Goal: Transaction & Acquisition: Book appointment/travel/reservation

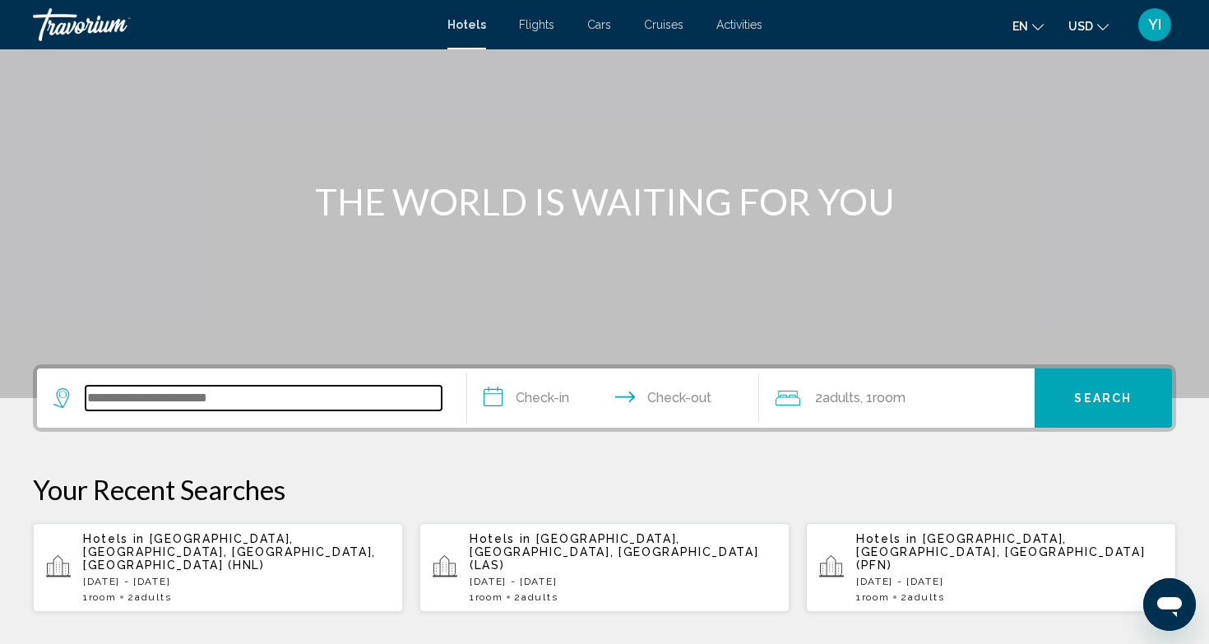
click at [204, 400] on input "Search widget" at bounding box center [263, 398] width 356 height 25
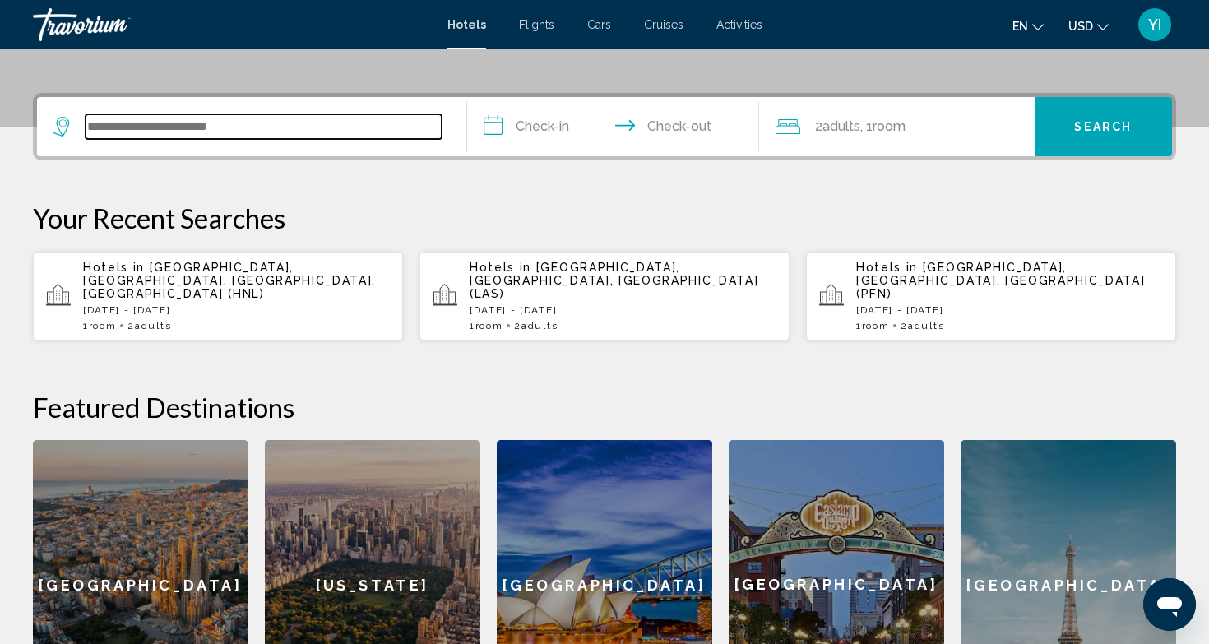
scroll to position [406, 0]
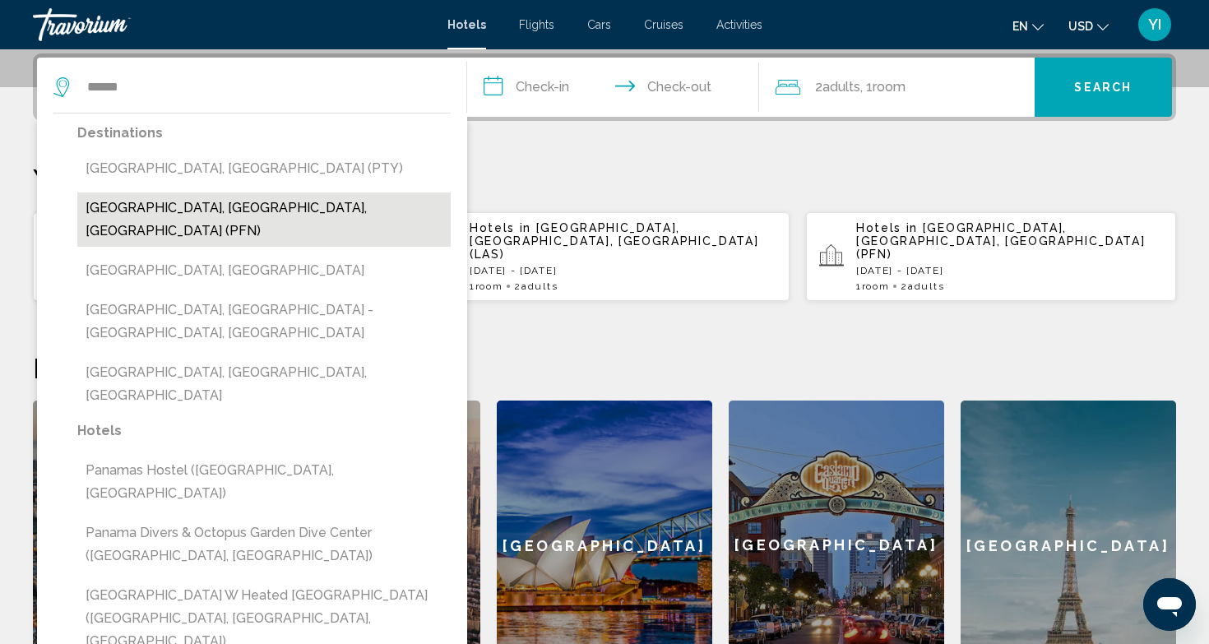
drag, startPoint x: 204, startPoint y: 400, endPoint x: 173, endPoint y: 202, distance: 199.8
click at [173, 202] on button "[GEOGRAPHIC_DATA], [GEOGRAPHIC_DATA], [GEOGRAPHIC_DATA] (PFN)" at bounding box center [263, 219] width 373 height 54
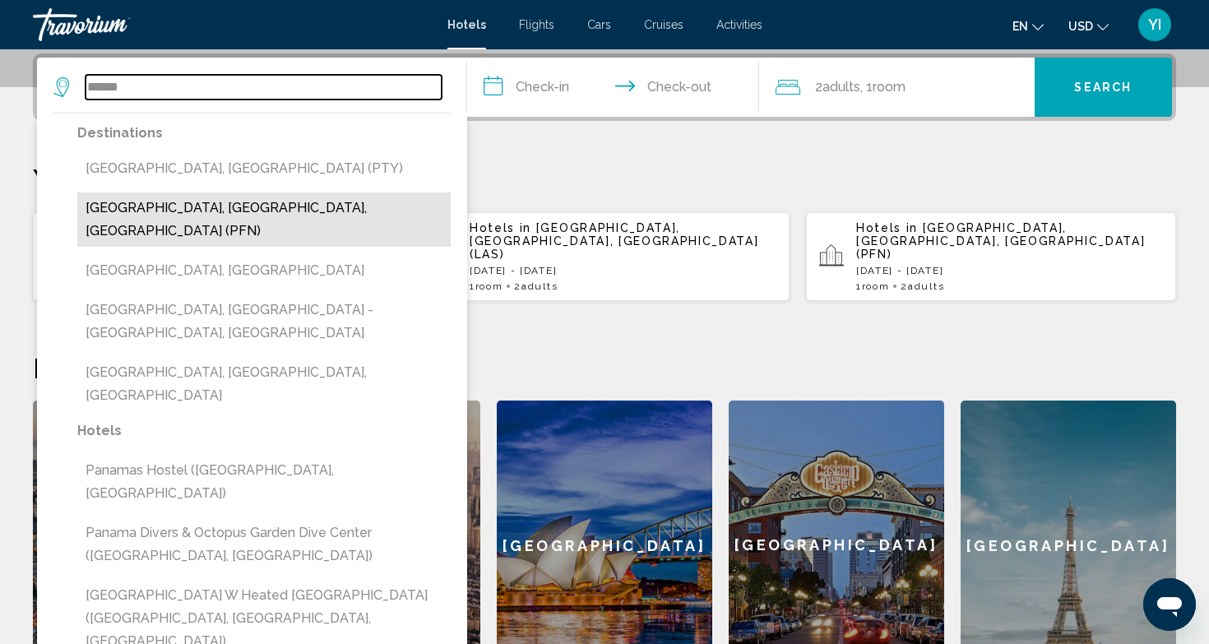
type input "**********"
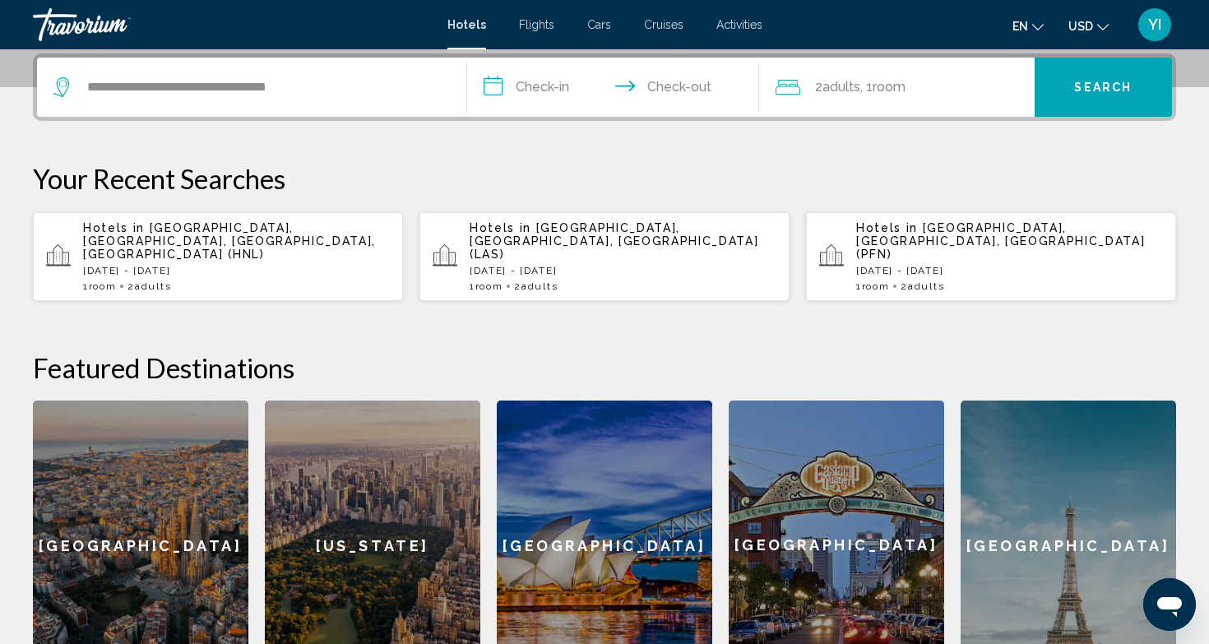
click at [513, 93] on input "**********" at bounding box center [616, 90] width 298 height 64
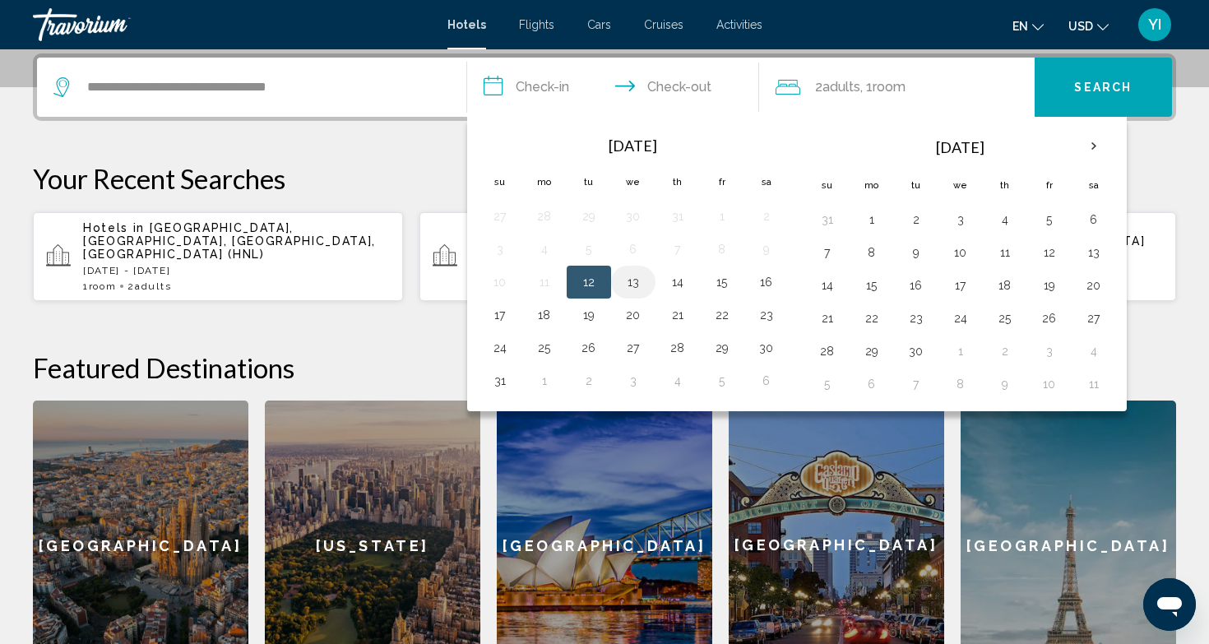
click at [638, 279] on button "13" at bounding box center [633, 281] width 26 height 23
click at [668, 278] on button "14" at bounding box center [677, 281] width 26 height 23
type input "**********"
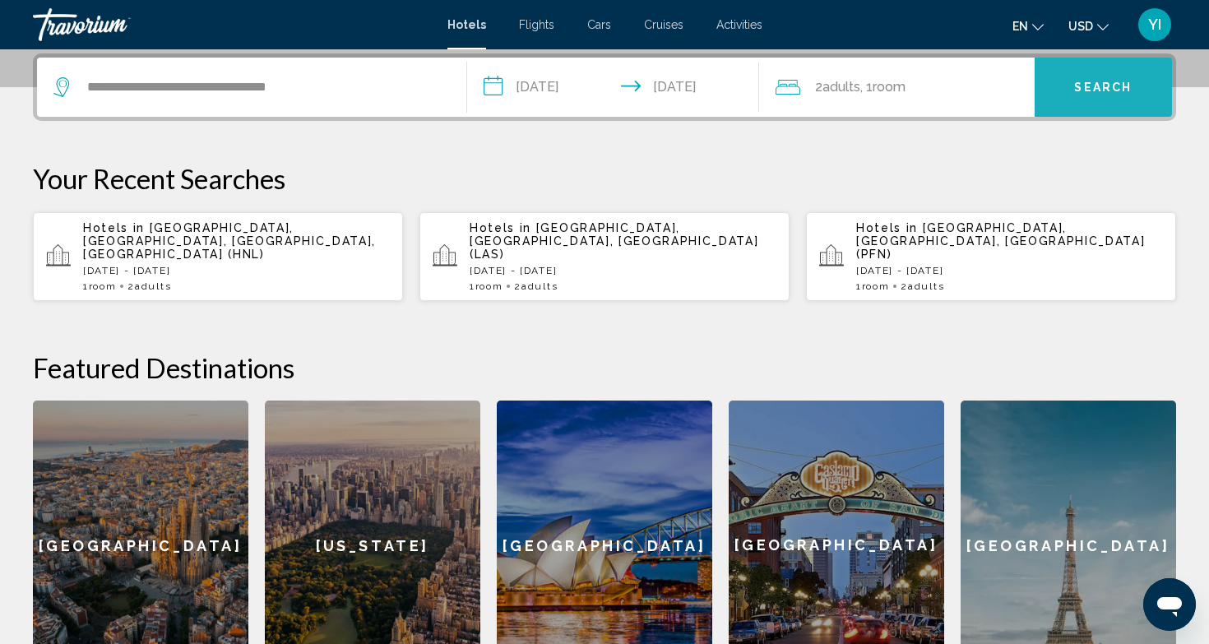
click at [1070, 88] on button "Search" at bounding box center [1103, 87] width 138 height 59
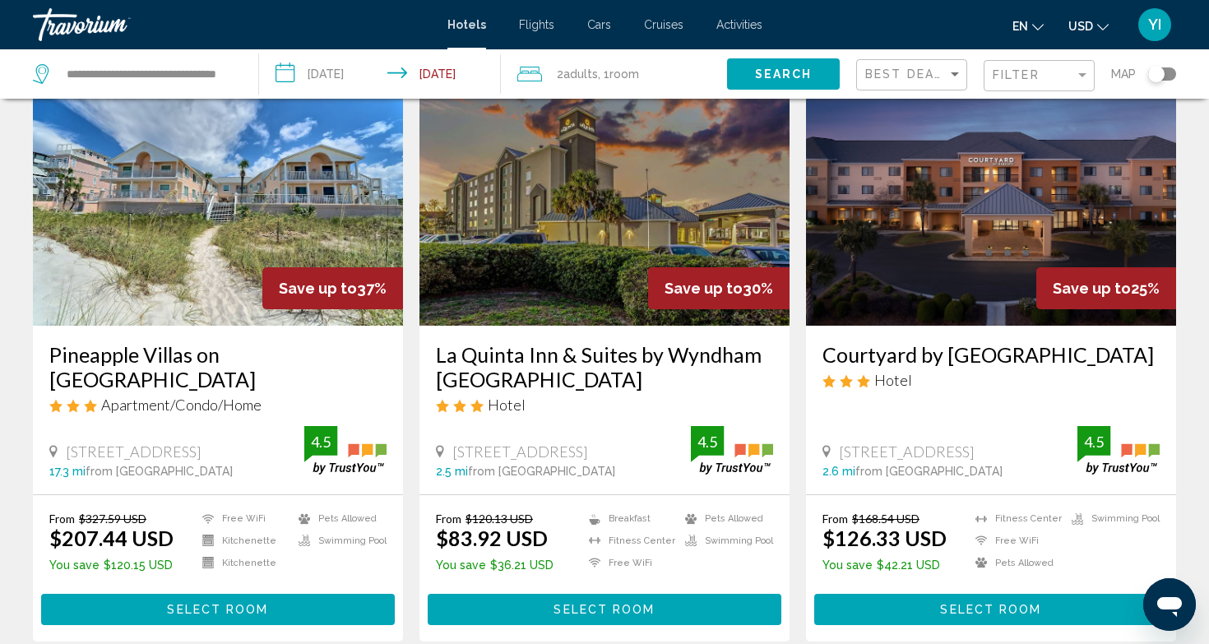
scroll to position [91, 0]
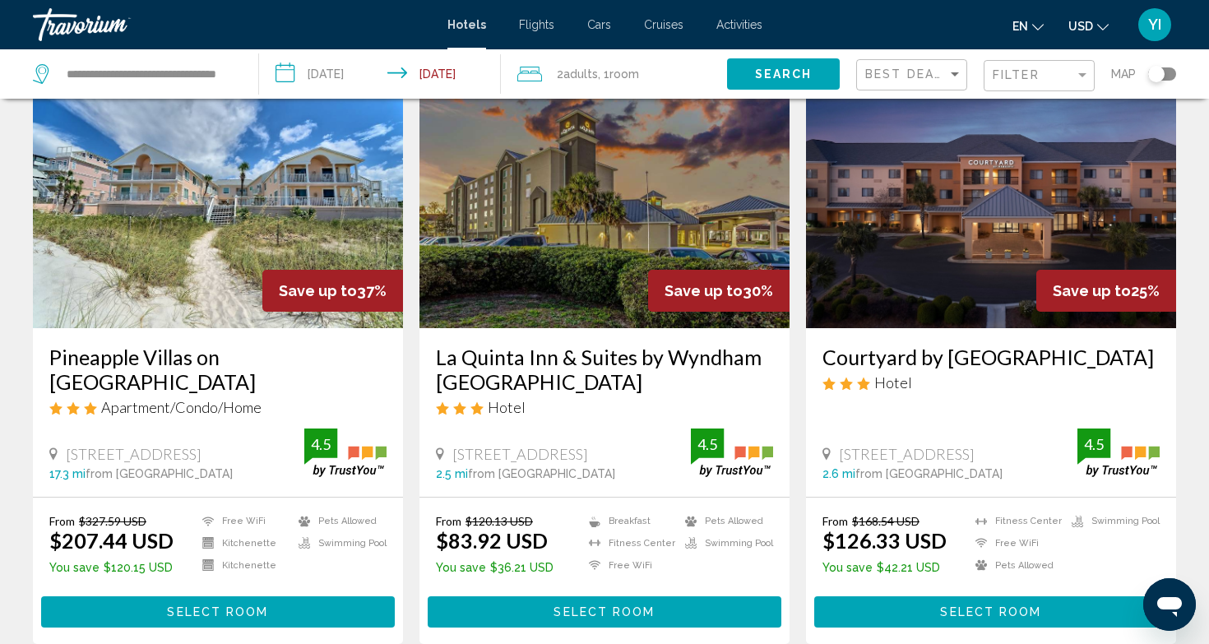
click at [1152, 75] on div "Toggle map" at bounding box center [1156, 74] width 16 height 16
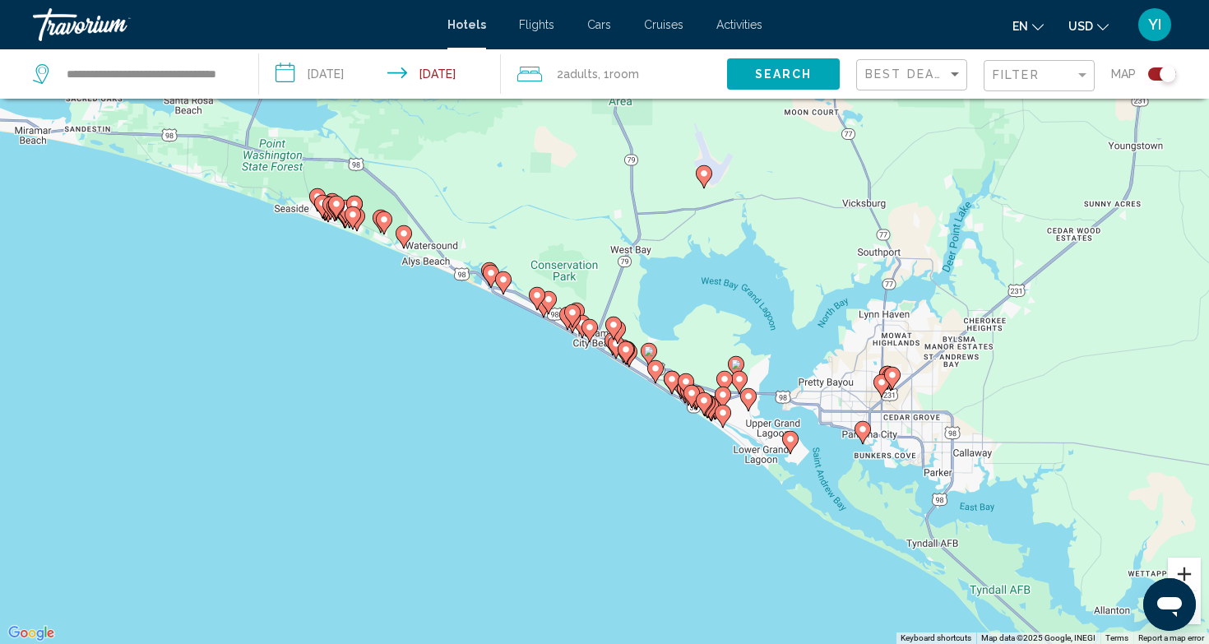
click at [1181, 575] on button "Zoom in" at bounding box center [1183, 573] width 33 height 33
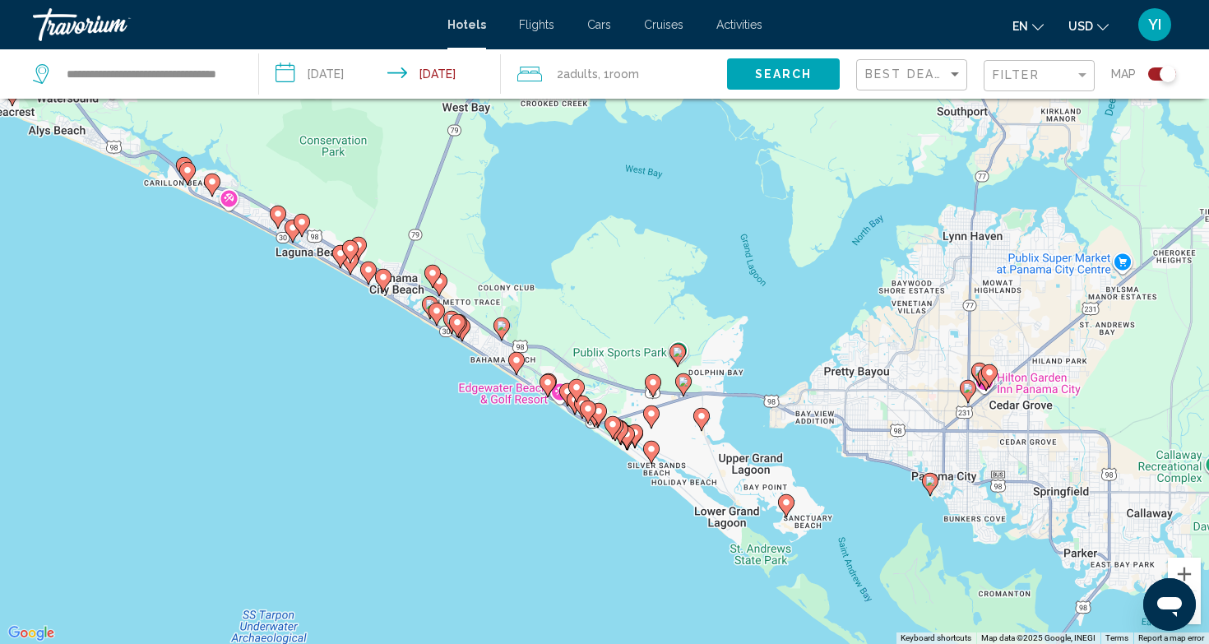
drag, startPoint x: 1025, startPoint y: 490, endPoint x: 810, endPoint y: 413, distance: 228.8
click at [810, 413] on div "To activate drag with keyboard, press Alt + Enter. Once in keyboard drag state,…" at bounding box center [604, 322] width 1209 height 644
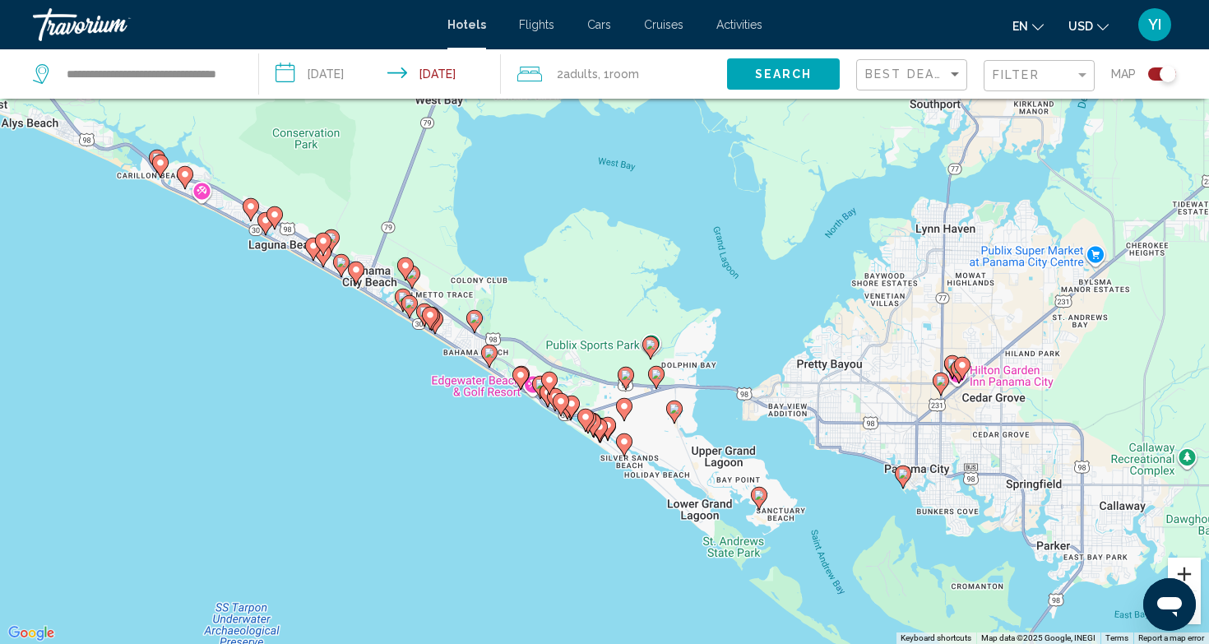
click at [1190, 571] on button "Zoom in" at bounding box center [1183, 573] width 33 height 33
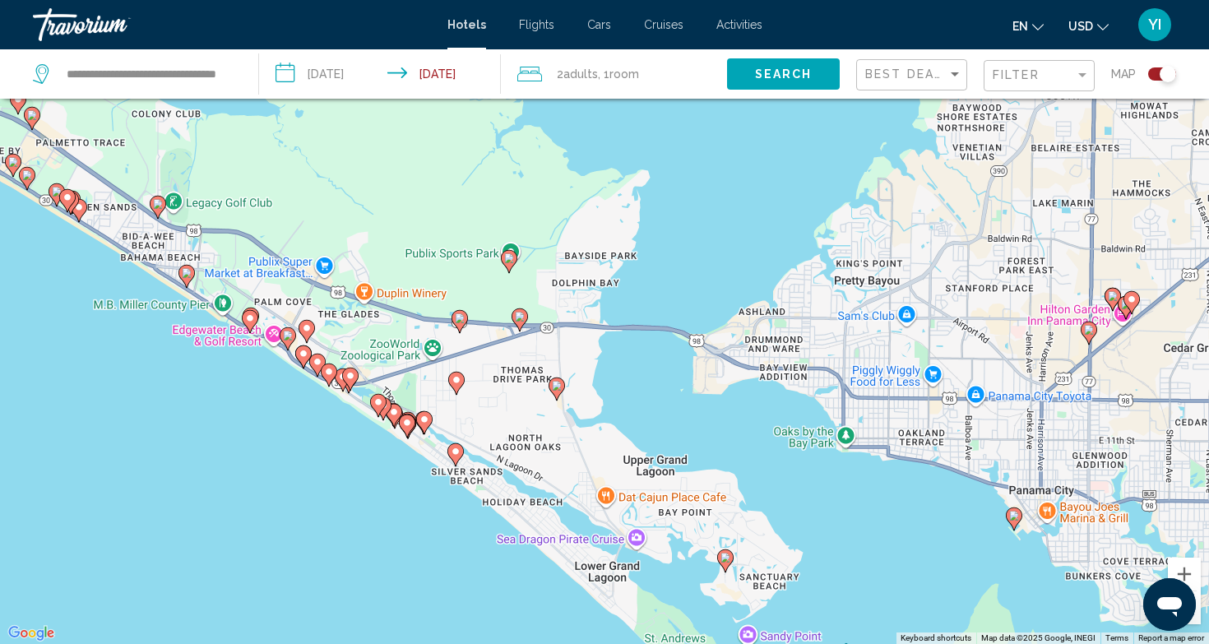
drag, startPoint x: 973, startPoint y: 526, endPoint x: 780, endPoint y: 398, distance: 231.2
click at [780, 398] on div "To activate drag with keyboard, press Alt + Enter. Once in keyboard drag state,…" at bounding box center [604, 322] width 1209 height 644
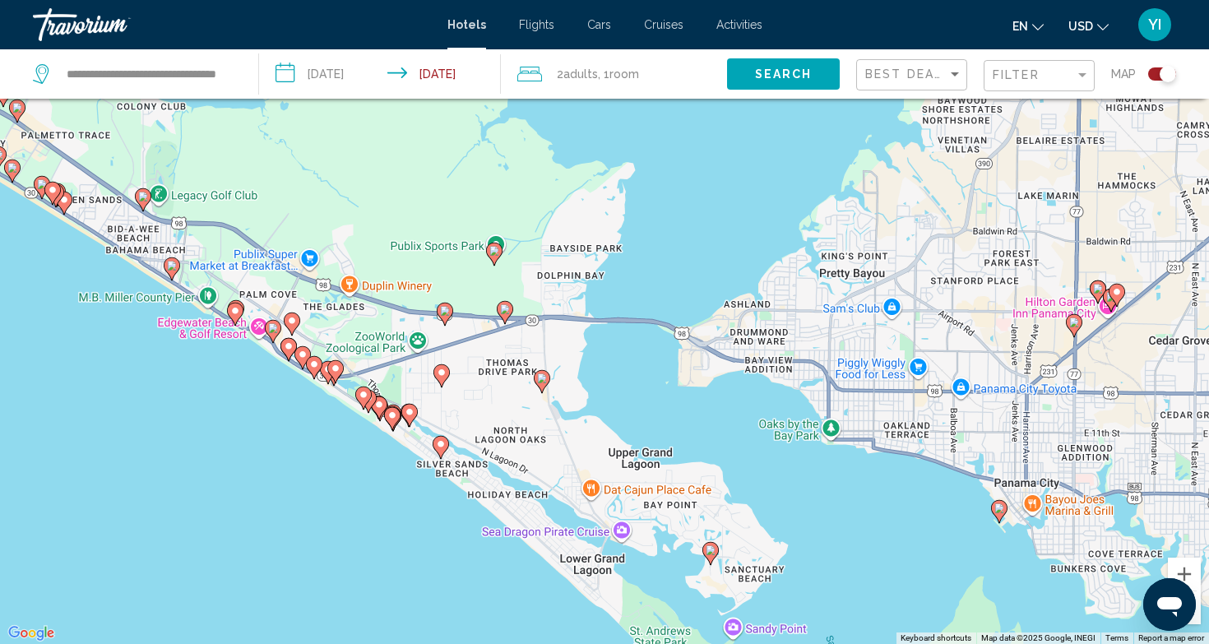
click at [496, 256] on icon "Main content" at bounding box center [494, 253] width 15 height 21
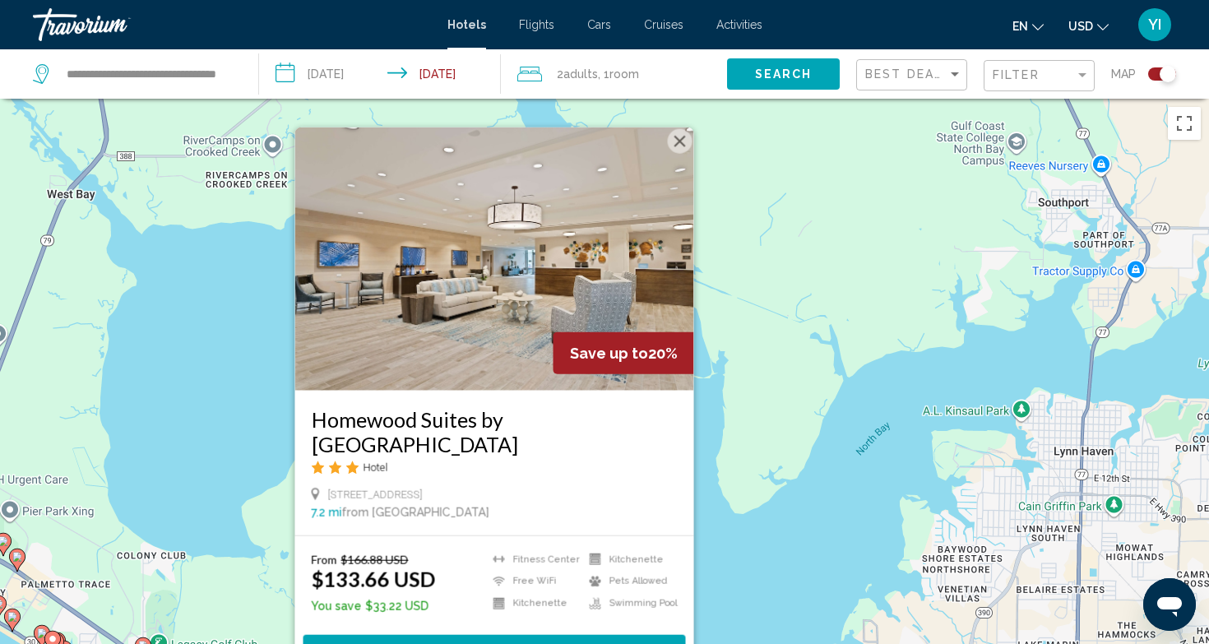
click at [676, 151] on button "Close" at bounding box center [680, 140] width 25 height 25
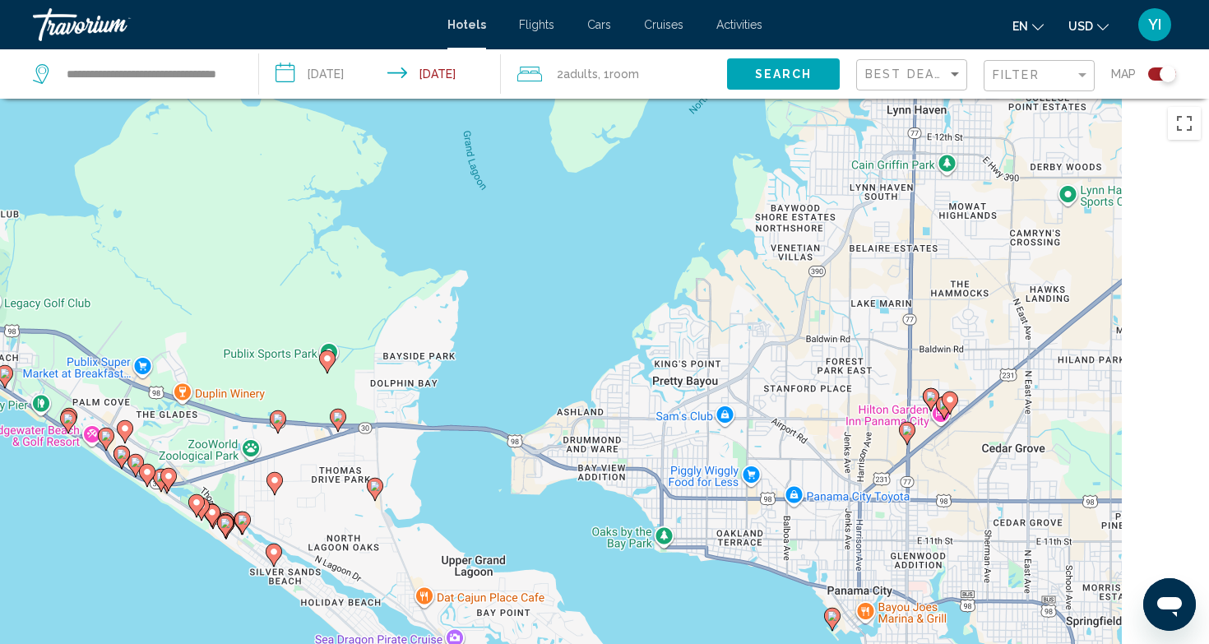
drag, startPoint x: 721, startPoint y: 529, endPoint x: 580, endPoint y: 220, distance: 339.9
click at [580, 220] on div "To activate drag with keyboard, press Alt + Enter. Once in keyboard drag state,…" at bounding box center [604, 421] width 1209 height 644
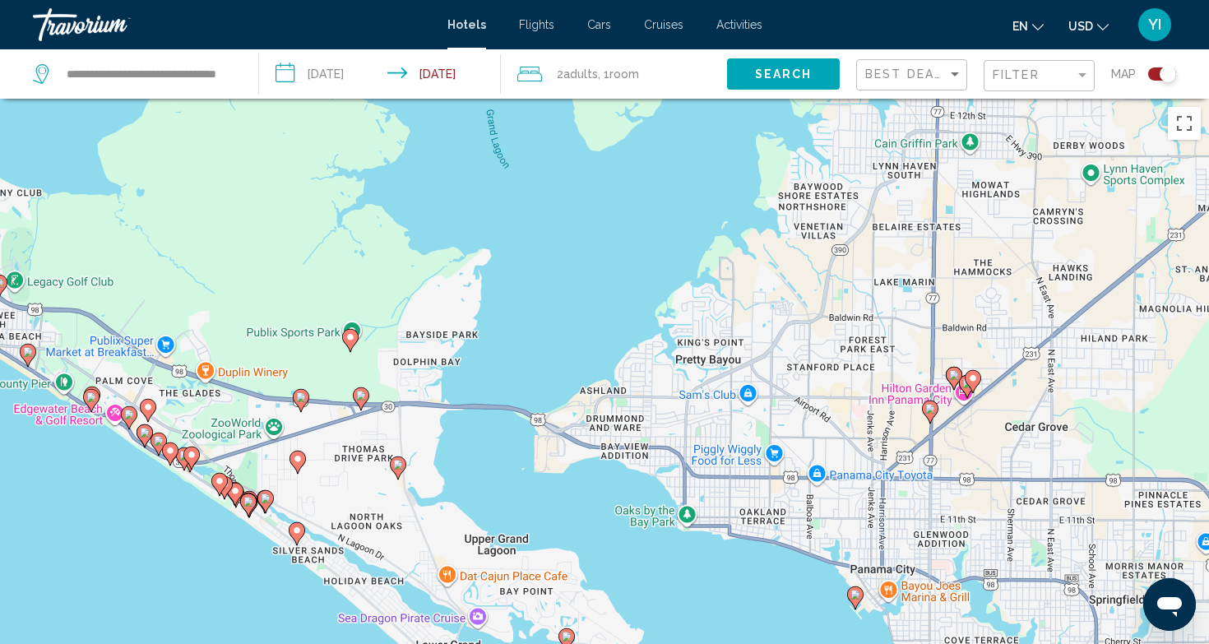
drag, startPoint x: 603, startPoint y: 454, endPoint x: 629, endPoint y: 430, distance: 35.5
click at [629, 430] on div "To activate drag with keyboard, press Alt + Enter. Once in keyboard drag state,…" at bounding box center [604, 421] width 1209 height 644
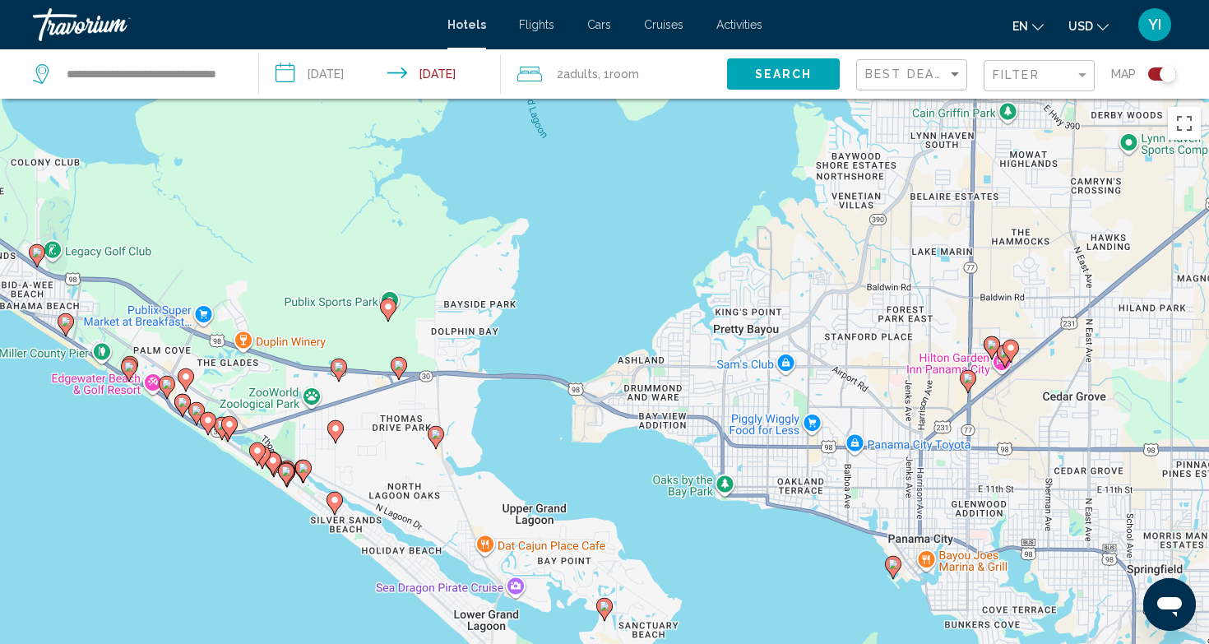
click at [437, 441] on icon "Main content" at bounding box center [435, 436] width 15 height 21
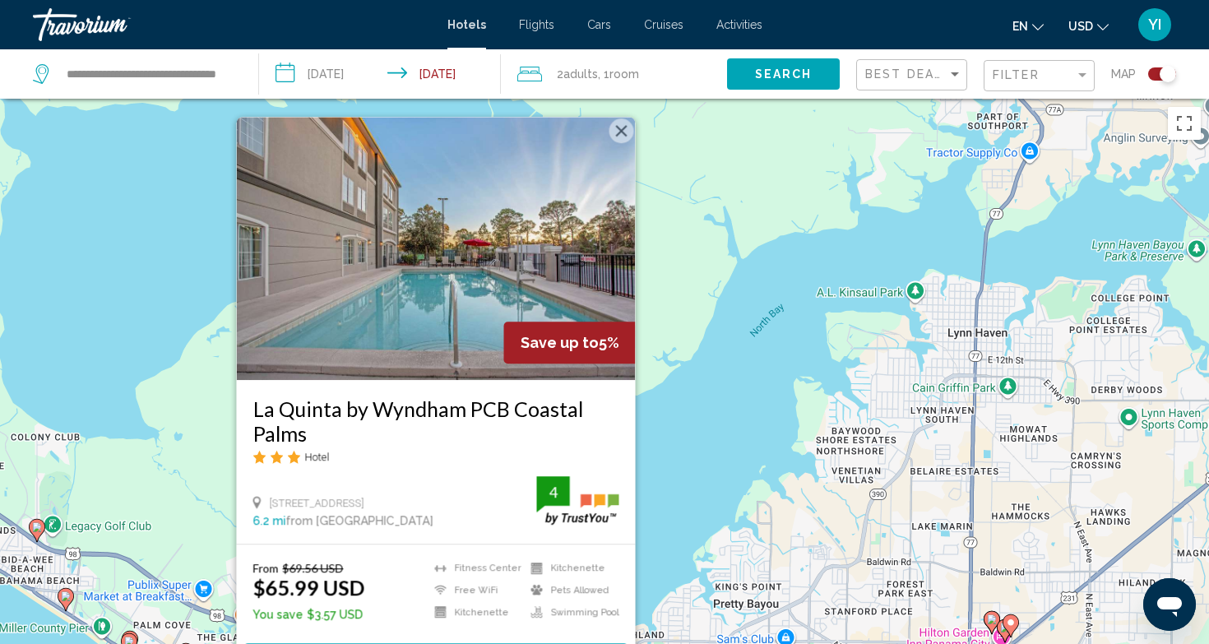
click at [624, 131] on button "Close" at bounding box center [621, 130] width 25 height 25
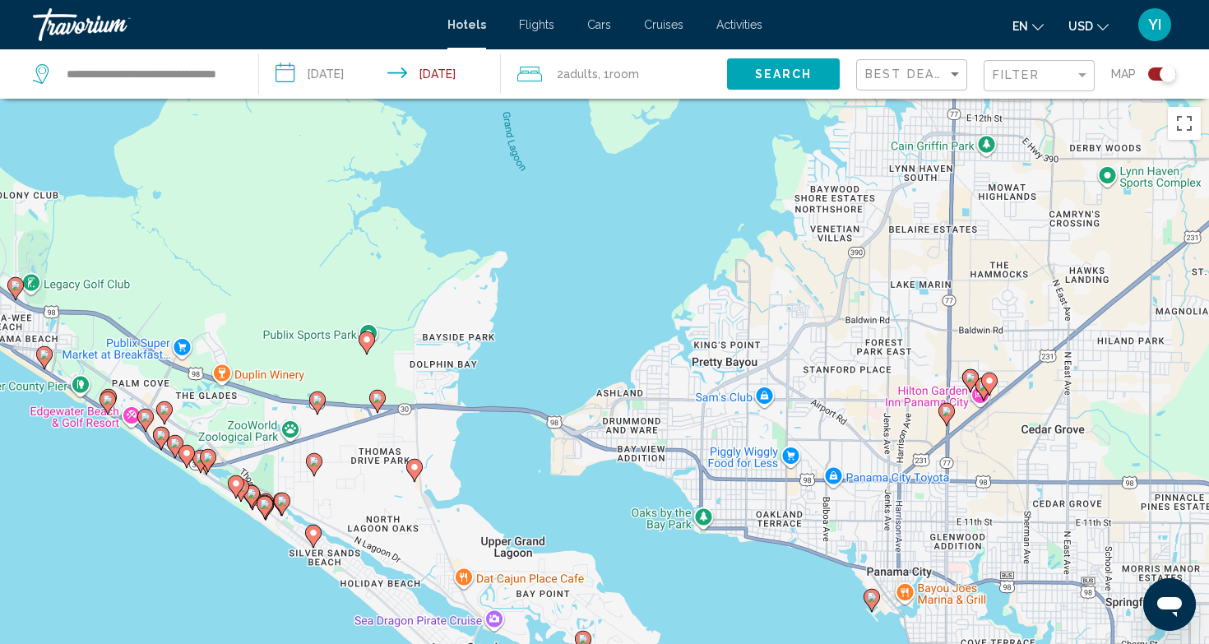
drag, startPoint x: 602, startPoint y: 529, endPoint x: 573, endPoint y: 270, distance: 260.6
click at [573, 270] on div "To activate drag with keyboard, press Alt + Enter. Once in keyboard drag state,…" at bounding box center [604, 421] width 1209 height 644
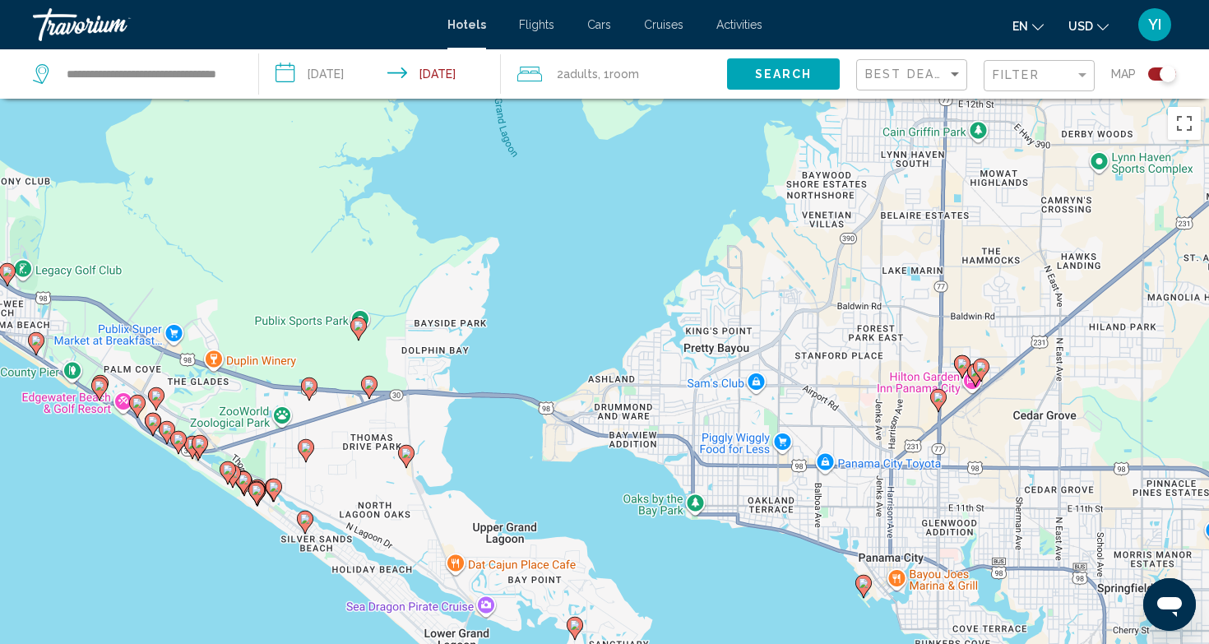
click at [936, 398] on image "Main content" at bounding box center [938, 397] width 10 height 10
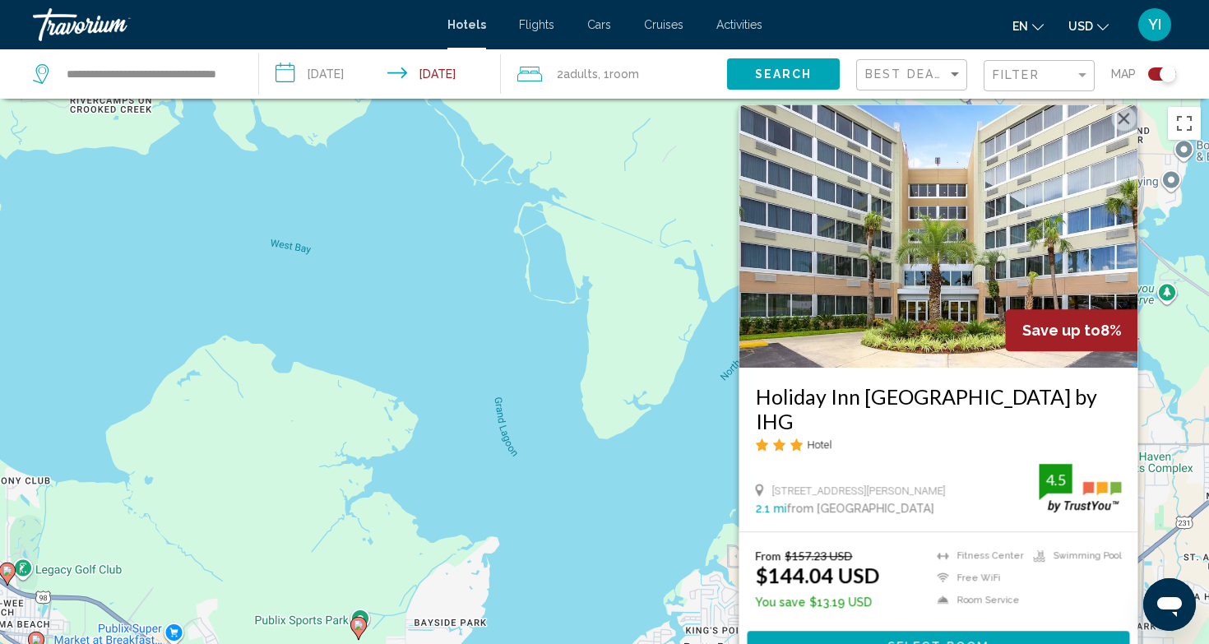
click at [1124, 131] on button "Close" at bounding box center [1123, 118] width 25 height 25
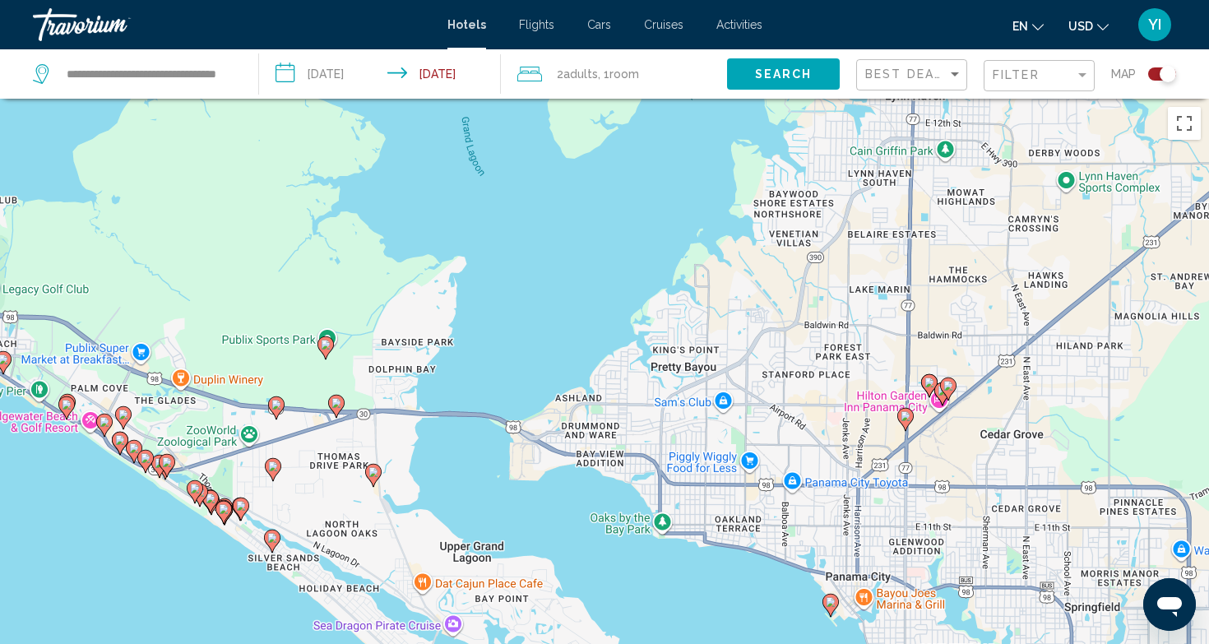
drag, startPoint x: 864, startPoint y: 427, endPoint x: 826, endPoint y: 144, distance: 286.1
click at [826, 144] on div "To activate drag with keyboard, press Alt + Enter. Once in keyboard drag state,…" at bounding box center [604, 421] width 1209 height 644
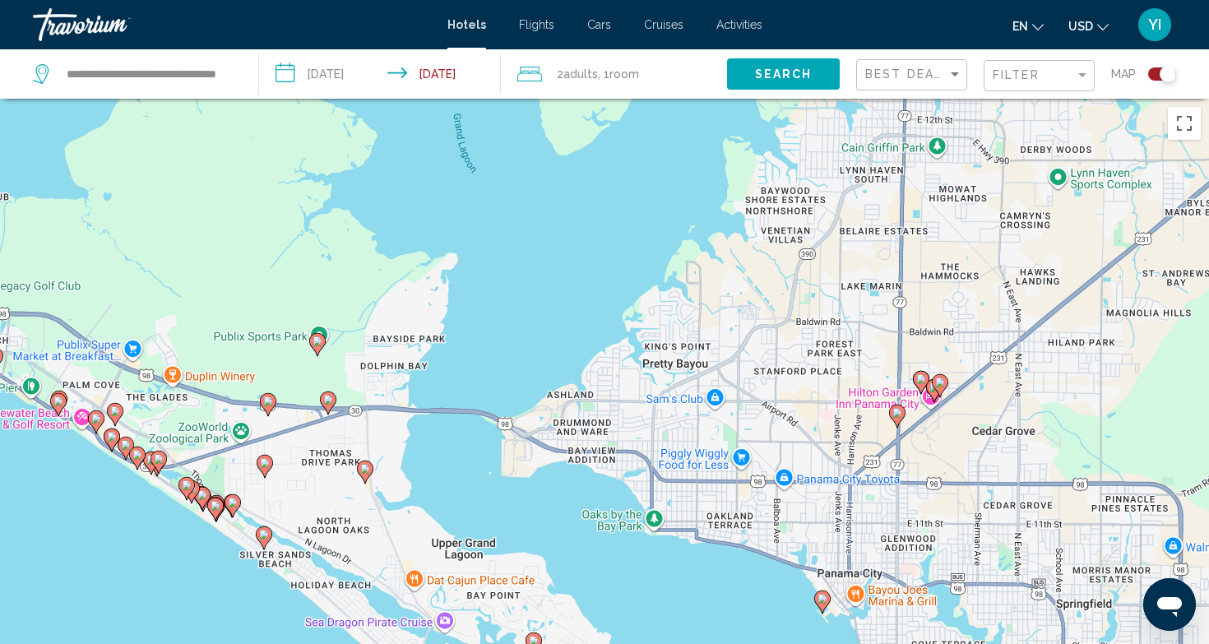
click at [820, 600] on image "Main content" at bounding box center [822, 599] width 10 height 10
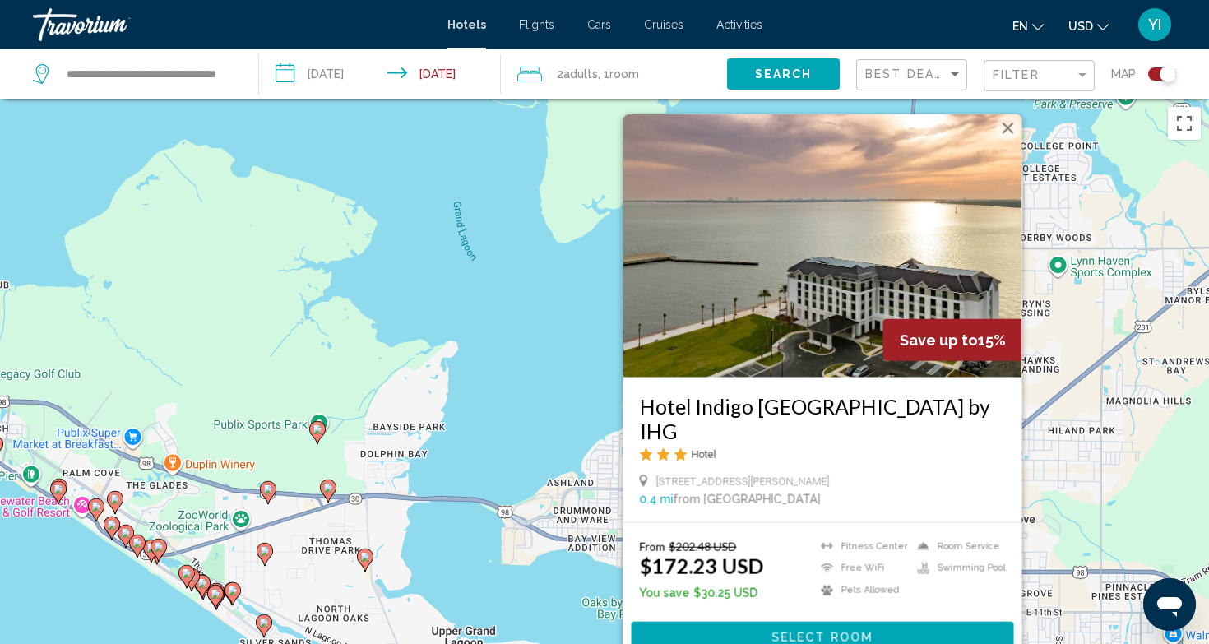
click at [1011, 140] on button "Close" at bounding box center [1008, 127] width 25 height 25
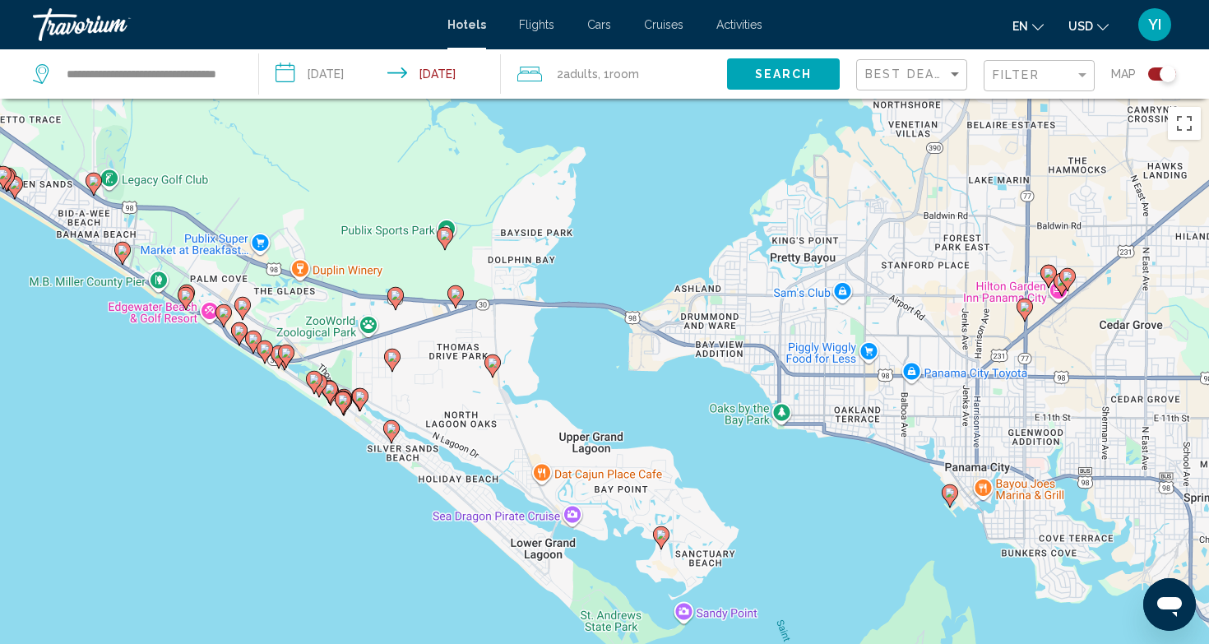
drag, startPoint x: 857, startPoint y: 375, endPoint x: 965, endPoint y: 217, distance: 191.6
click at [965, 217] on div "To activate drag with keyboard, press Alt + Enter. Once in keyboard drag state,…" at bounding box center [604, 421] width 1209 height 644
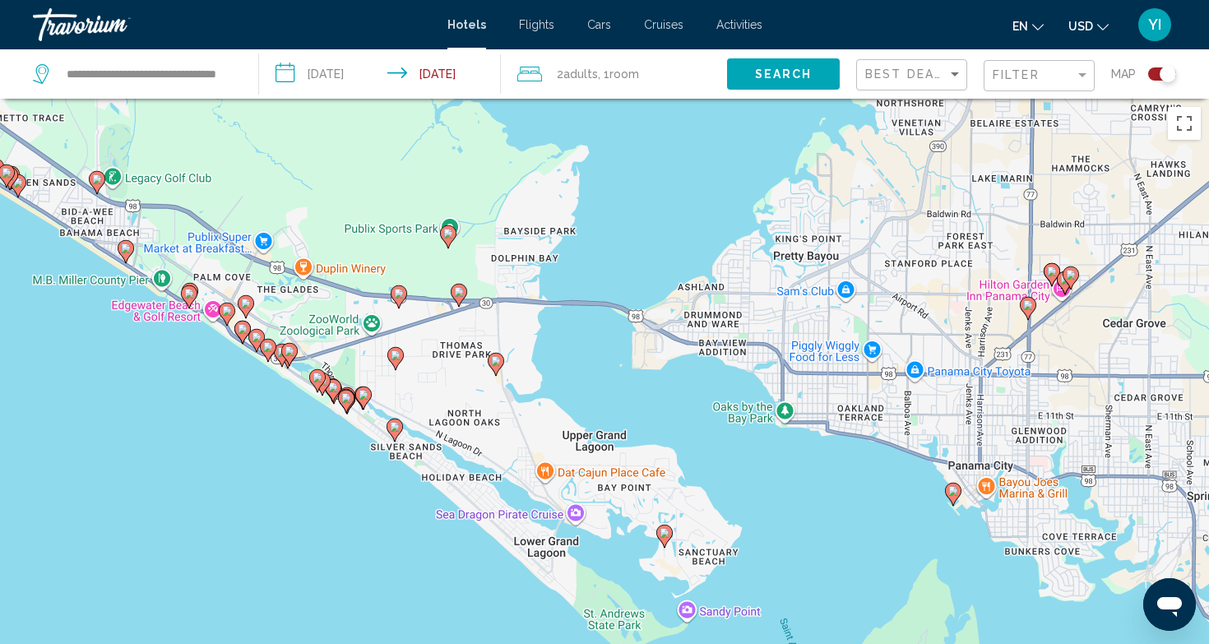
click at [400, 298] on image "Main content" at bounding box center [399, 294] width 10 height 10
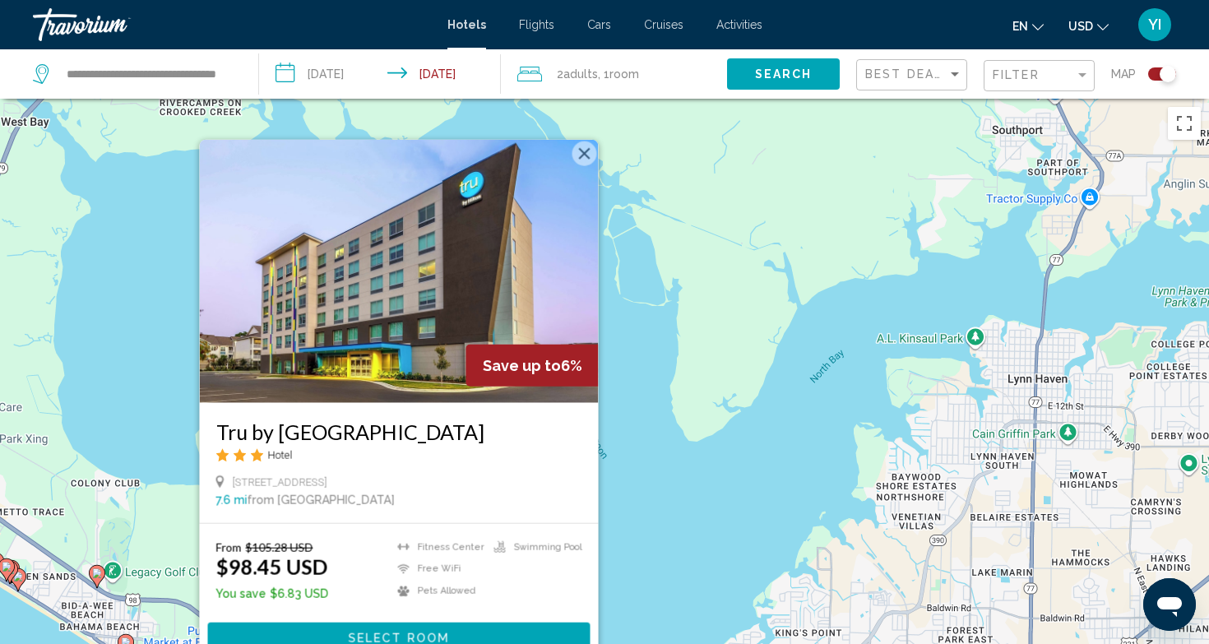
click at [579, 158] on button "Close" at bounding box center [584, 153] width 25 height 25
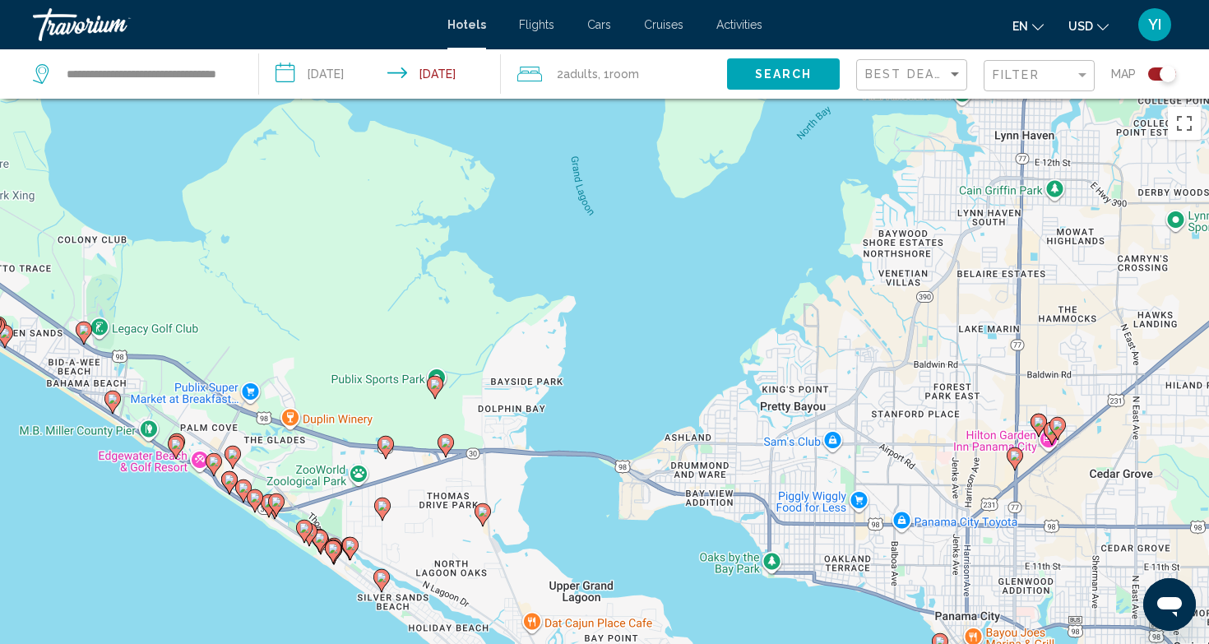
drag, startPoint x: 674, startPoint y: 539, endPoint x: 659, endPoint y: 278, distance: 261.9
click at [659, 278] on div "To activate drag with keyboard, press Alt + Enter. Once in keyboard drag state,…" at bounding box center [604, 421] width 1209 height 644
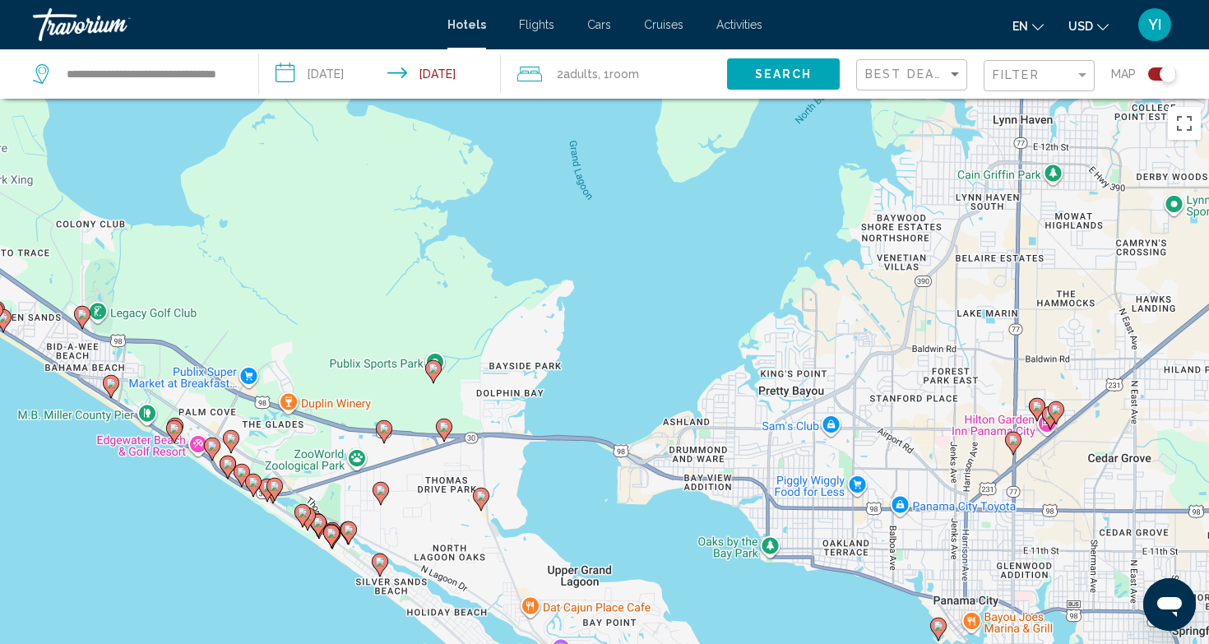
click at [431, 377] on g "Main content" at bounding box center [433, 370] width 16 height 23
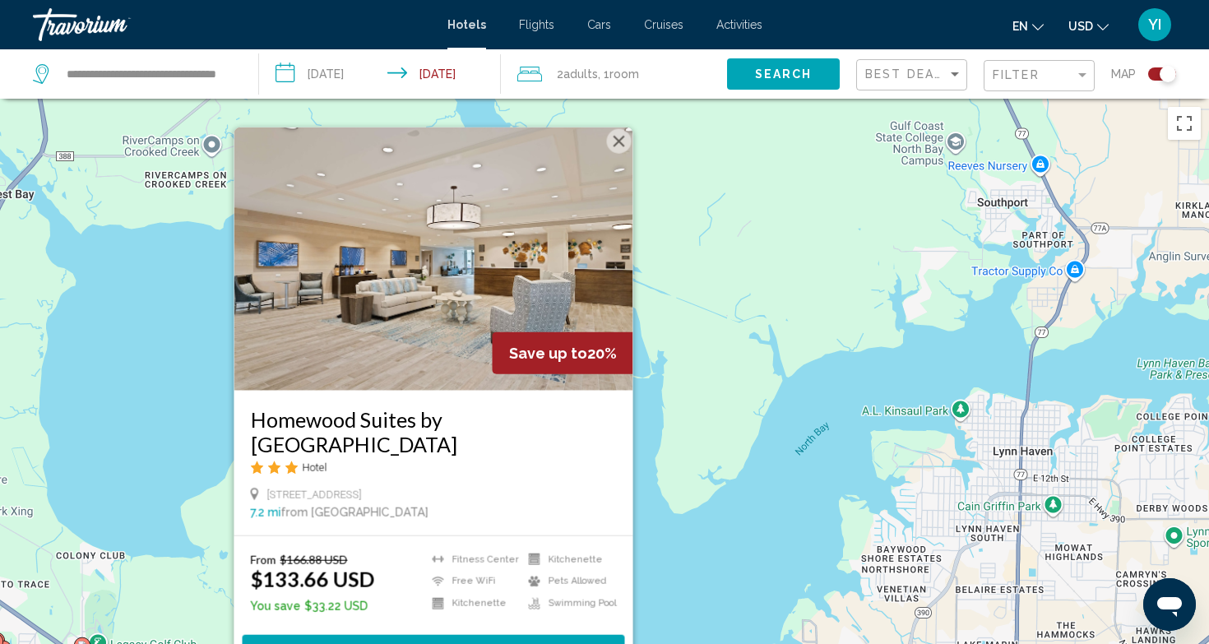
click at [622, 140] on button "Close" at bounding box center [619, 140] width 25 height 25
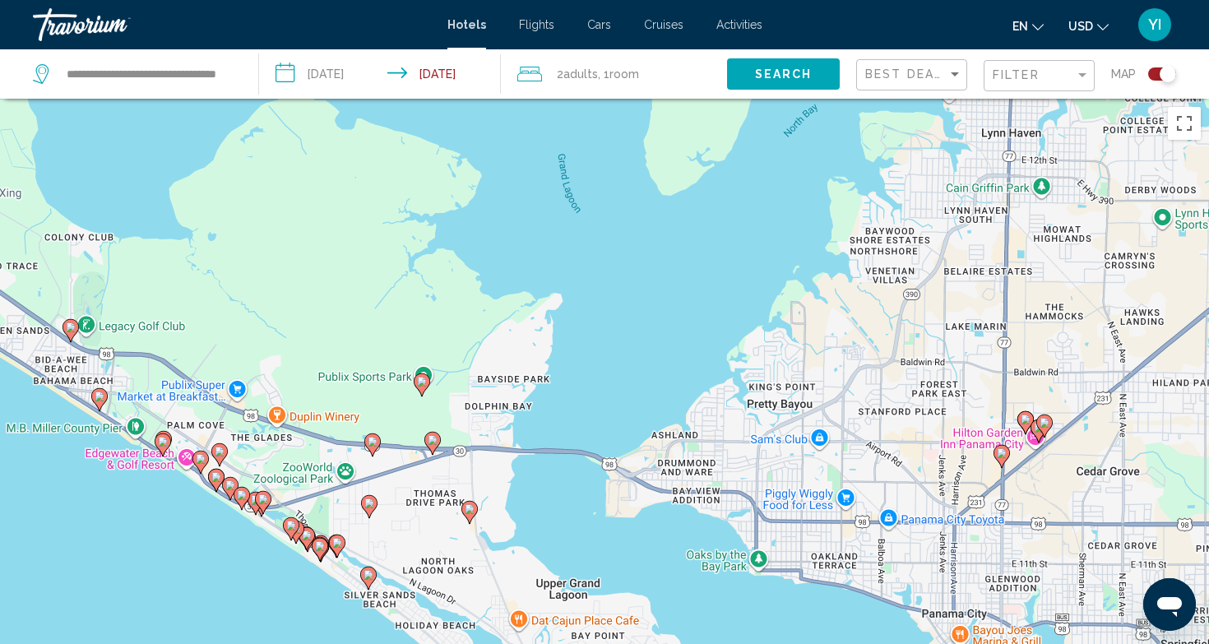
drag, startPoint x: 606, startPoint y: 404, endPoint x: 586, endPoint y: 95, distance: 309.7
click at [594, 99] on div "**********" at bounding box center [604, 470] width 1209 height 742
click at [375, 444] on image "Main content" at bounding box center [372, 441] width 10 height 10
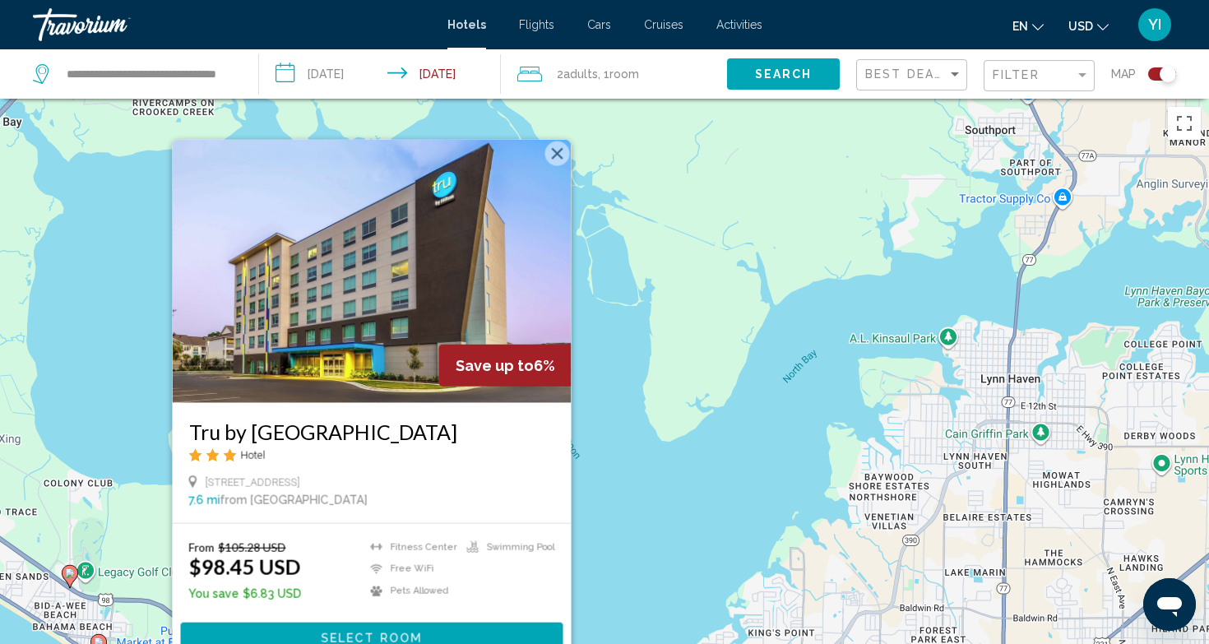
click at [558, 158] on button "Close" at bounding box center [557, 153] width 25 height 25
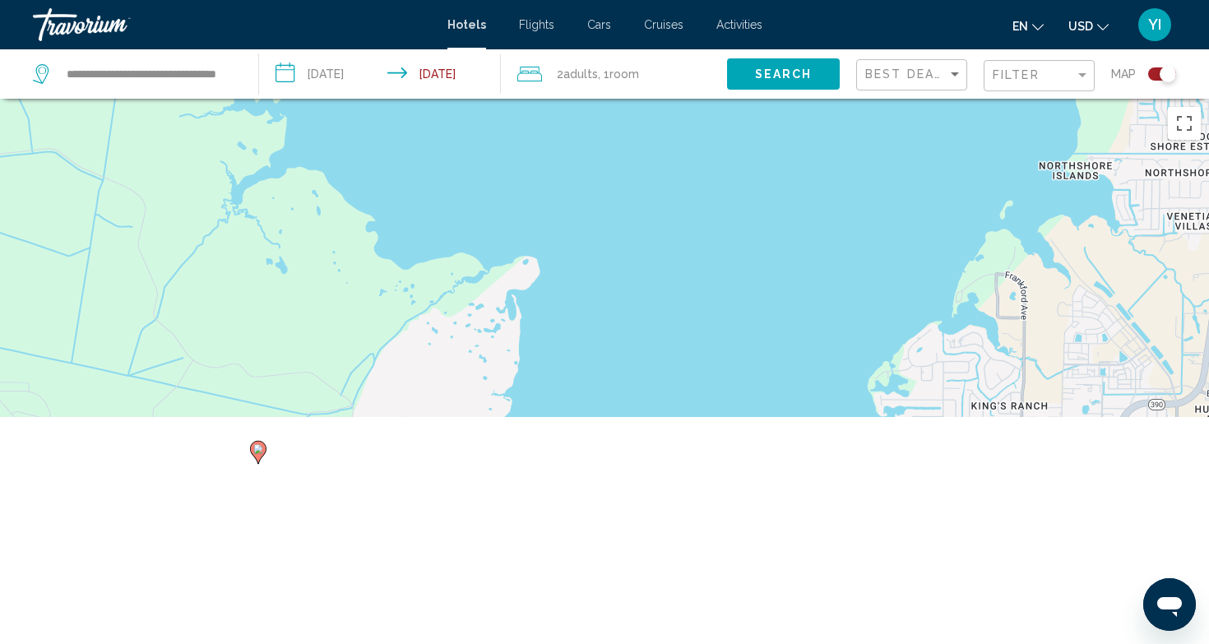
drag, startPoint x: 617, startPoint y: 530, endPoint x: 691, endPoint y: 170, distance: 367.6
click at [691, 170] on div "To navigate, press the arrow keys. To activate drag with keyboard, press Alt + …" at bounding box center [604, 421] width 1209 height 644
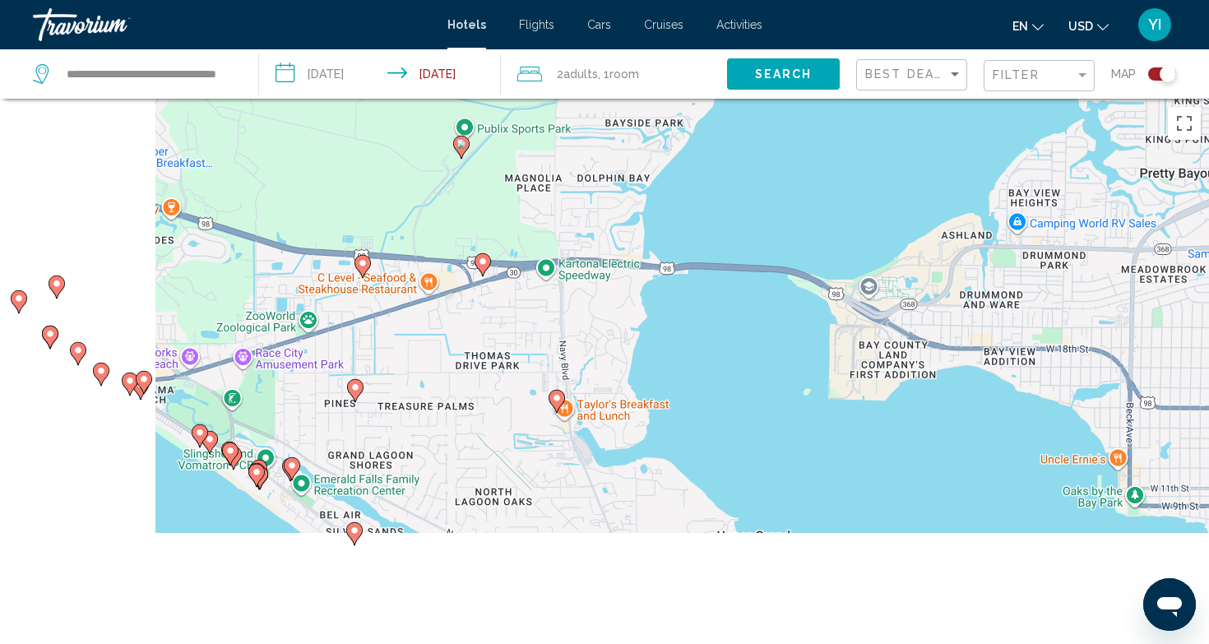
drag, startPoint x: 571, startPoint y: 492, endPoint x: 766, endPoint y: 196, distance: 354.3
click at [766, 196] on div "To navigate, press the arrow keys. To activate drag with keyboard, press Alt + …" at bounding box center [604, 421] width 1209 height 644
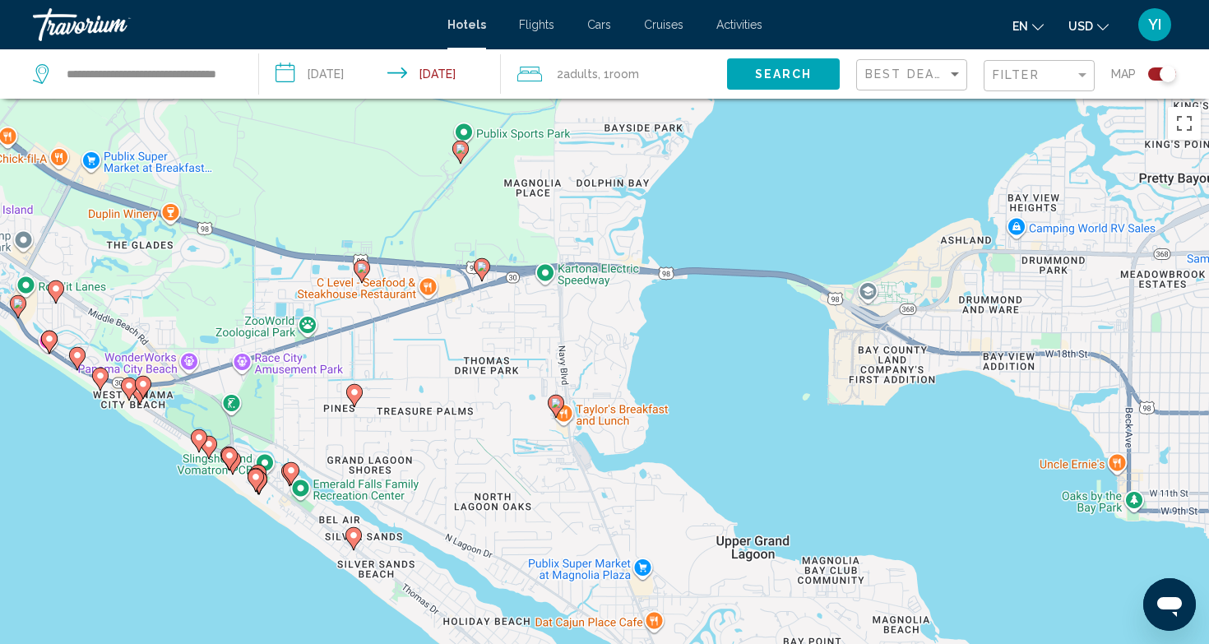
click at [557, 408] on icon "Main content" at bounding box center [555, 405] width 15 height 21
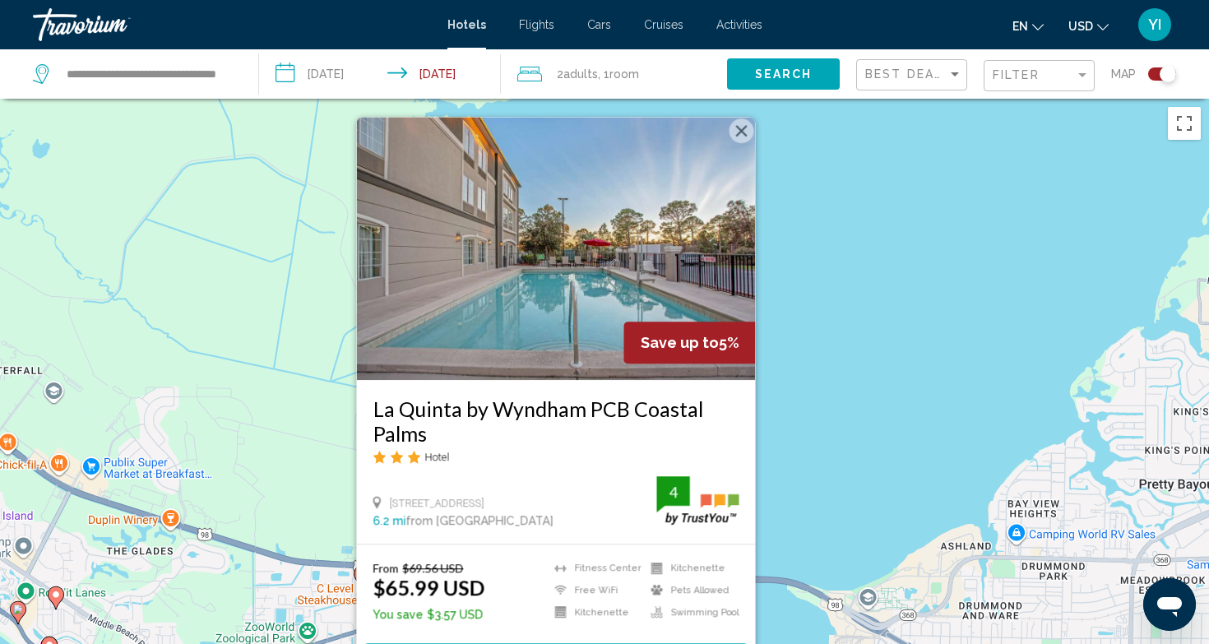
click at [745, 136] on button "Close" at bounding box center [741, 130] width 25 height 25
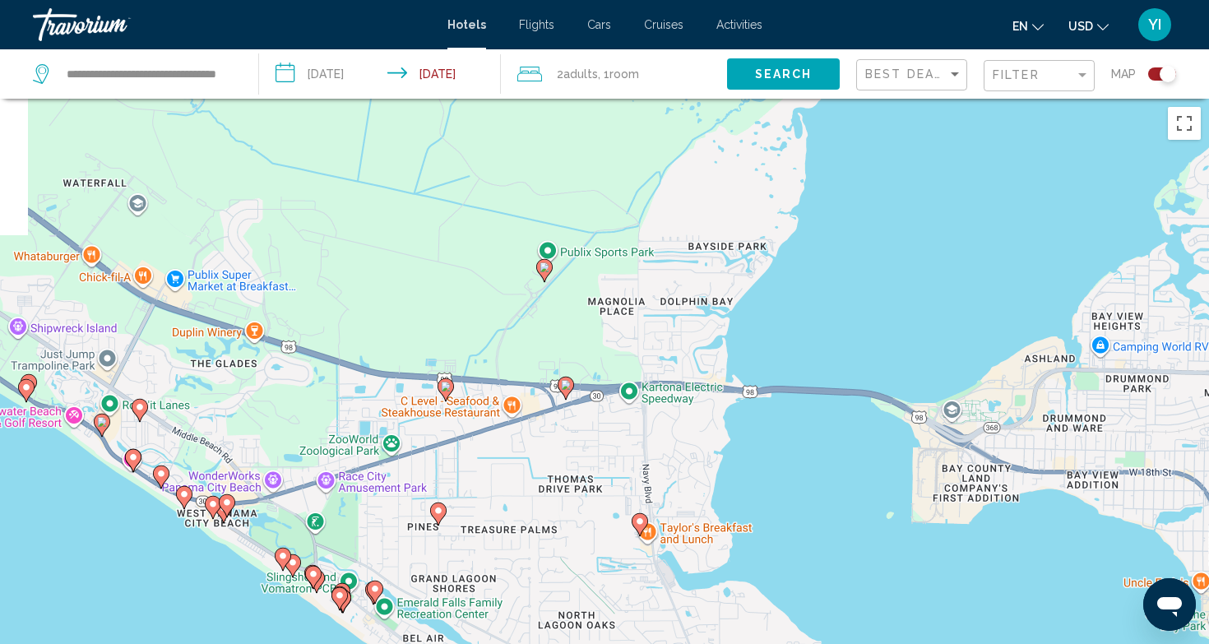
drag, startPoint x: 704, startPoint y: 444, endPoint x: 788, endPoint y: 255, distance: 206.8
click at [788, 255] on div "To activate drag with keyboard, press Alt + Enter. Once in keyboard drag state,…" at bounding box center [604, 421] width 1209 height 644
click at [570, 386] on image "Main content" at bounding box center [566, 386] width 10 height 10
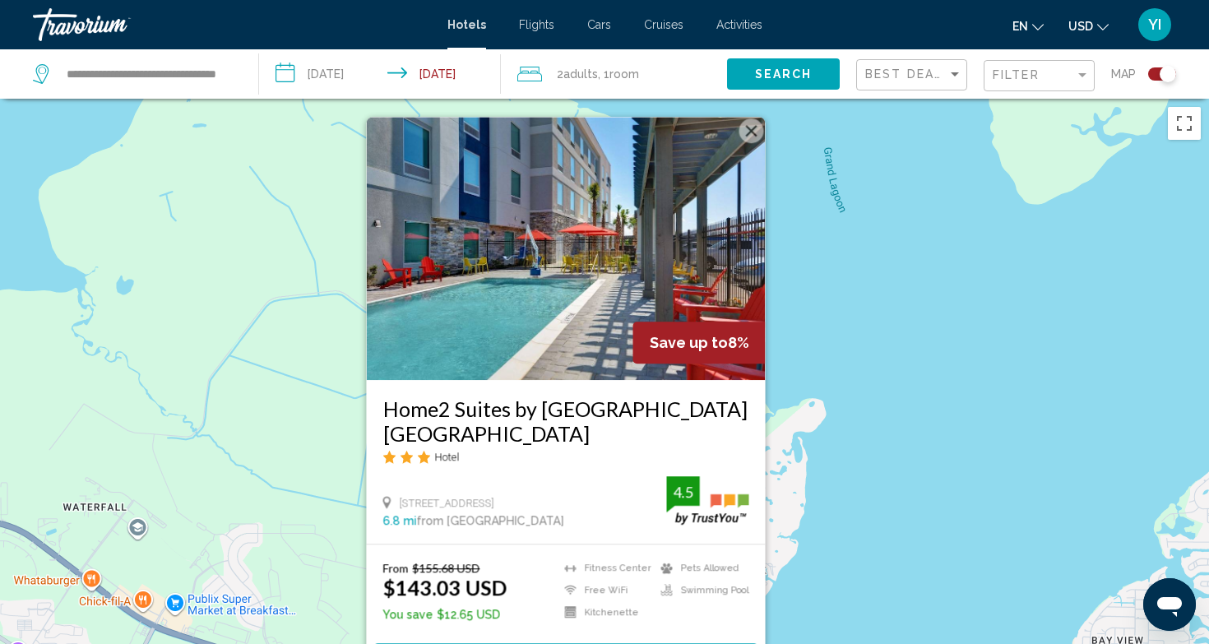
click at [753, 134] on button "Close" at bounding box center [751, 130] width 25 height 25
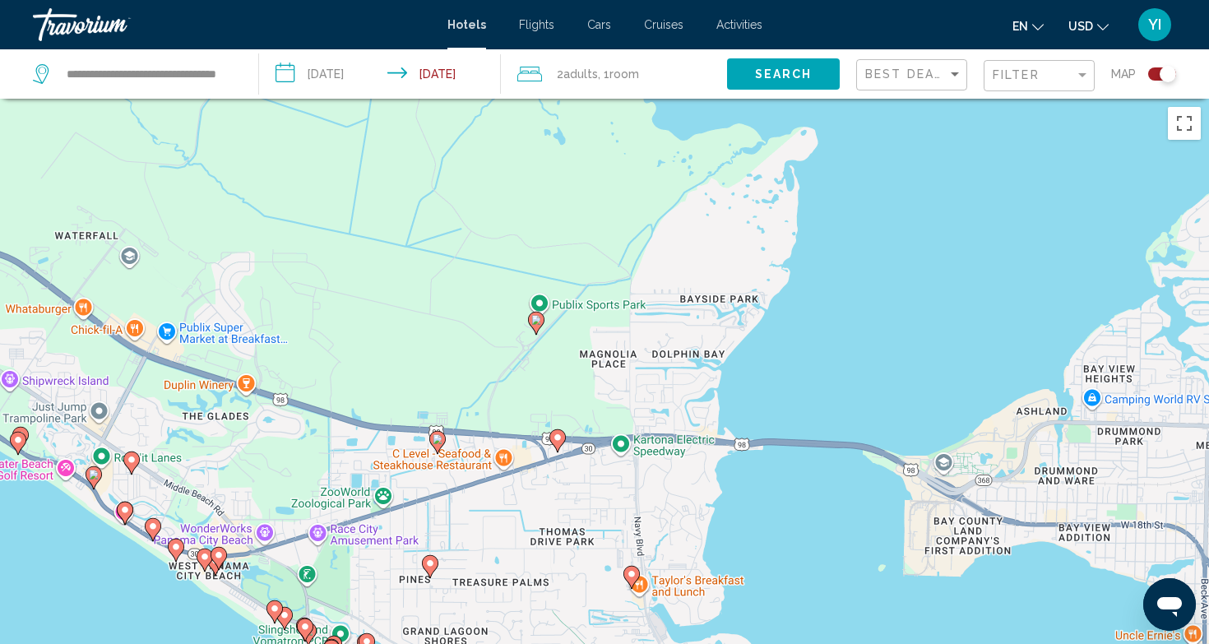
drag, startPoint x: 860, startPoint y: 500, endPoint x: 842, endPoint y: 208, distance: 292.4
click at [842, 208] on div "To activate drag with keyboard, press Alt + Enter. Once in keyboard drag state,…" at bounding box center [604, 421] width 1209 height 644
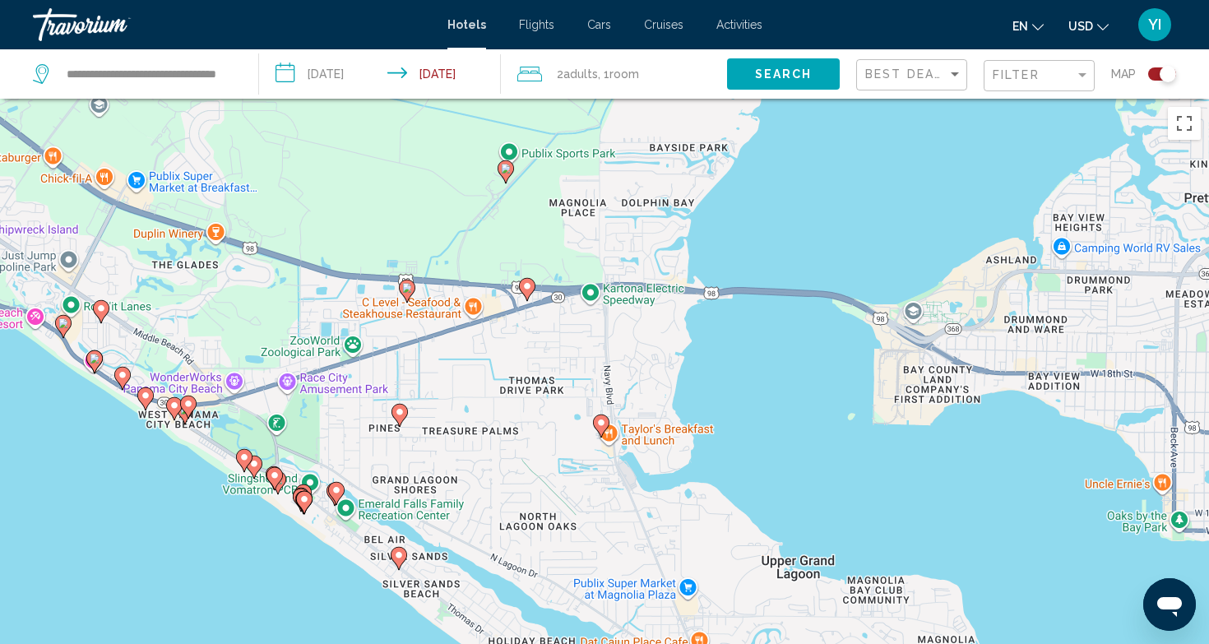
drag, startPoint x: 621, startPoint y: 451, endPoint x: 606, endPoint y: 374, distance: 77.9
click at [606, 374] on div "To activate drag with keyboard, press Alt + Enter. Once in keyboard drag state,…" at bounding box center [604, 421] width 1209 height 644
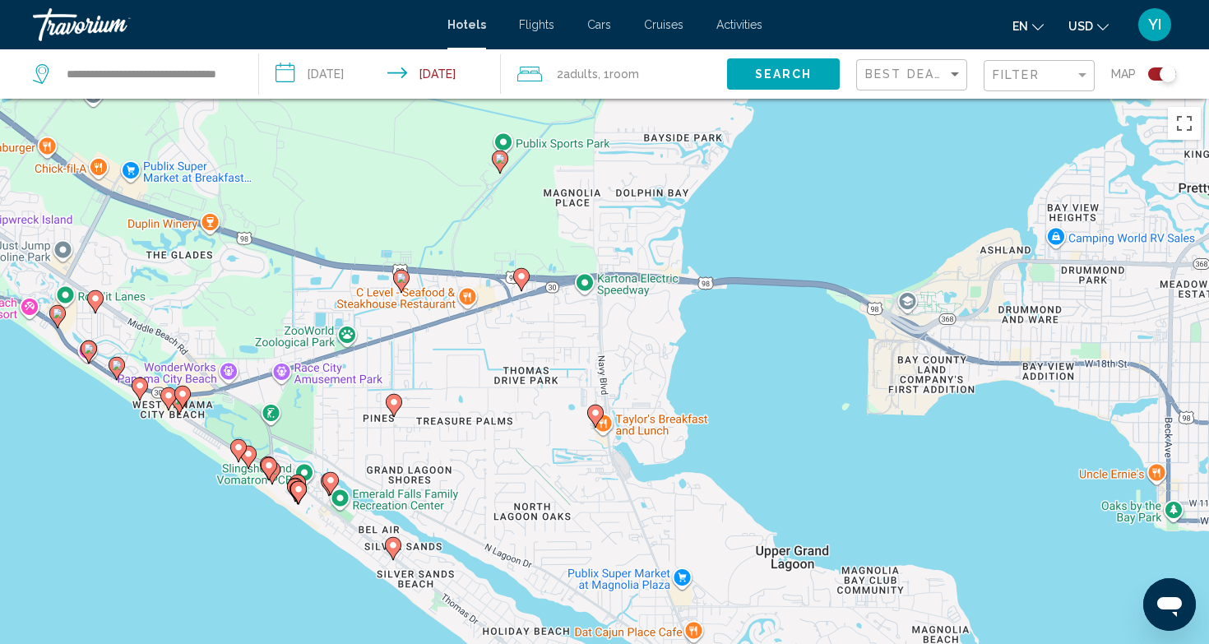
click at [593, 417] on image "Main content" at bounding box center [595, 413] width 10 height 10
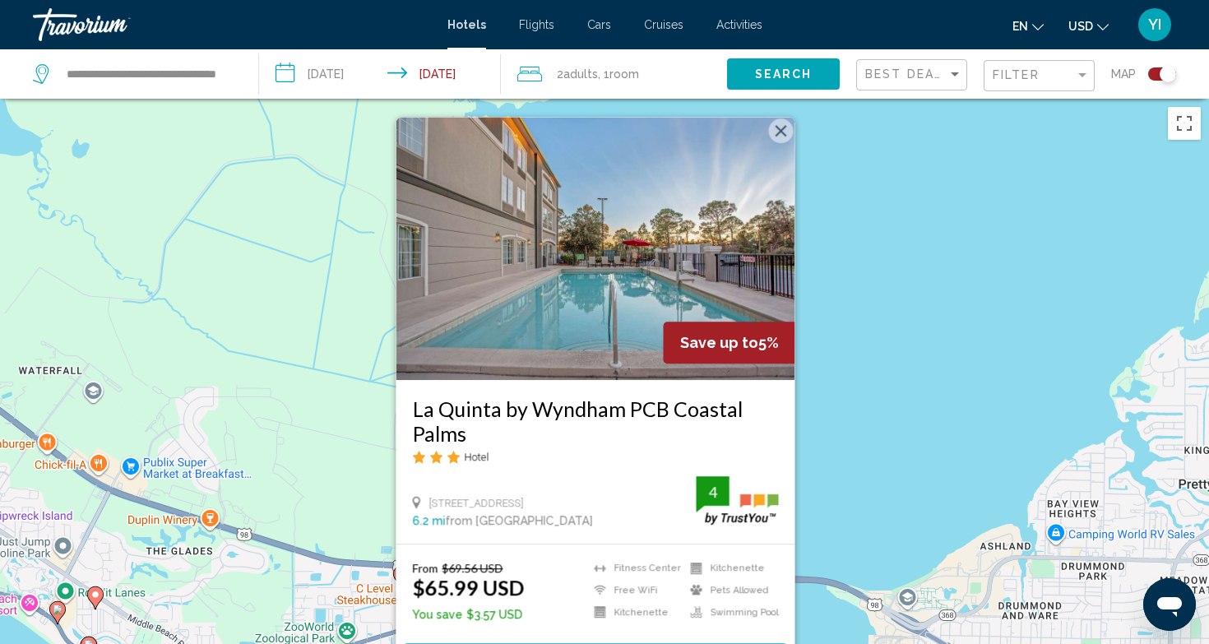
click at [689, 252] on img "Main content" at bounding box center [595, 248] width 399 height 263
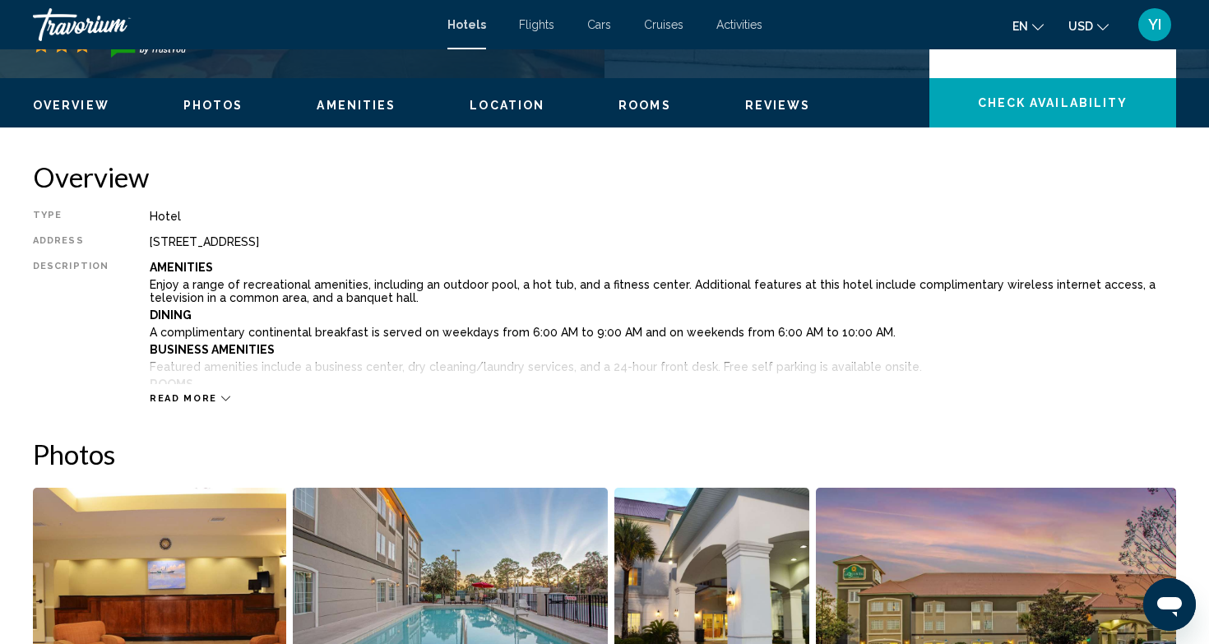
scroll to position [436, 0]
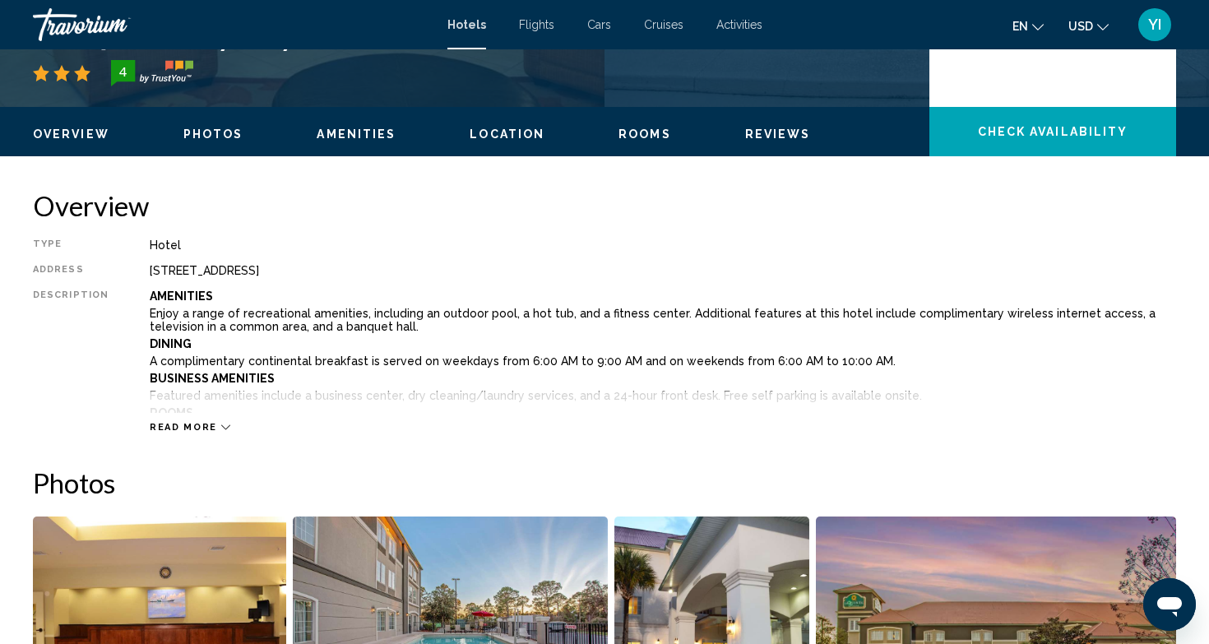
click at [615, 125] on ul "Overview Photos Amenities Location Rooms Reviews Check Availability" at bounding box center [604, 132] width 1143 height 18
click at [622, 136] on span "Rooms" at bounding box center [644, 133] width 53 height 13
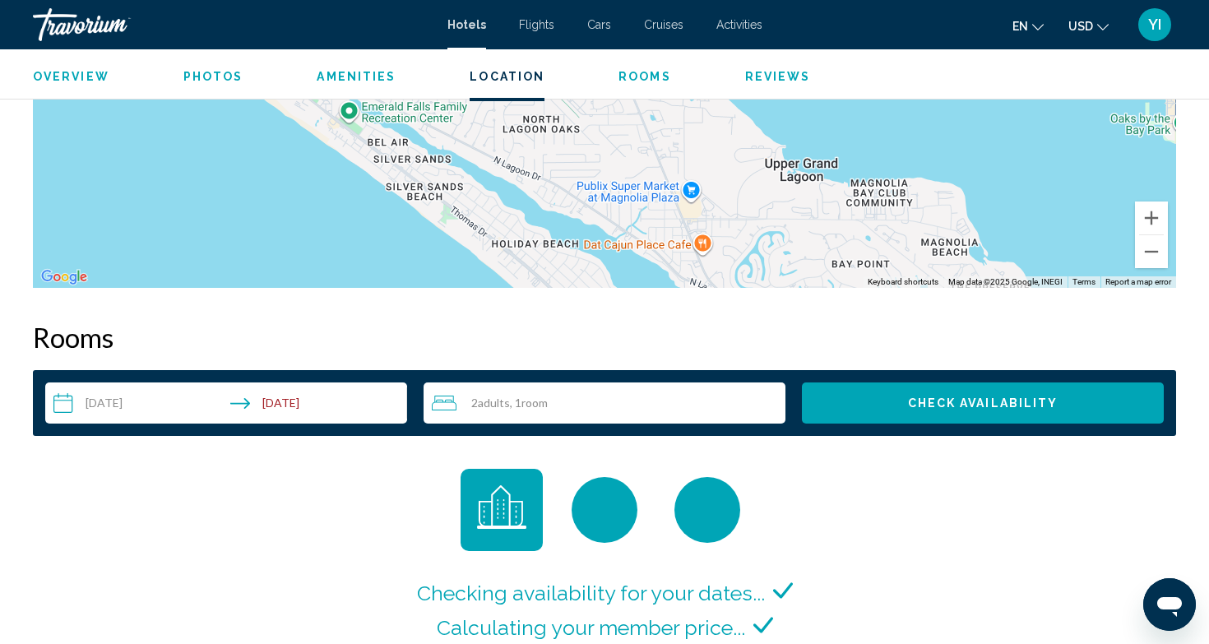
scroll to position [2081, 0]
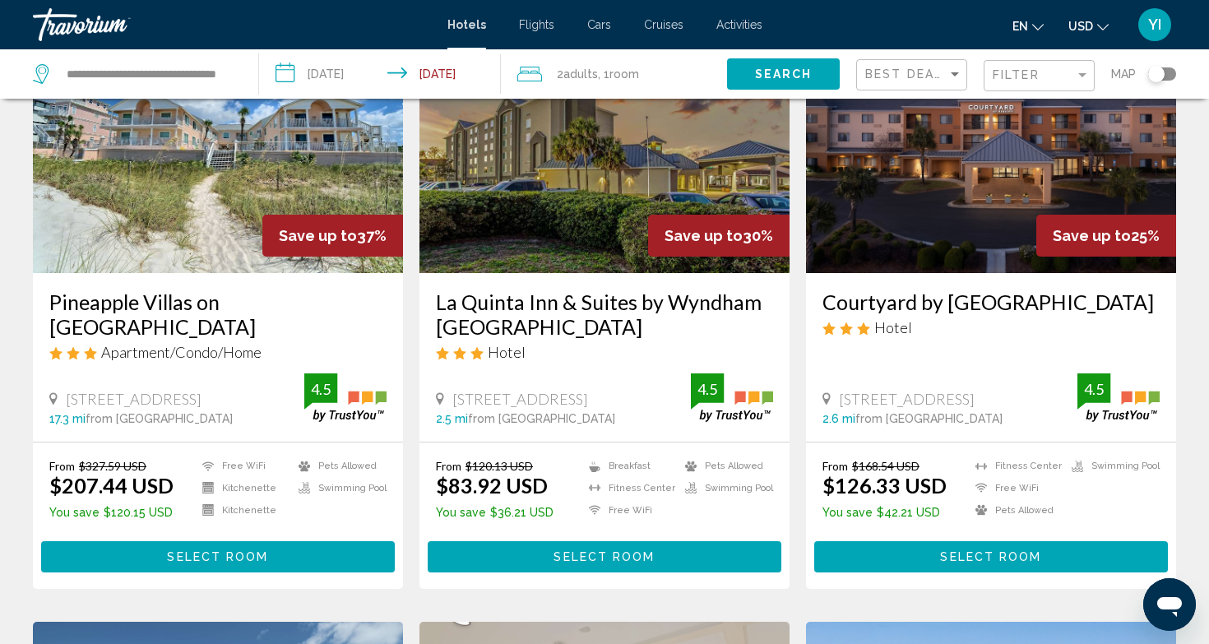
scroll to position [203, 0]
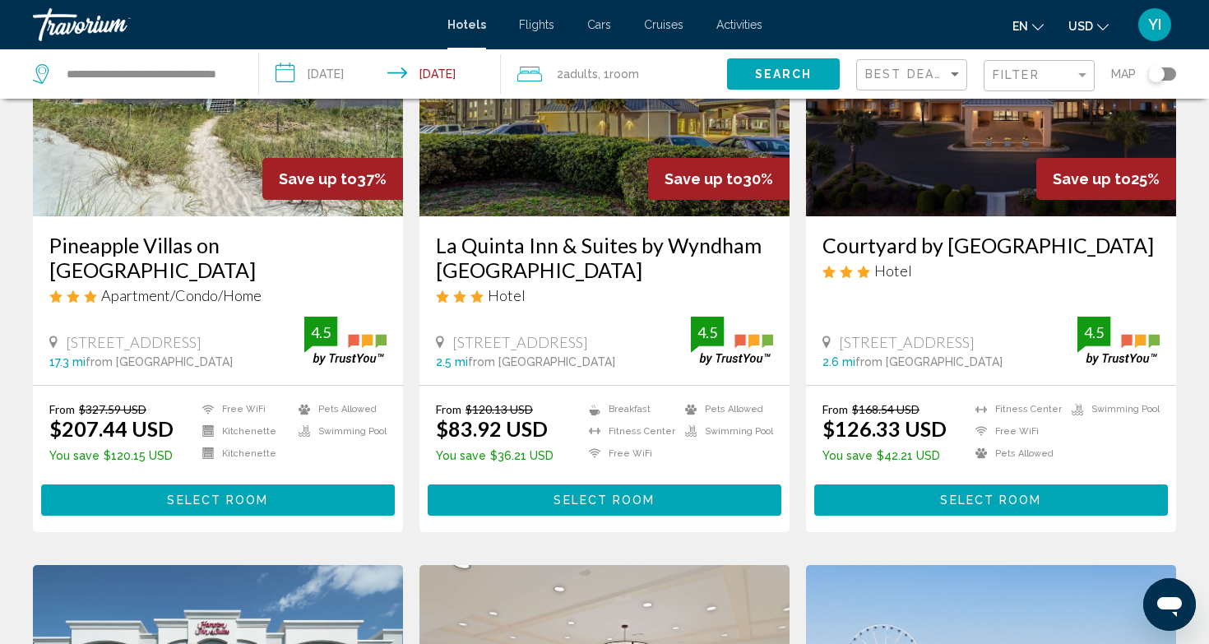
click at [155, 155] on img "Main content" at bounding box center [218, 84] width 370 height 263
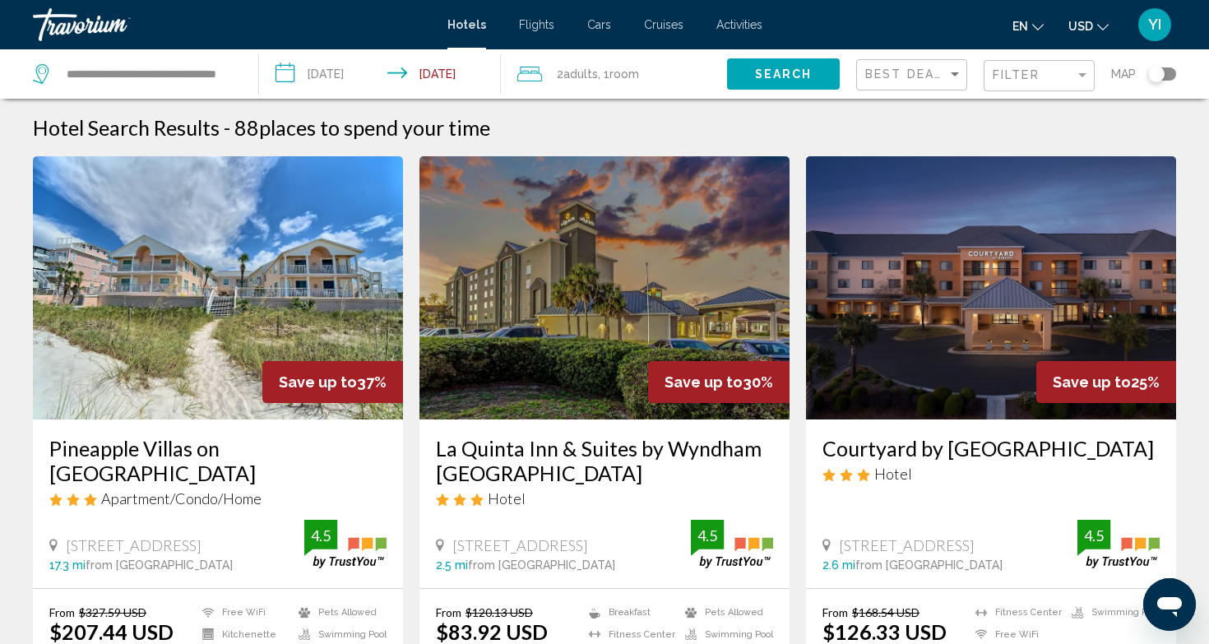
click at [1161, 76] on div "Toggle map" at bounding box center [1156, 74] width 16 height 16
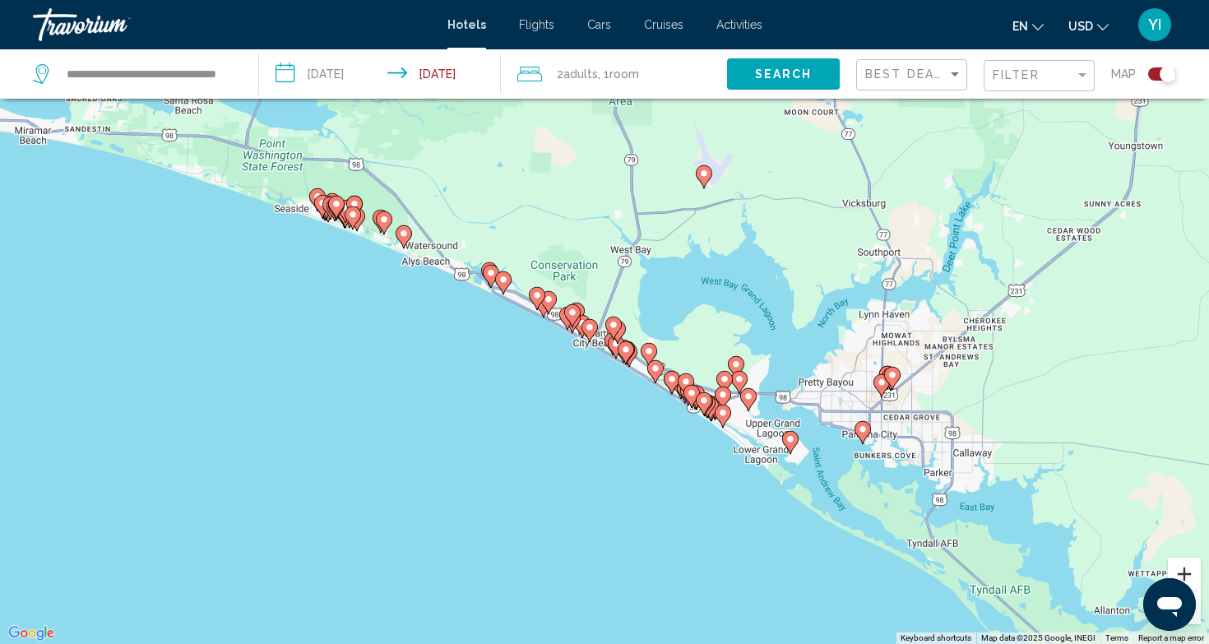
click at [1188, 569] on button "Zoom in" at bounding box center [1183, 573] width 33 height 33
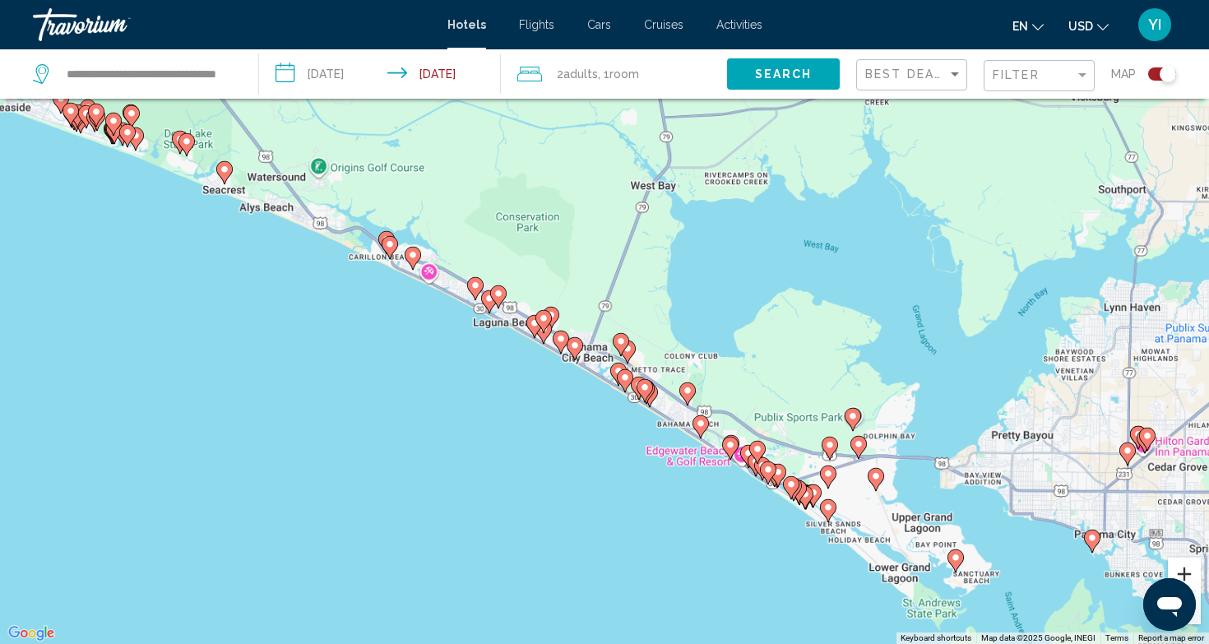
click at [1188, 569] on button "Zoom in" at bounding box center [1183, 573] width 33 height 33
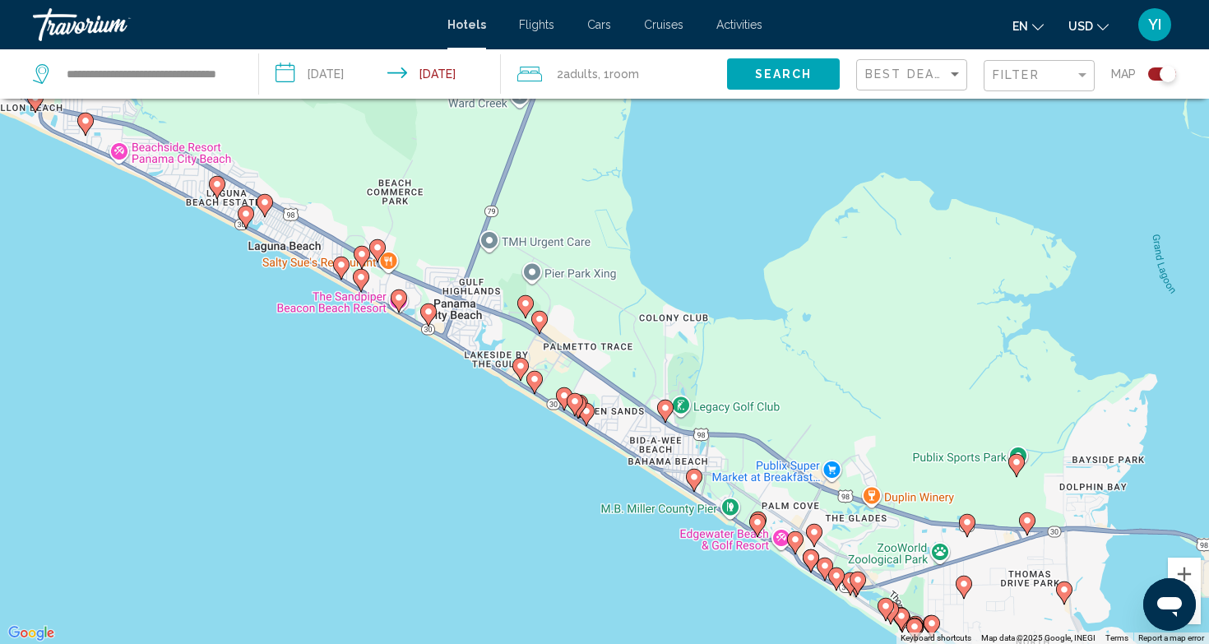
drag, startPoint x: 851, startPoint y: 471, endPoint x: 571, endPoint y: 344, distance: 307.2
click at [571, 344] on div "To activate drag with keyboard, press Alt + Enter. Once in keyboard drag state,…" at bounding box center [604, 322] width 1209 height 644
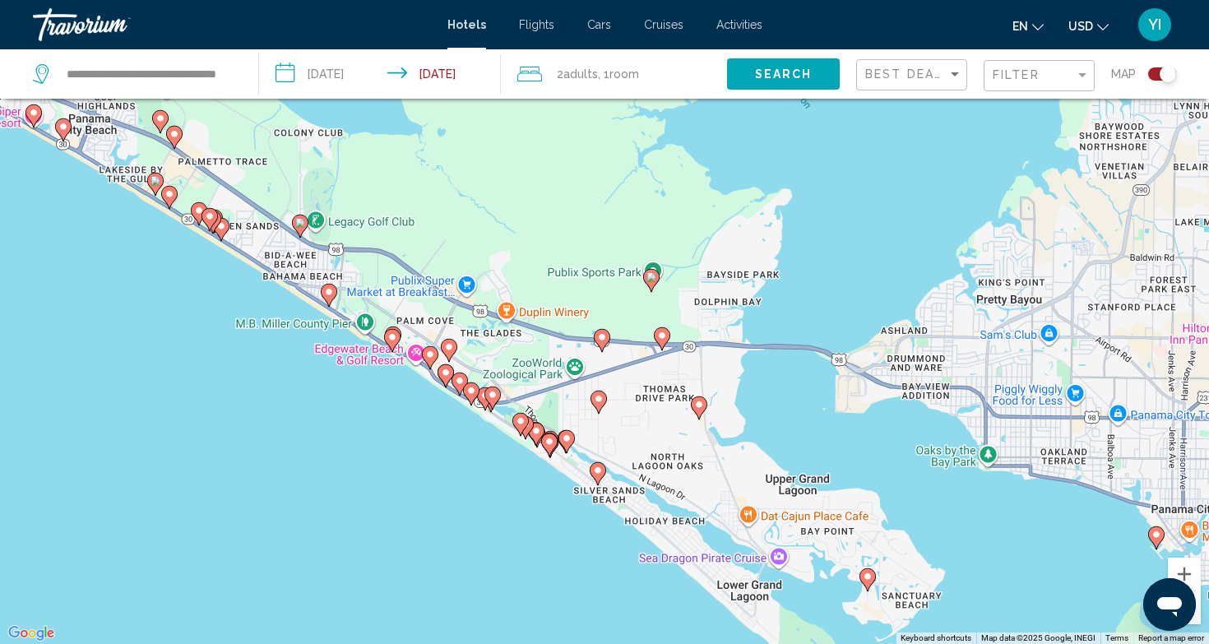
drag, startPoint x: 859, startPoint y: 466, endPoint x: 798, endPoint y: 362, distance: 120.8
click at [798, 362] on div "To activate drag with keyboard, press Alt + Enter. Once in keyboard drag state,…" at bounding box center [604, 322] width 1209 height 644
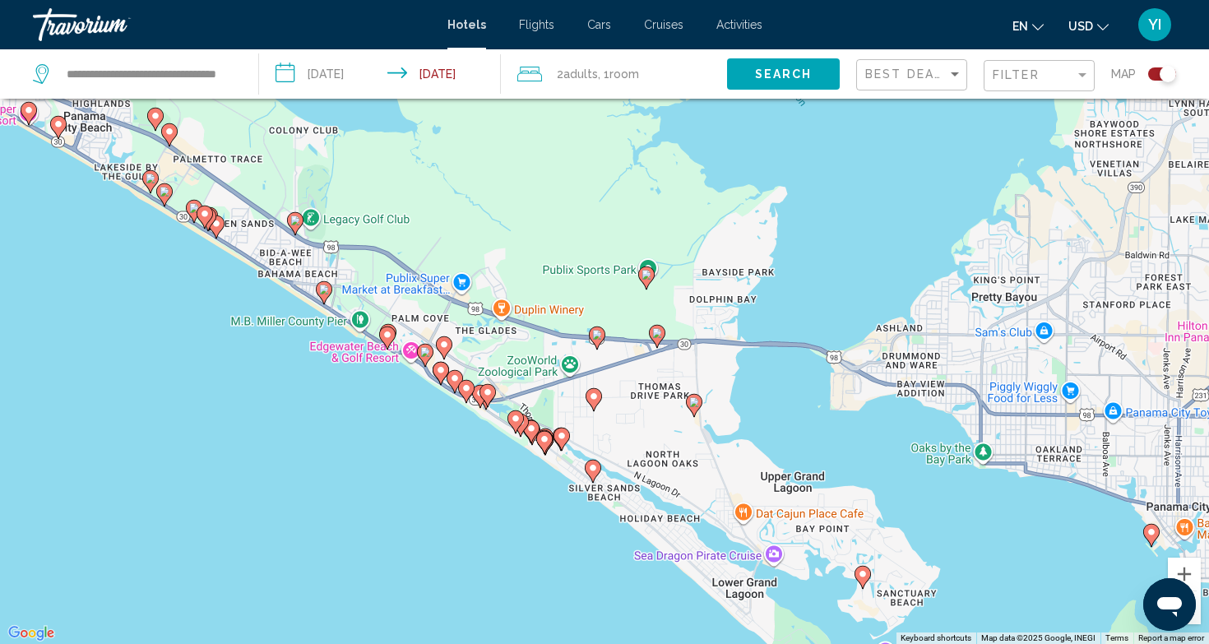
click at [591, 401] on icon "Main content" at bounding box center [593, 398] width 15 height 21
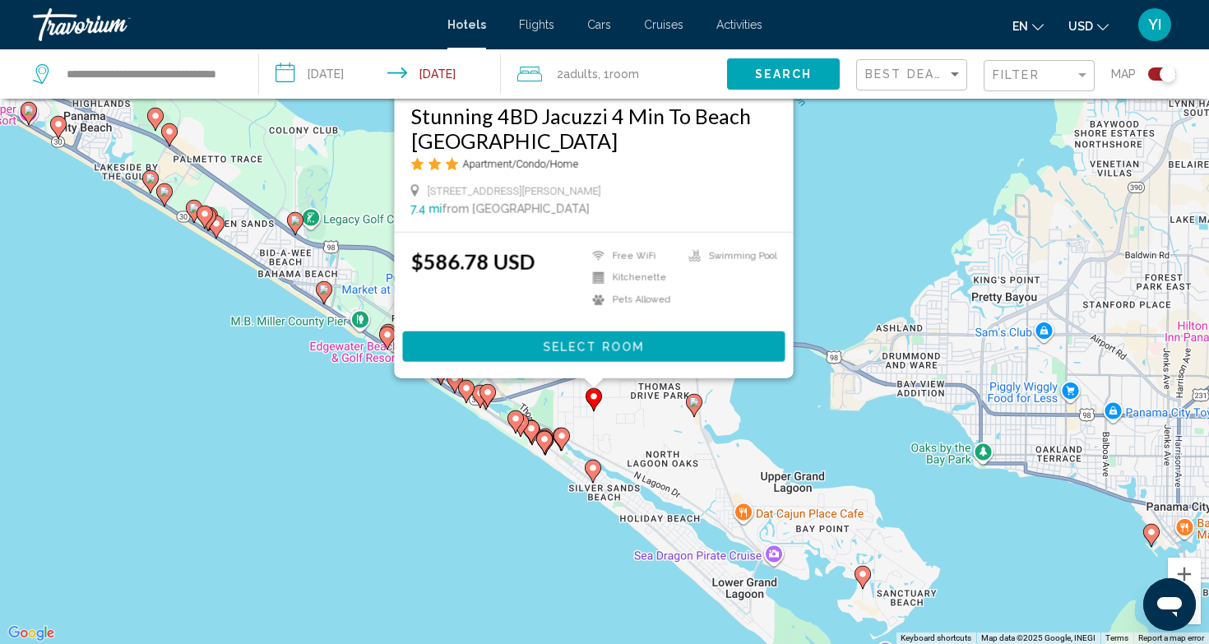
scroll to position [0, 0]
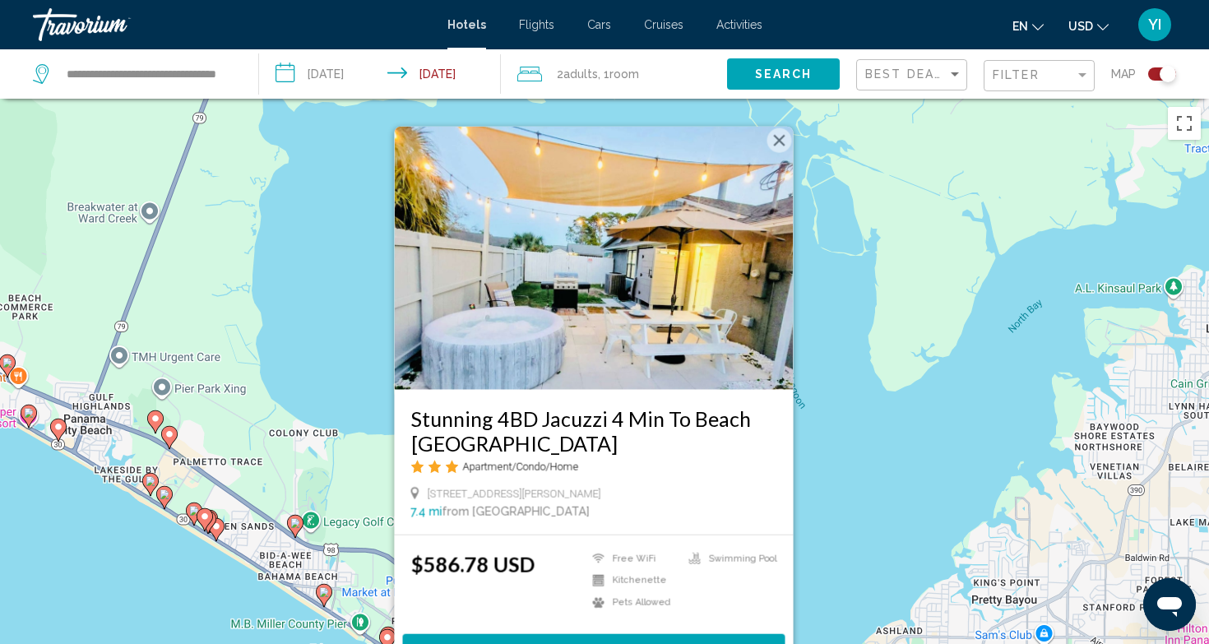
click at [784, 137] on button "Close" at bounding box center [779, 139] width 25 height 25
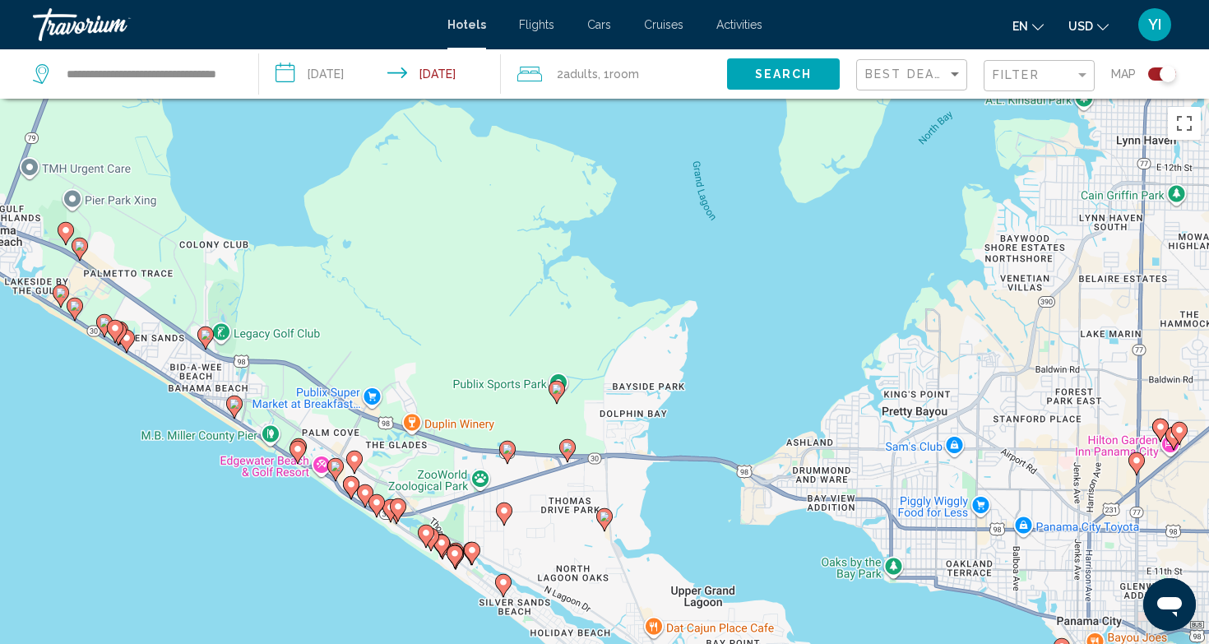
drag, startPoint x: 787, startPoint y: 397, endPoint x: 657, endPoint y: 107, distance: 317.9
click at [657, 106] on div "To activate drag with keyboard, press Alt + Enter. Once in keyboard drag state,…" at bounding box center [604, 421] width 1209 height 644
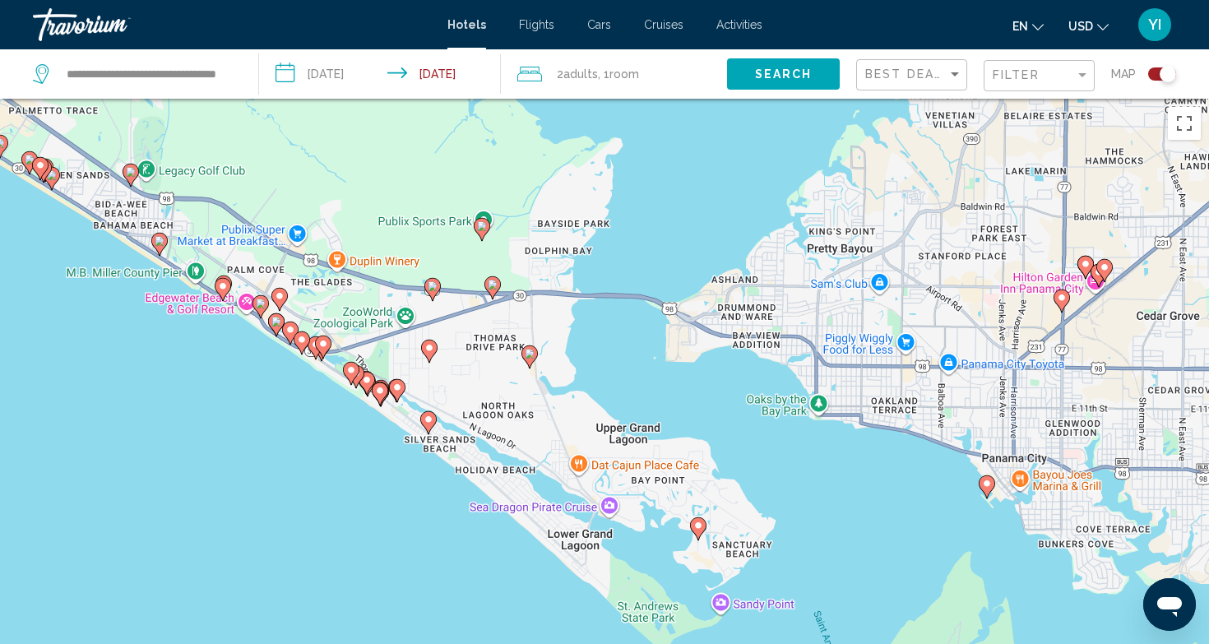
click at [529, 357] on image "Main content" at bounding box center [530, 354] width 10 height 10
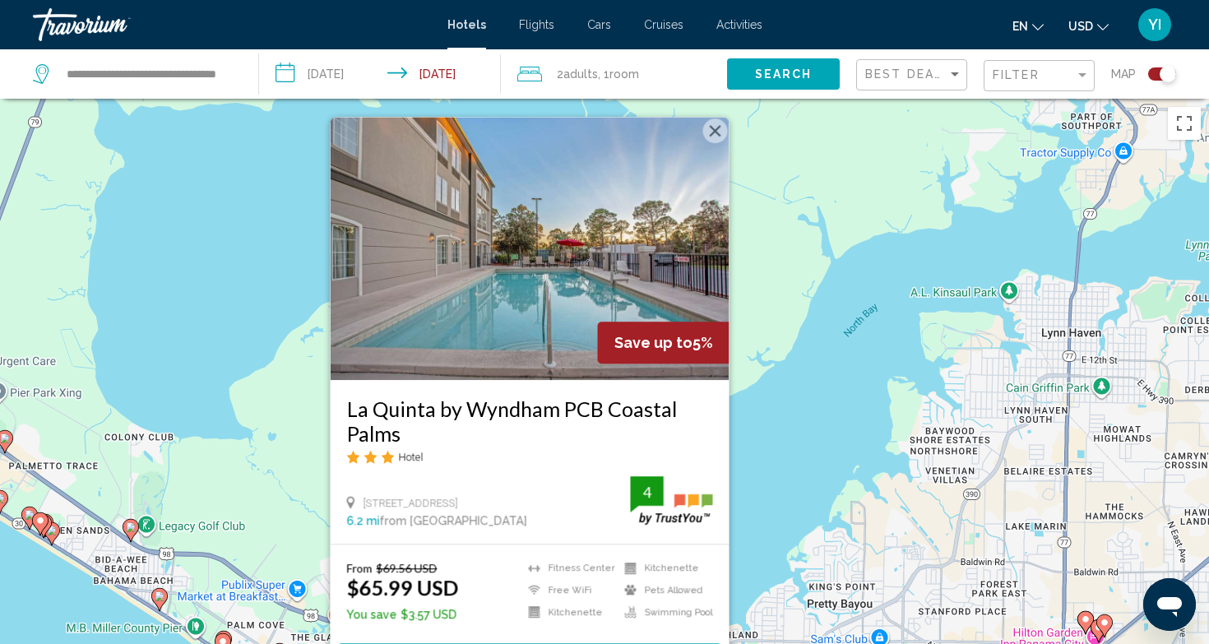
click at [716, 135] on button "Close" at bounding box center [715, 130] width 25 height 25
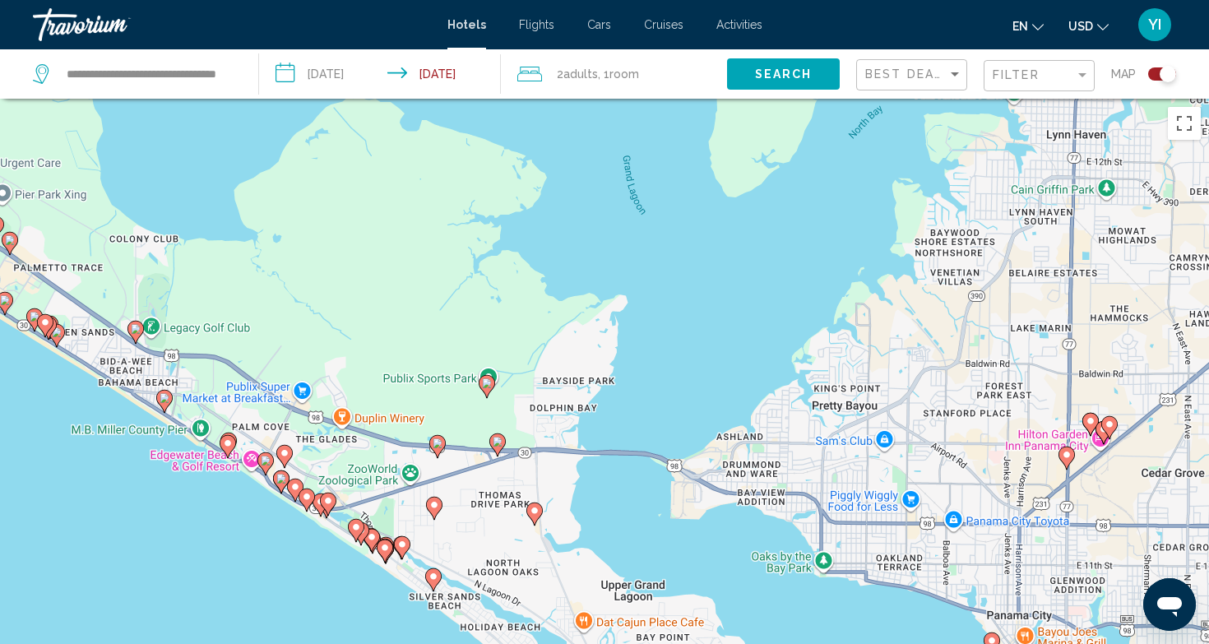
drag, startPoint x: 709, startPoint y: 109, endPoint x: 693, endPoint y: -96, distance: 205.4
click at [693, 0] on html "**********" at bounding box center [604, 322] width 1209 height 644
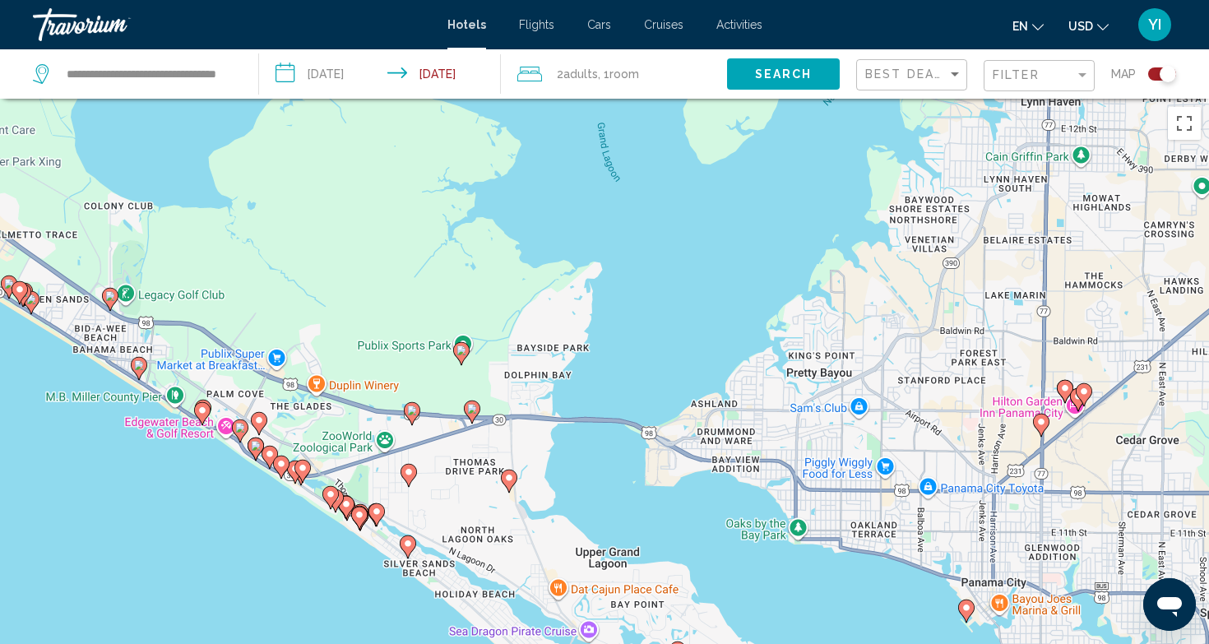
click at [471, 414] on icon "Main content" at bounding box center [471, 410] width 15 height 21
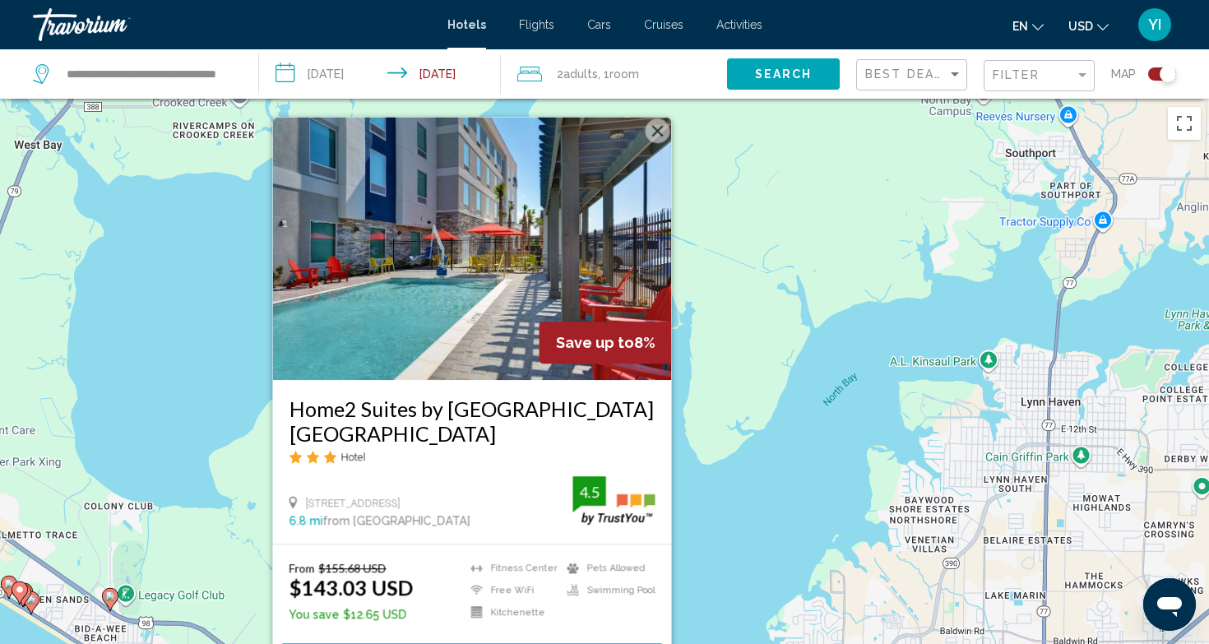
click at [451, 279] on img "Main content" at bounding box center [472, 248] width 399 height 263
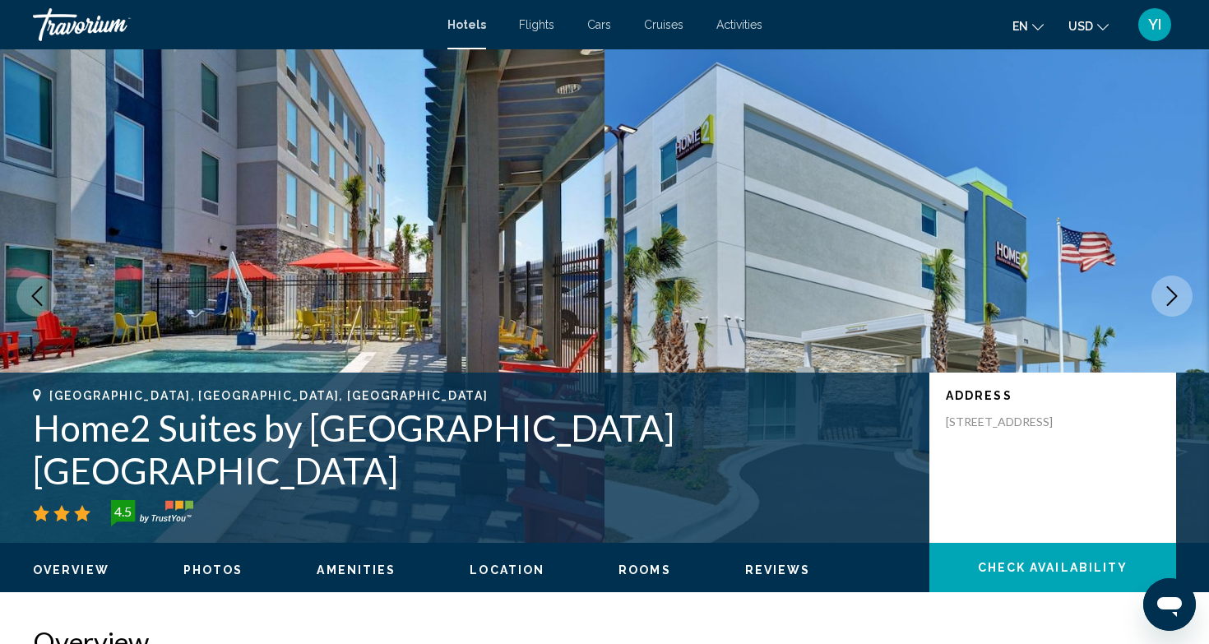
click at [342, 569] on span "Amenities" at bounding box center [356, 569] width 79 height 13
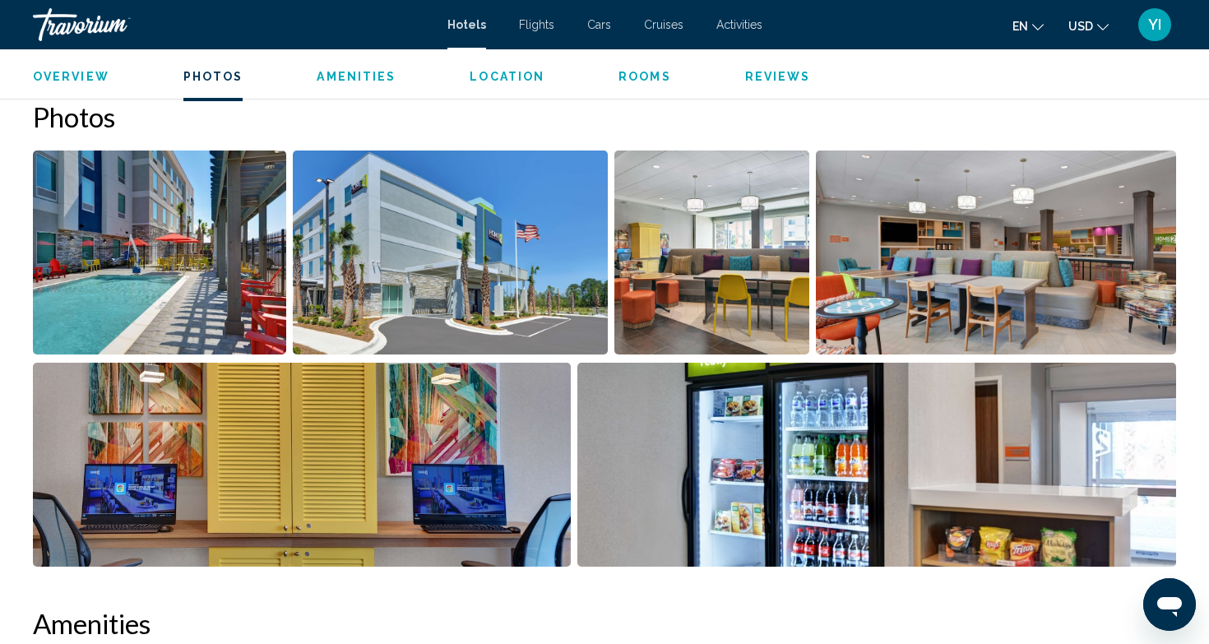
scroll to position [795, 0]
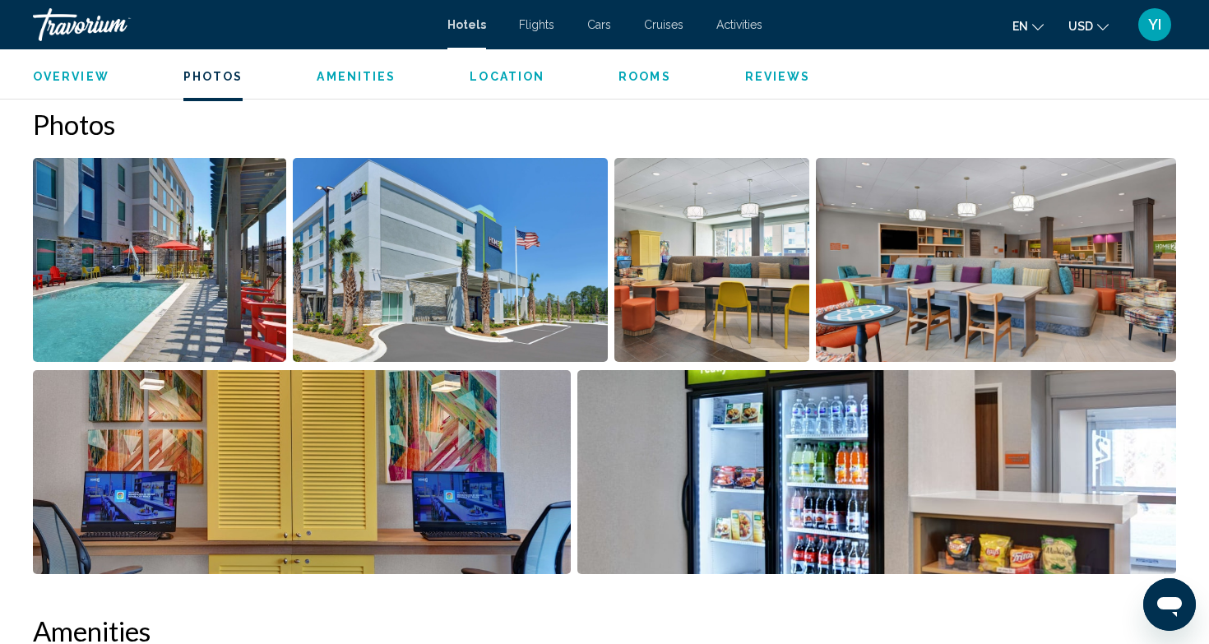
click at [397, 280] on img "Open full-screen image slider" at bounding box center [450, 260] width 315 height 204
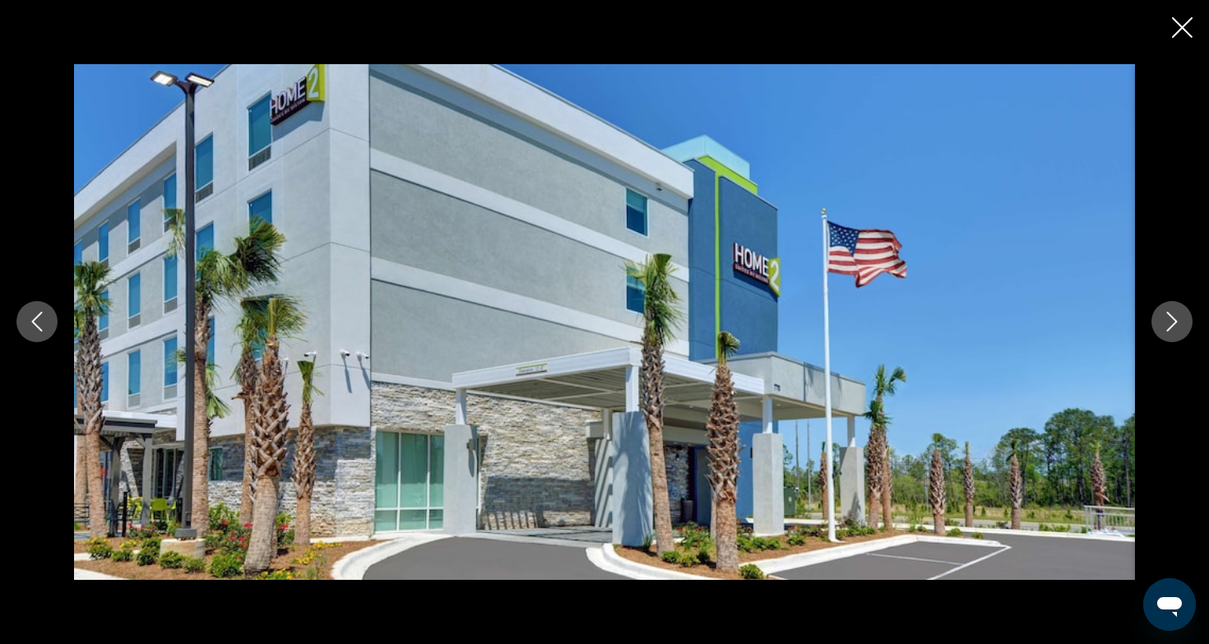
click at [1166, 325] on icon "Next image" at bounding box center [1172, 322] width 20 height 20
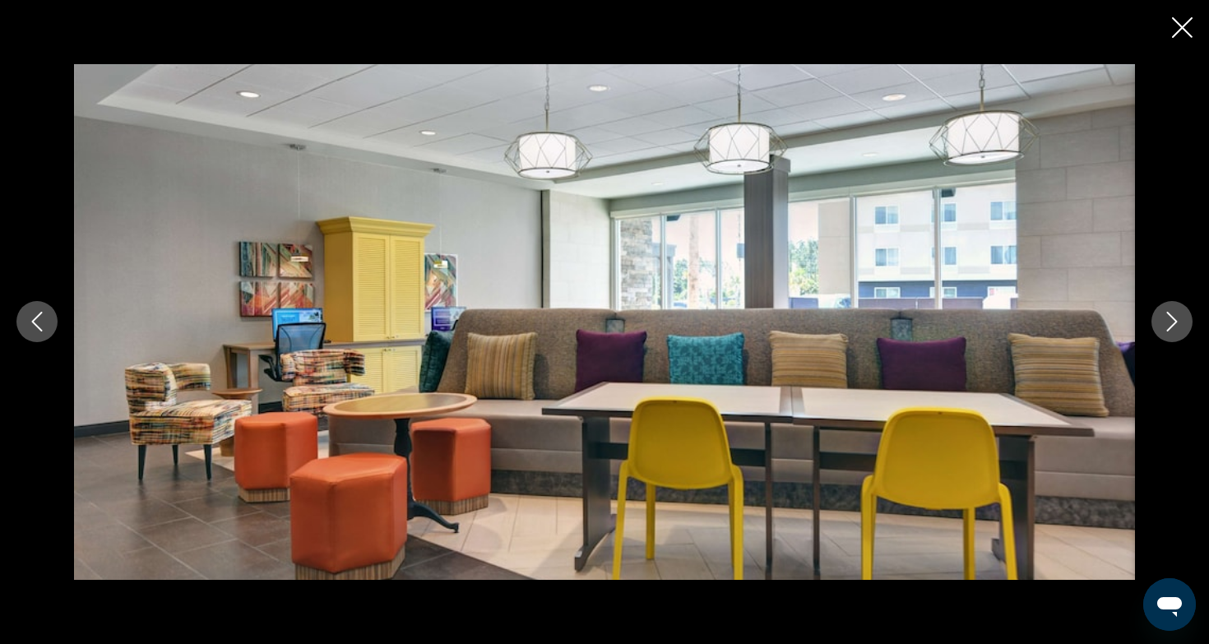
click at [1166, 325] on icon "Next image" at bounding box center [1172, 322] width 20 height 20
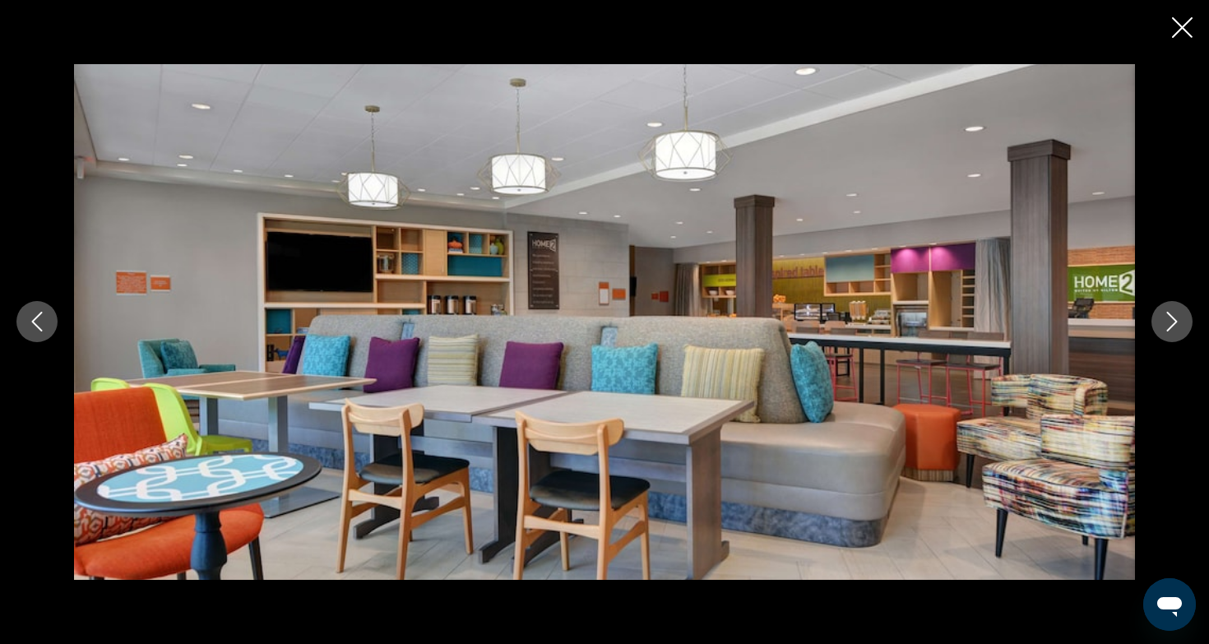
click at [1166, 325] on icon "Next image" at bounding box center [1172, 322] width 20 height 20
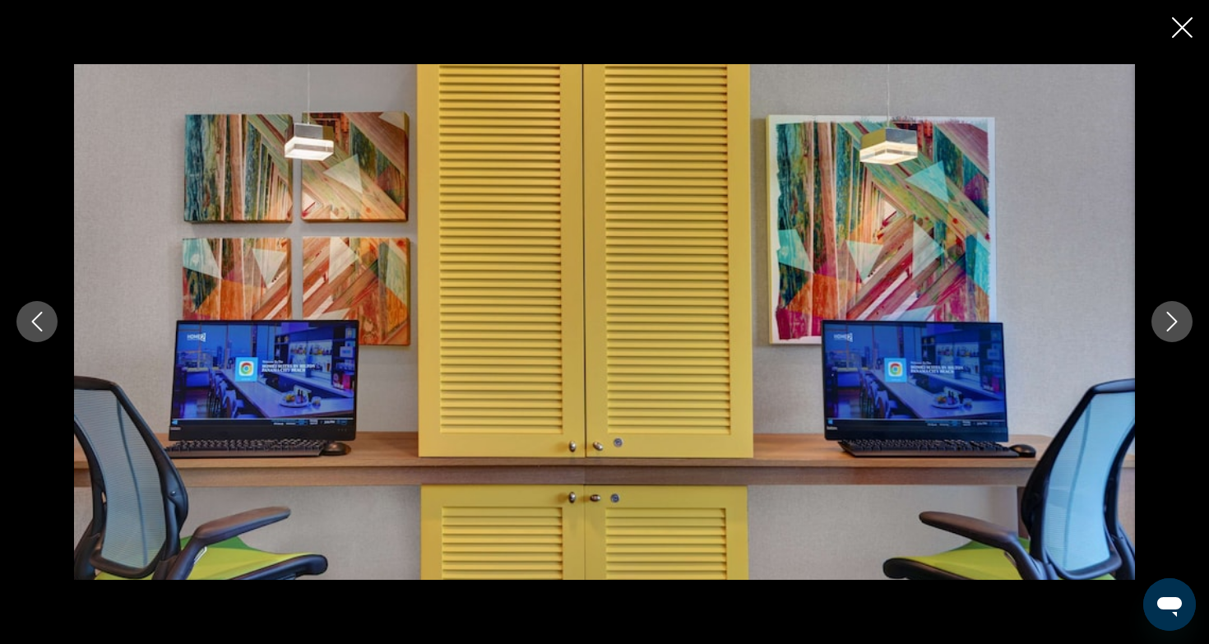
click at [1166, 325] on icon "Next image" at bounding box center [1172, 322] width 20 height 20
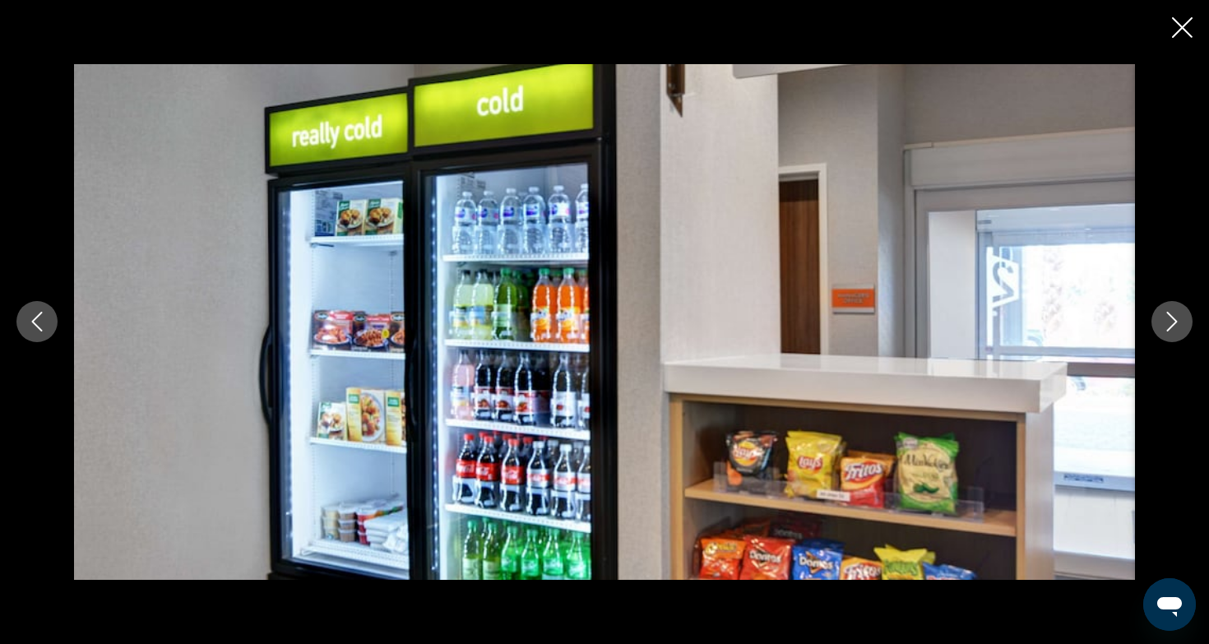
click at [1166, 325] on icon "Next image" at bounding box center [1172, 322] width 20 height 20
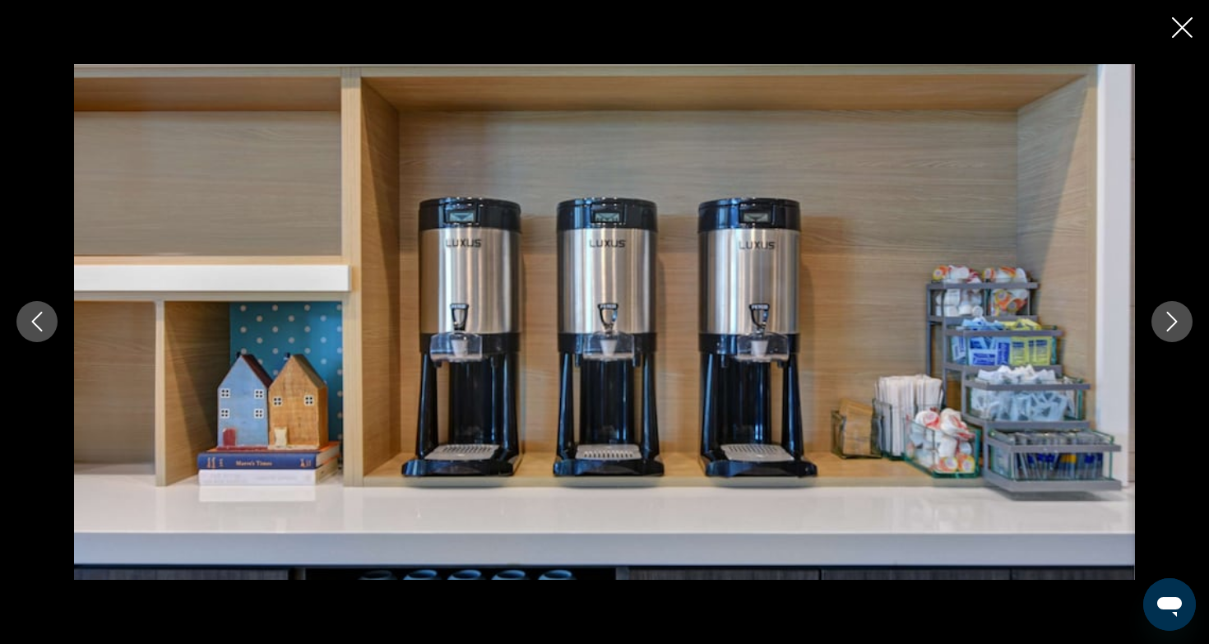
click at [1166, 325] on icon "Next image" at bounding box center [1172, 322] width 20 height 20
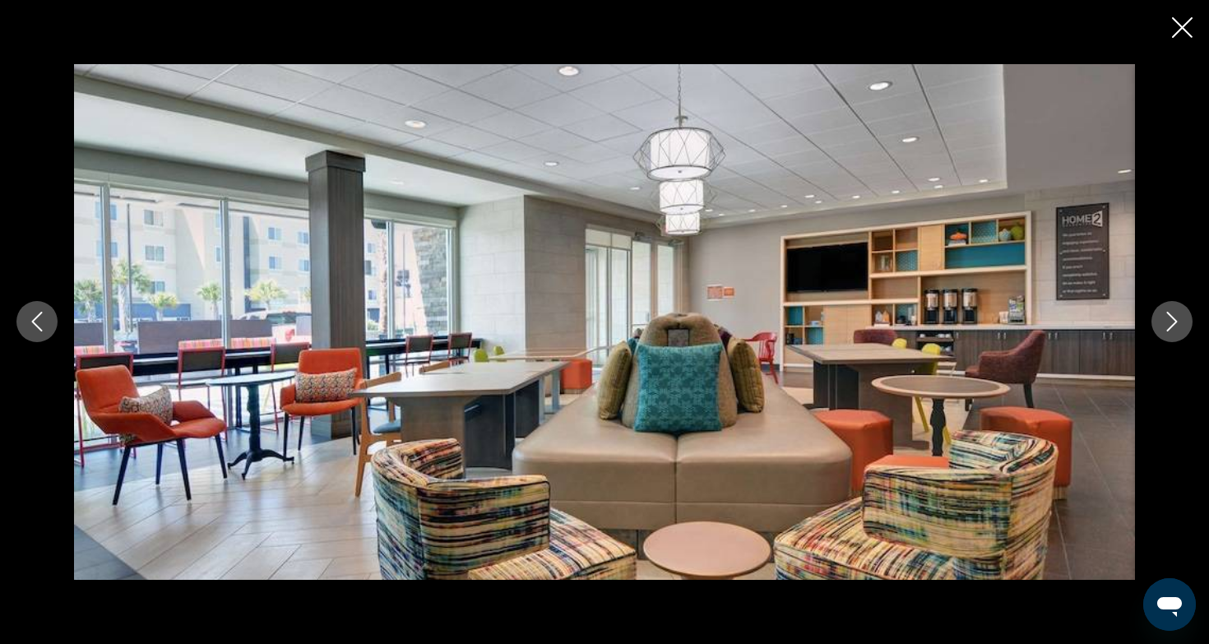
click at [1166, 325] on icon "Next image" at bounding box center [1172, 322] width 20 height 20
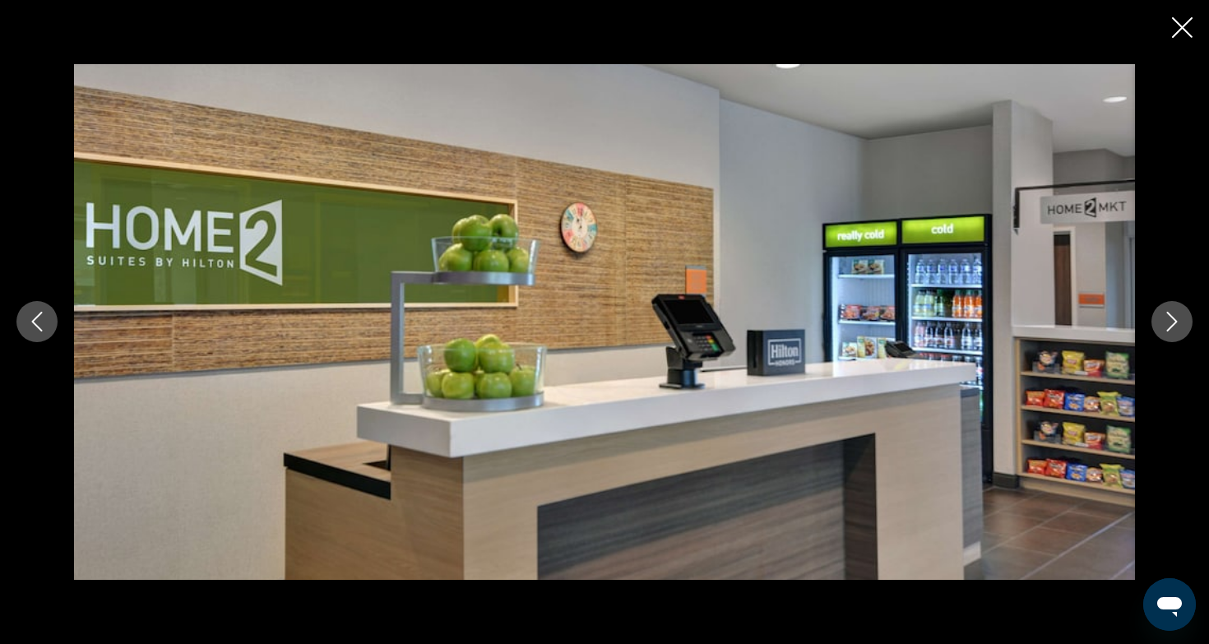
click at [1166, 325] on icon "Next image" at bounding box center [1172, 322] width 20 height 20
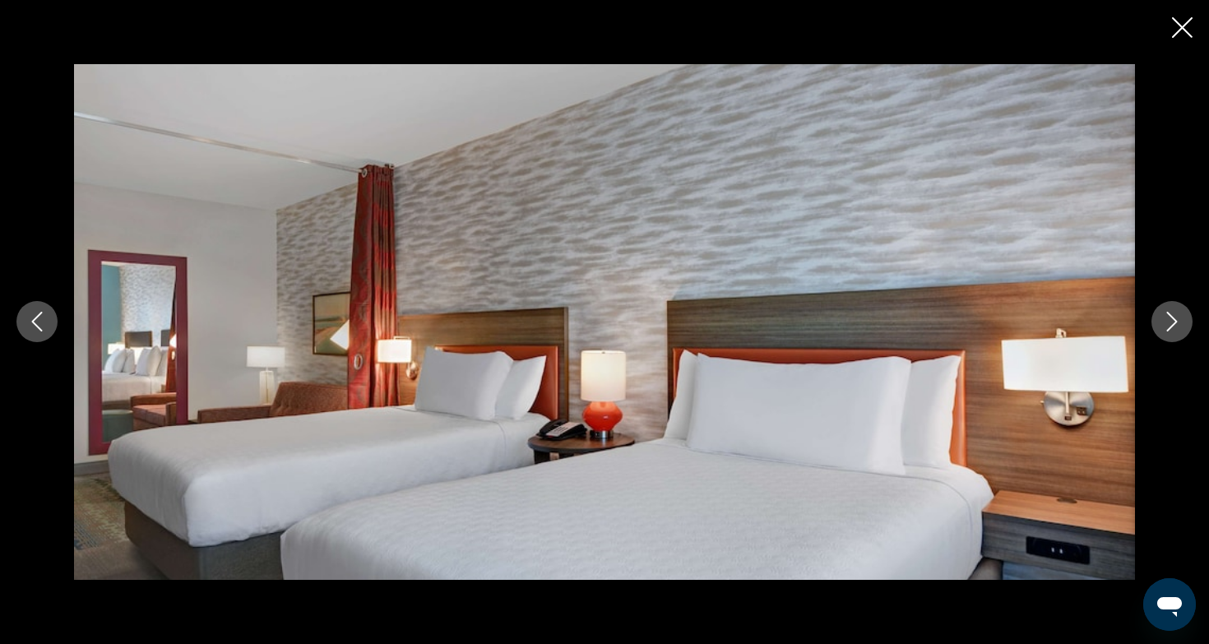
click at [1166, 325] on icon "Next image" at bounding box center [1172, 322] width 20 height 20
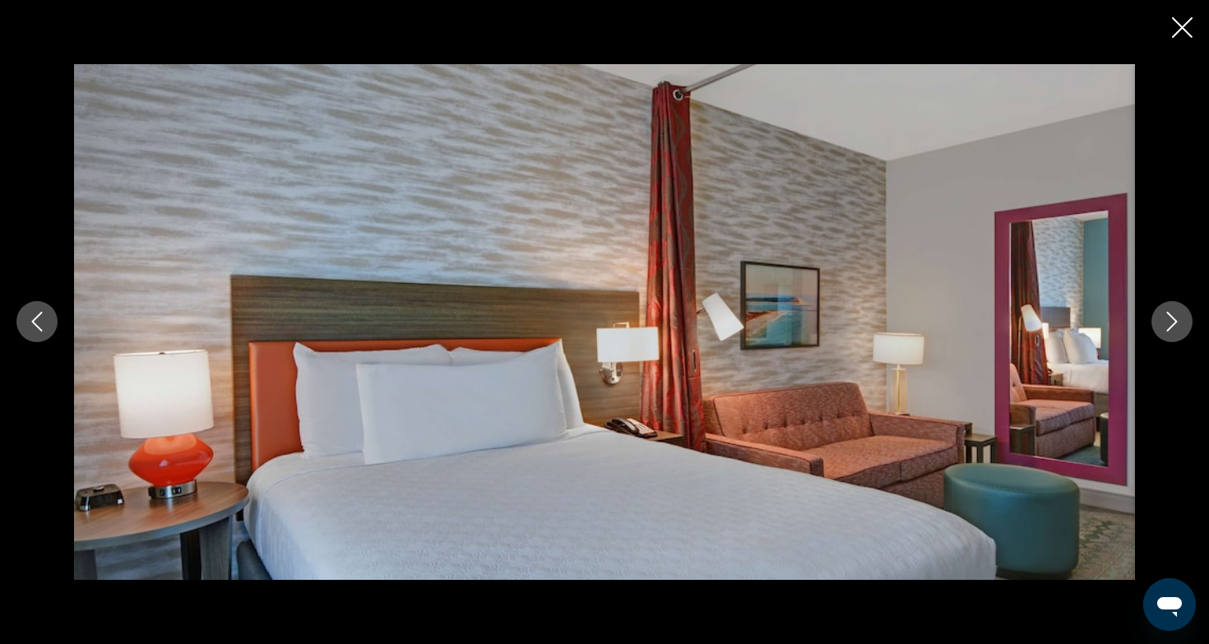
click at [1166, 325] on icon "Next image" at bounding box center [1172, 322] width 20 height 20
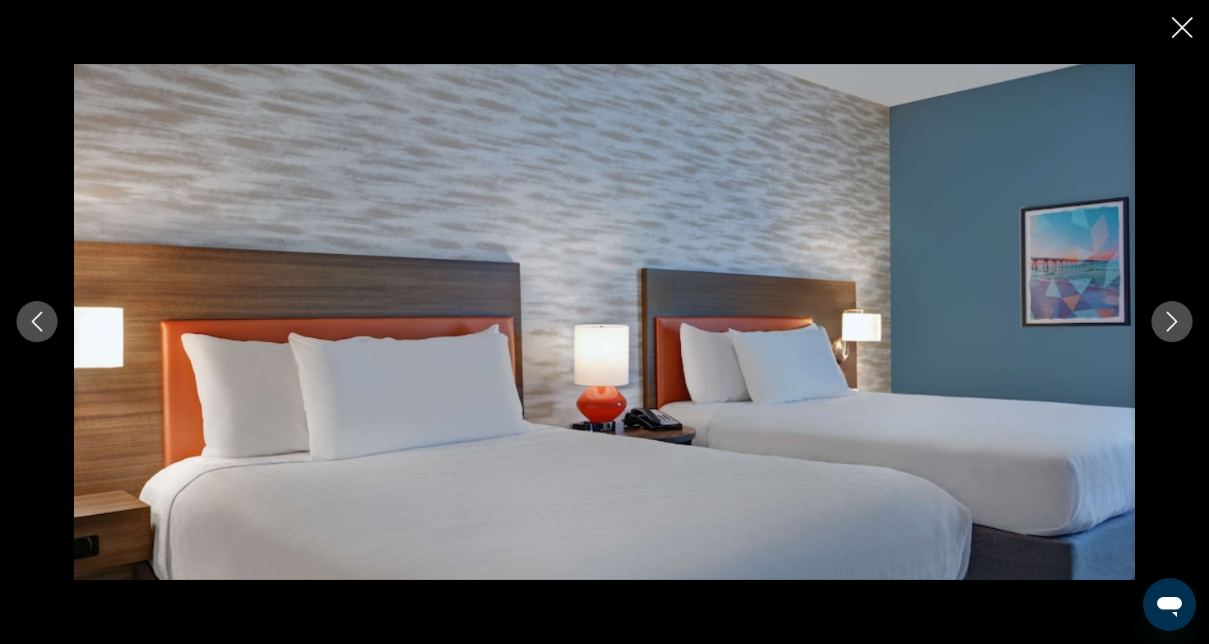
click at [1166, 325] on icon "Next image" at bounding box center [1172, 322] width 20 height 20
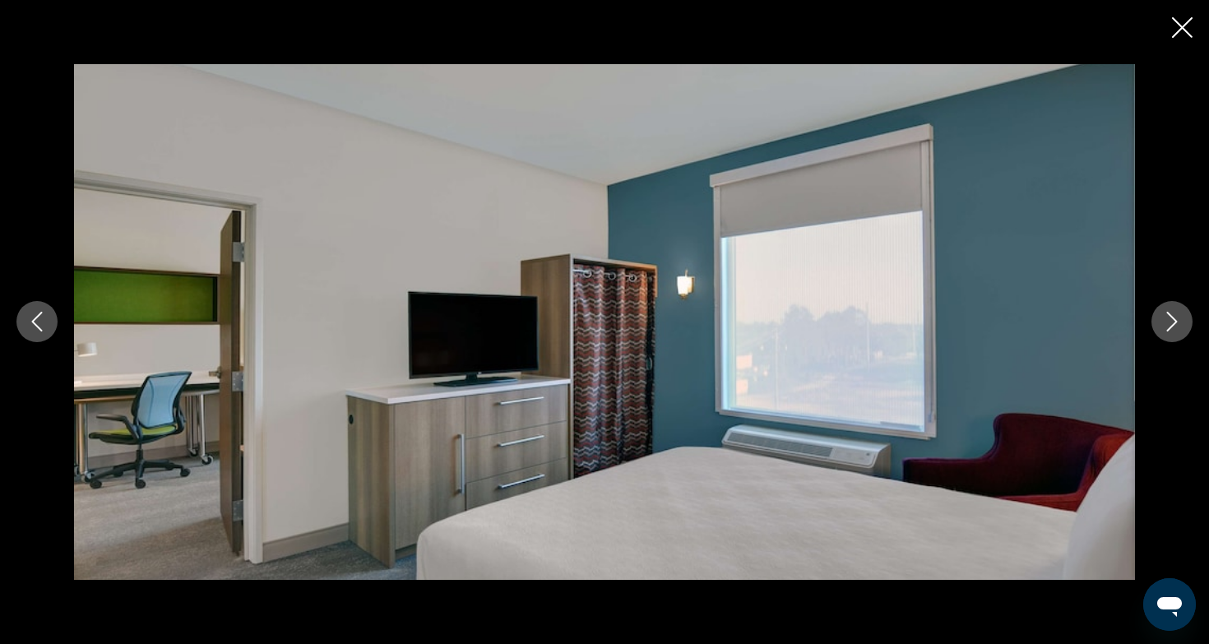
click at [1166, 325] on icon "Next image" at bounding box center [1172, 322] width 20 height 20
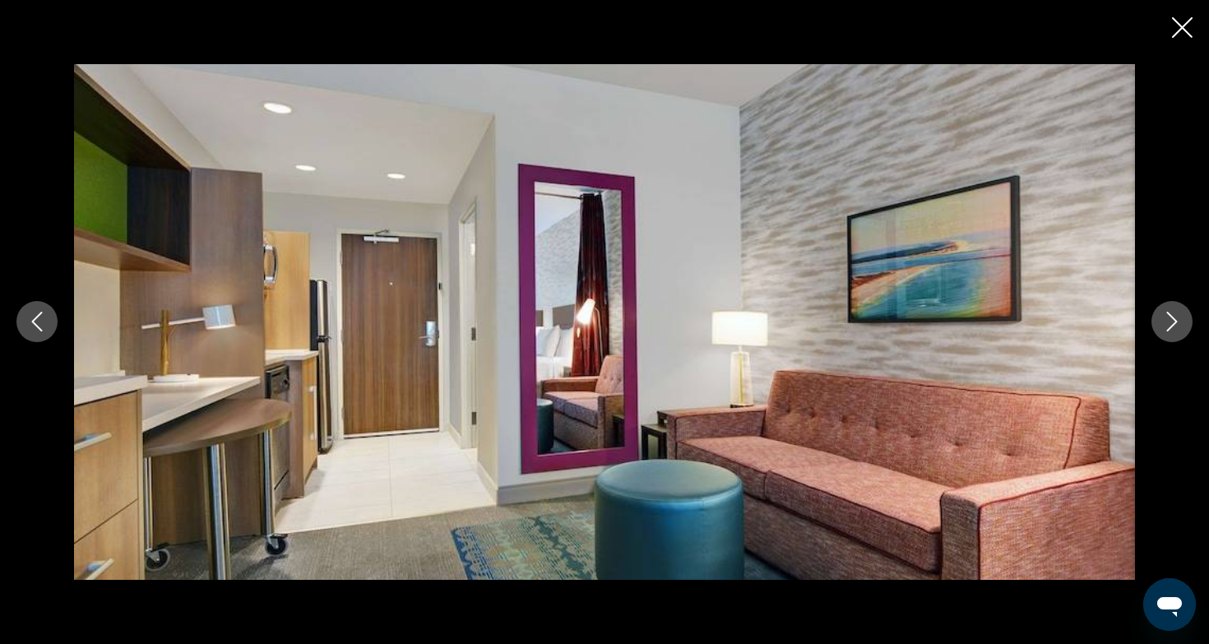
click at [1166, 325] on icon "Next image" at bounding box center [1172, 322] width 20 height 20
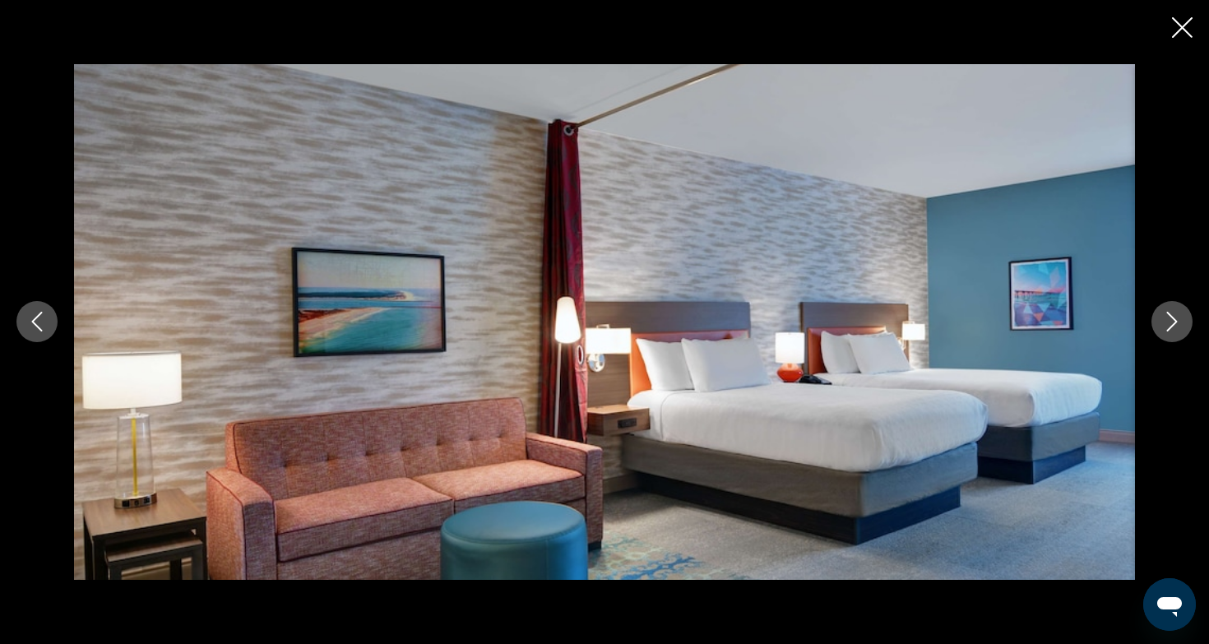
click at [1166, 325] on icon "Next image" at bounding box center [1172, 322] width 20 height 20
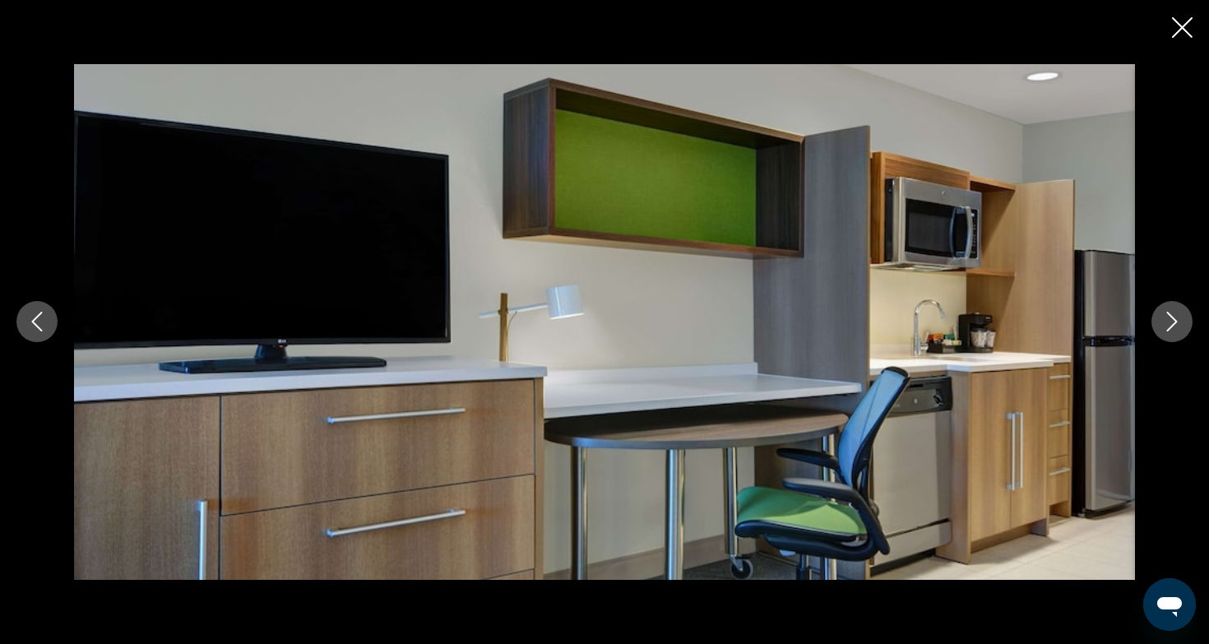
click at [1166, 325] on icon "Next image" at bounding box center [1172, 322] width 20 height 20
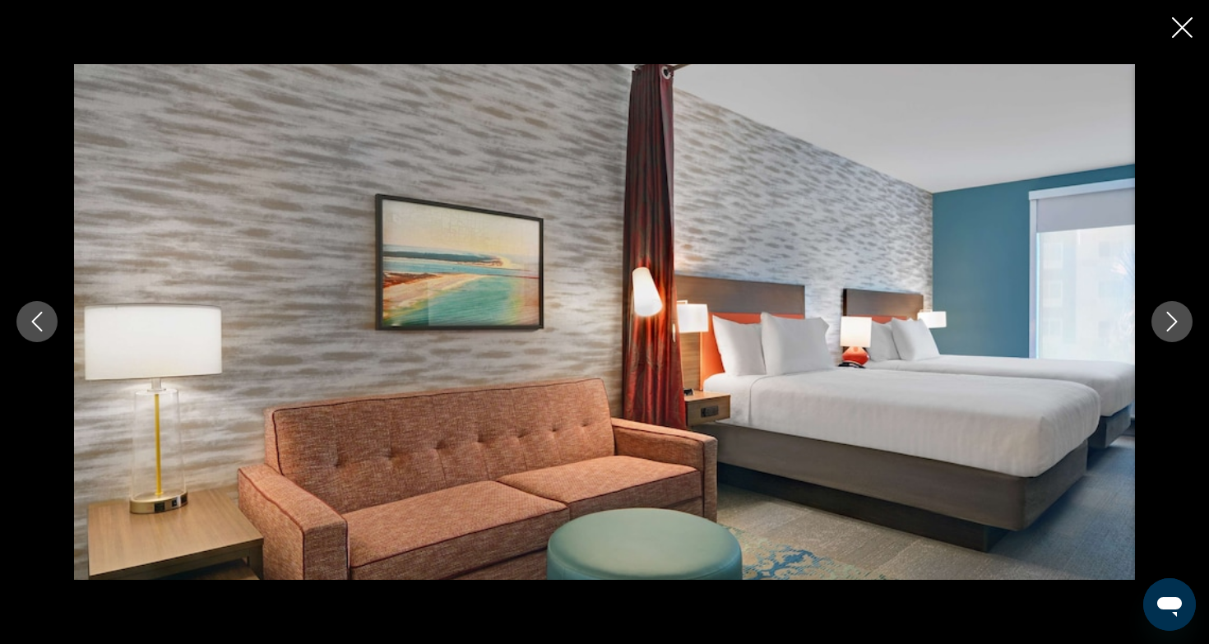
click at [1166, 325] on icon "Next image" at bounding box center [1172, 322] width 20 height 20
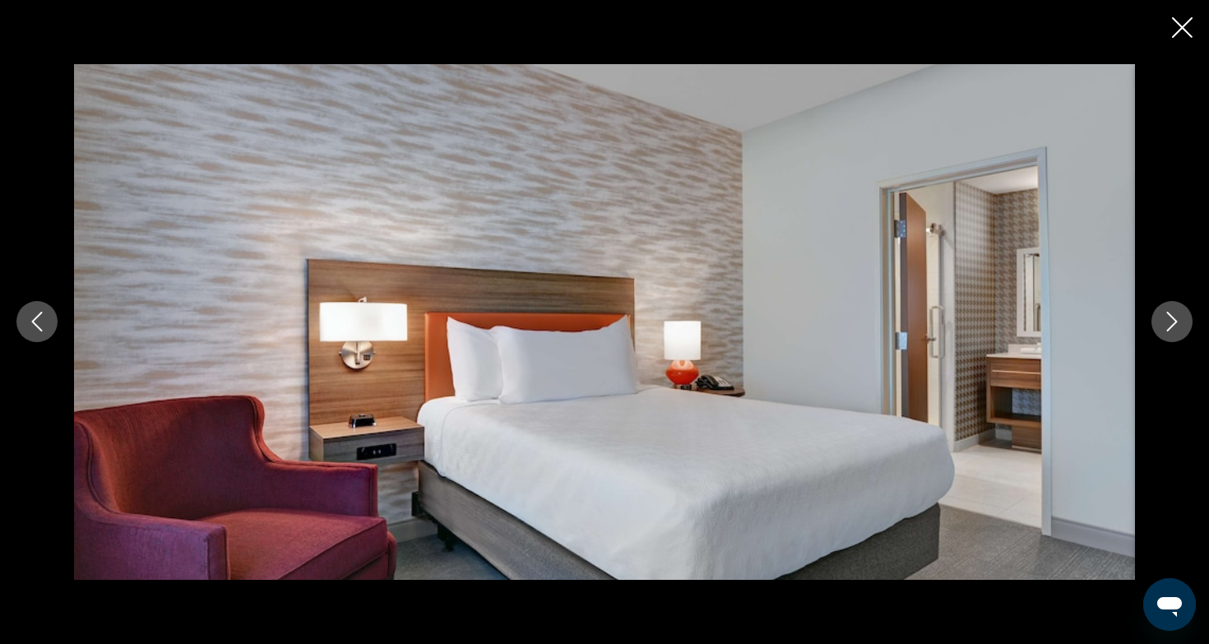
click at [1166, 325] on icon "Next image" at bounding box center [1172, 322] width 20 height 20
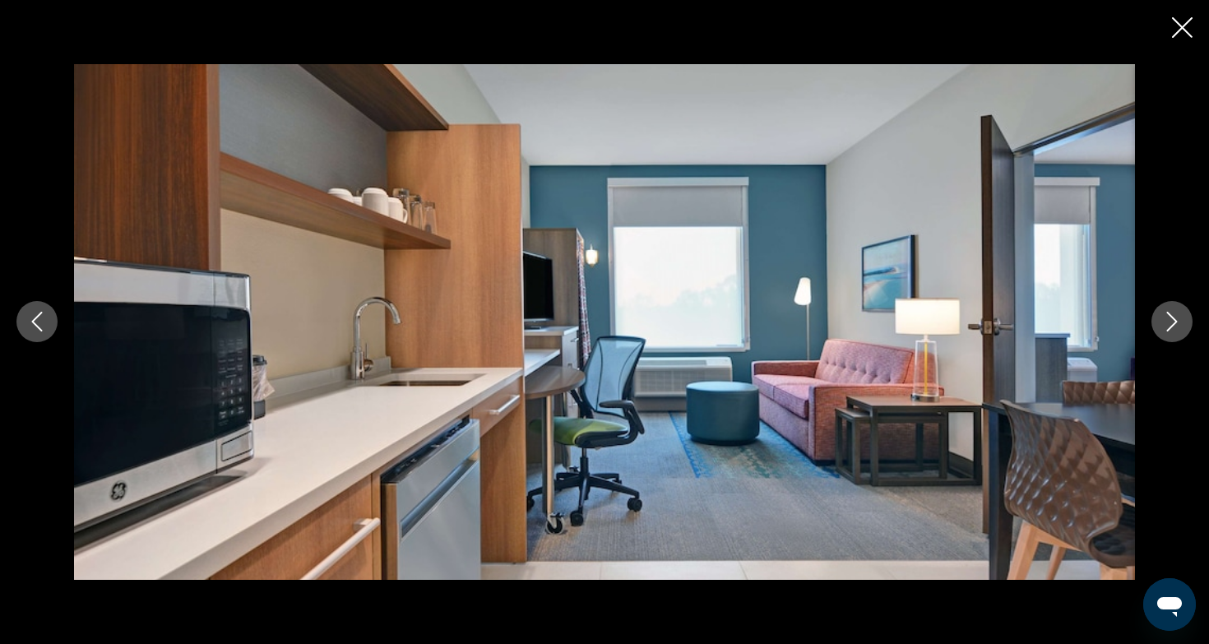
click at [1166, 325] on icon "Next image" at bounding box center [1172, 322] width 20 height 20
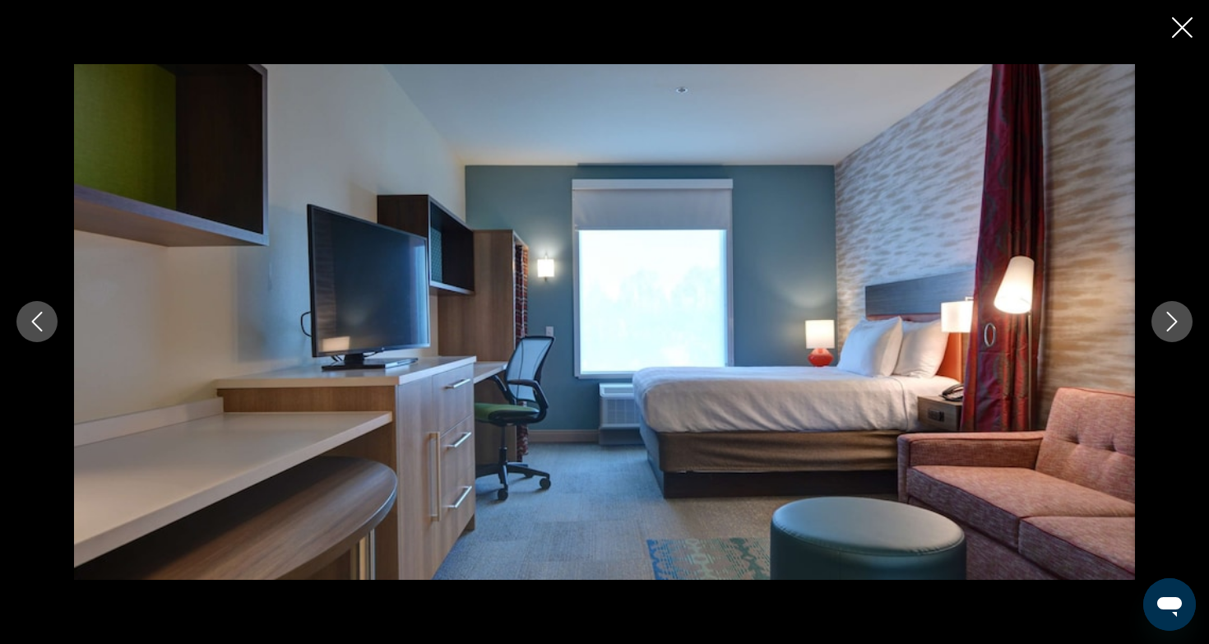
click at [1166, 325] on icon "Next image" at bounding box center [1172, 322] width 20 height 20
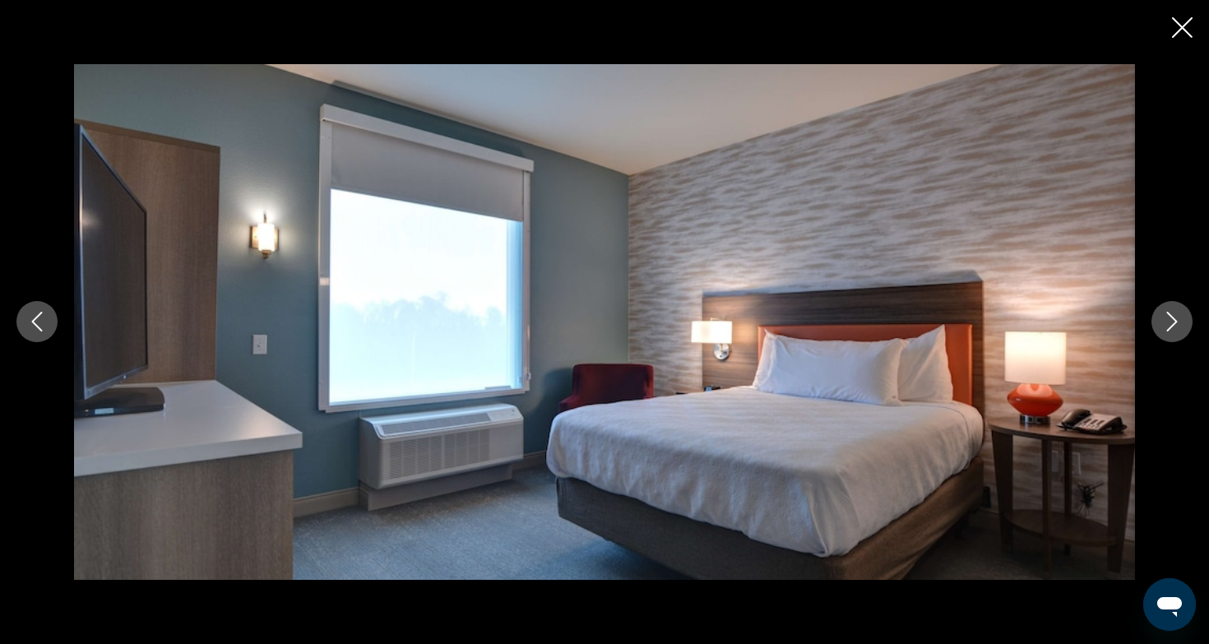
click at [1166, 325] on icon "Next image" at bounding box center [1172, 322] width 20 height 20
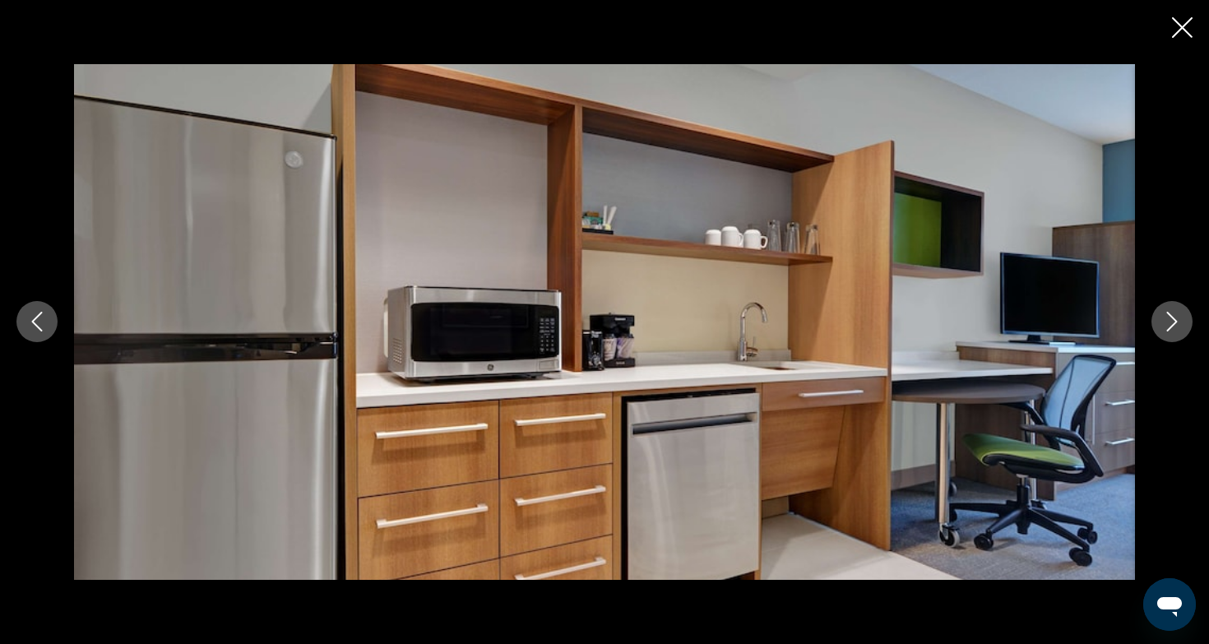
click at [1166, 325] on icon "Next image" at bounding box center [1172, 322] width 20 height 20
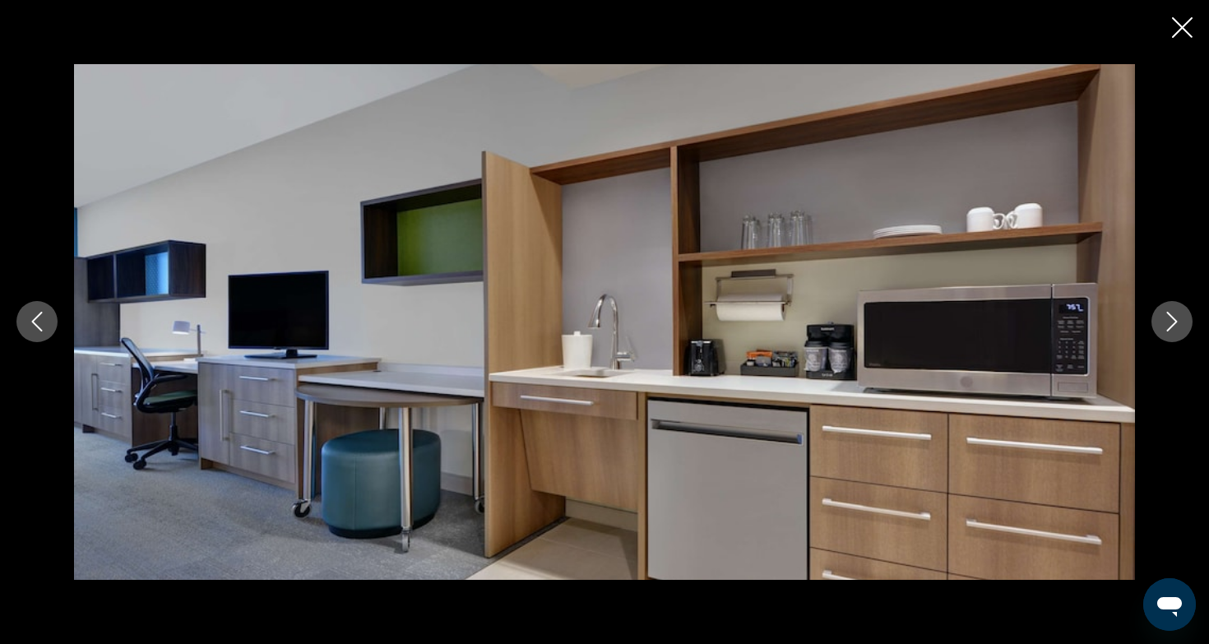
click at [1166, 325] on icon "Next image" at bounding box center [1172, 322] width 20 height 20
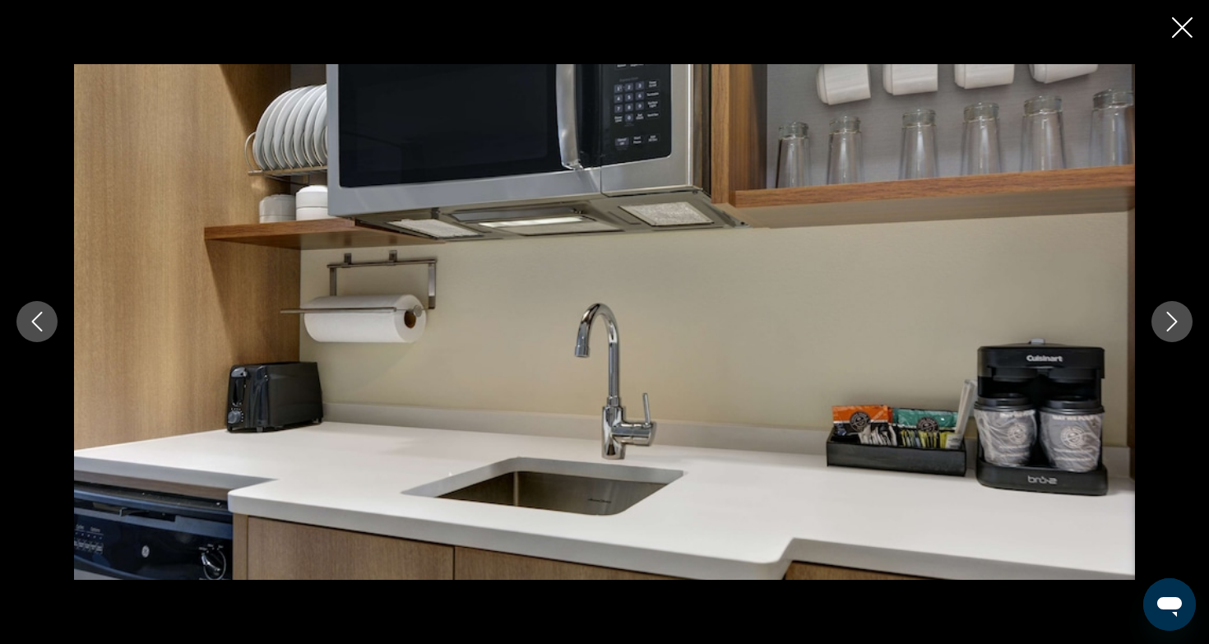
click at [1166, 325] on icon "Next image" at bounding box center [1172, 322] width 20 height 20
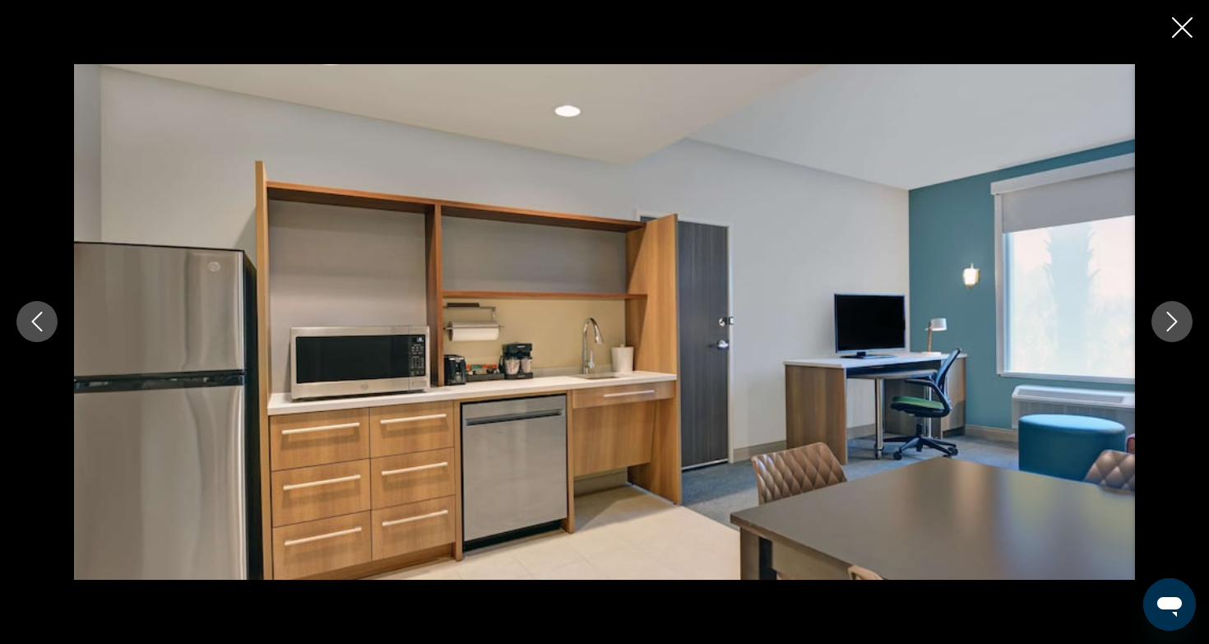
click at [1166, 325] on icon "Next image" at bounding box center [1172, 322] width 20 height 20
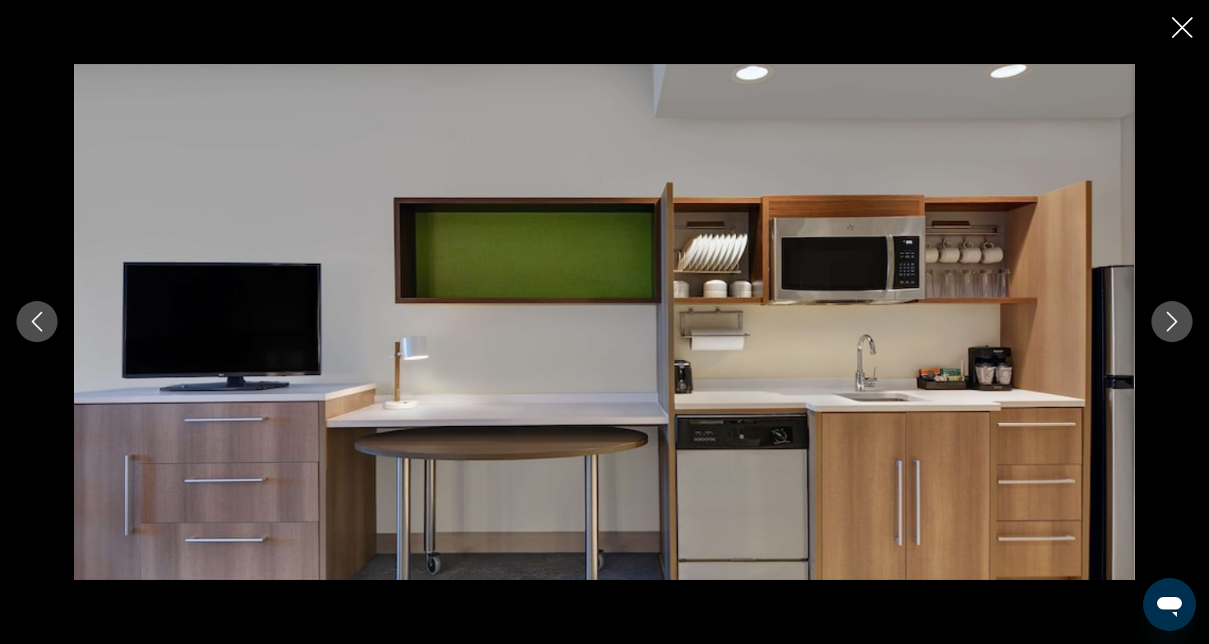
click at [1166, 325] on icon "Next image" at bounding box center [1172, 322] width 20 height 20
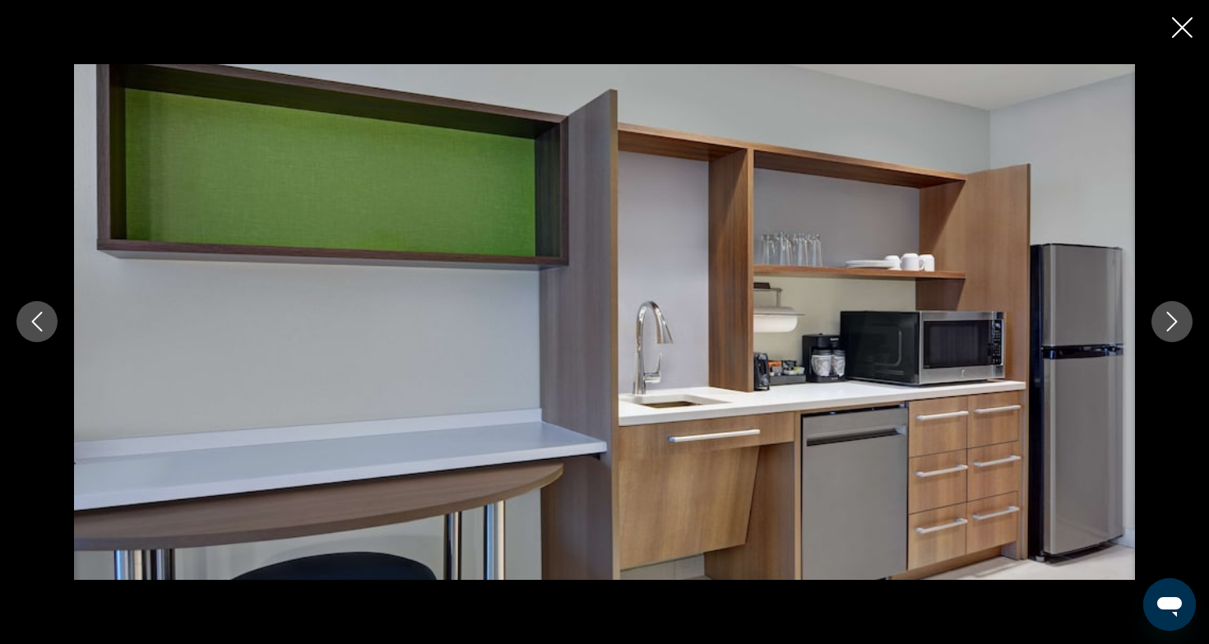
click at [1166, 325] on icon "Next image" at bounding box center [1172, 322] width 20 height 20
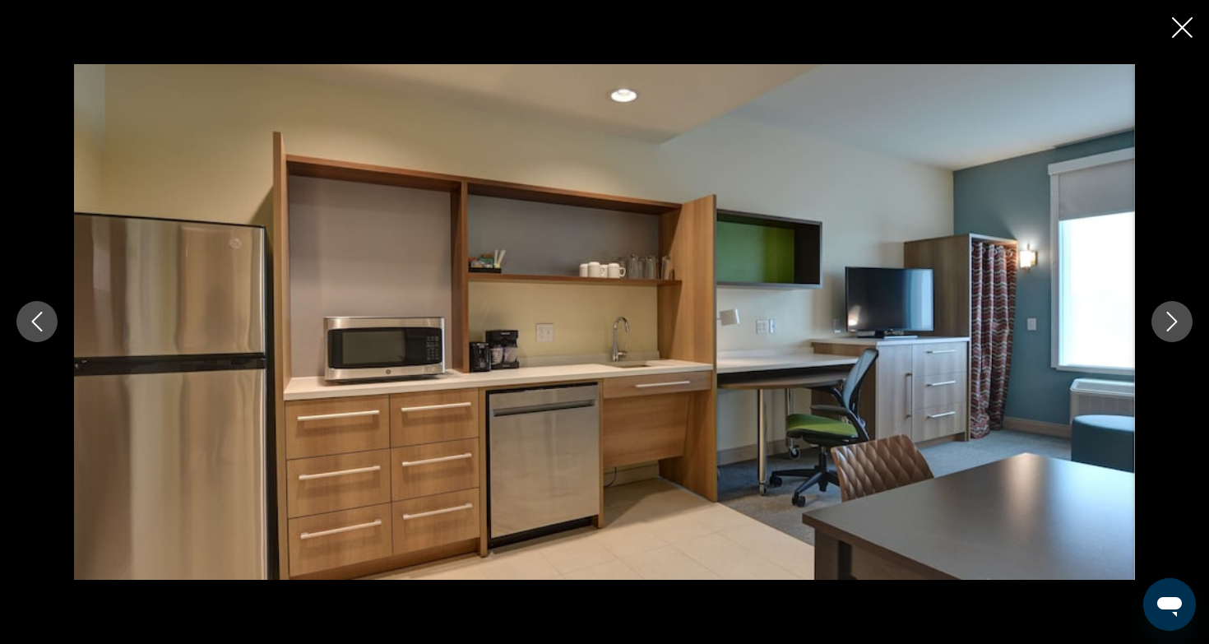
click at [1166, 325] on icon "Next image" at bounding box center [1172, 322] width 20 height 20
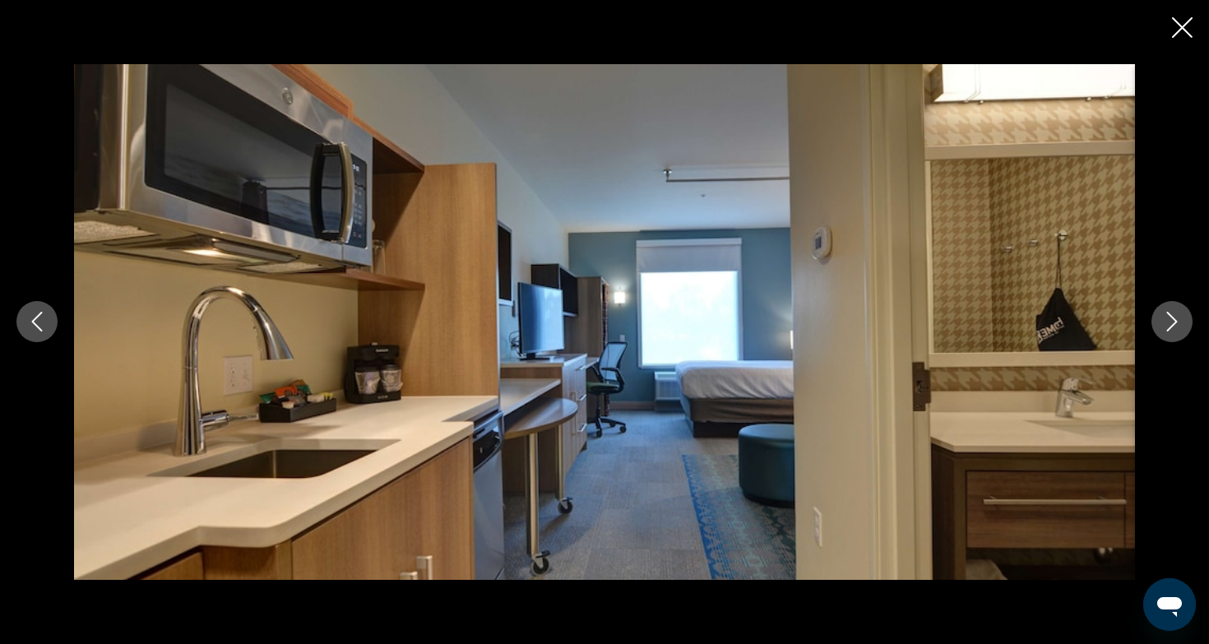
click at [1166, 325] on icon "Next image" at bounding box center [1172, 322] width 20 height 20
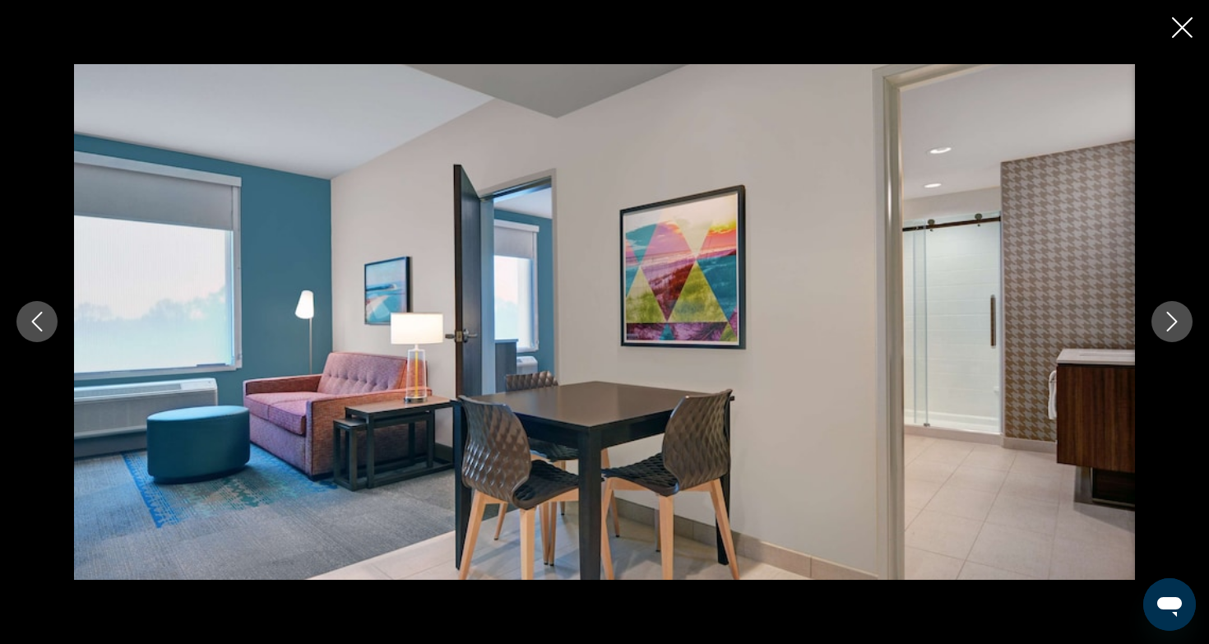
click at [1166, 325] on icon "Next image" at bounding box center [1172, 322] width 20 height 20
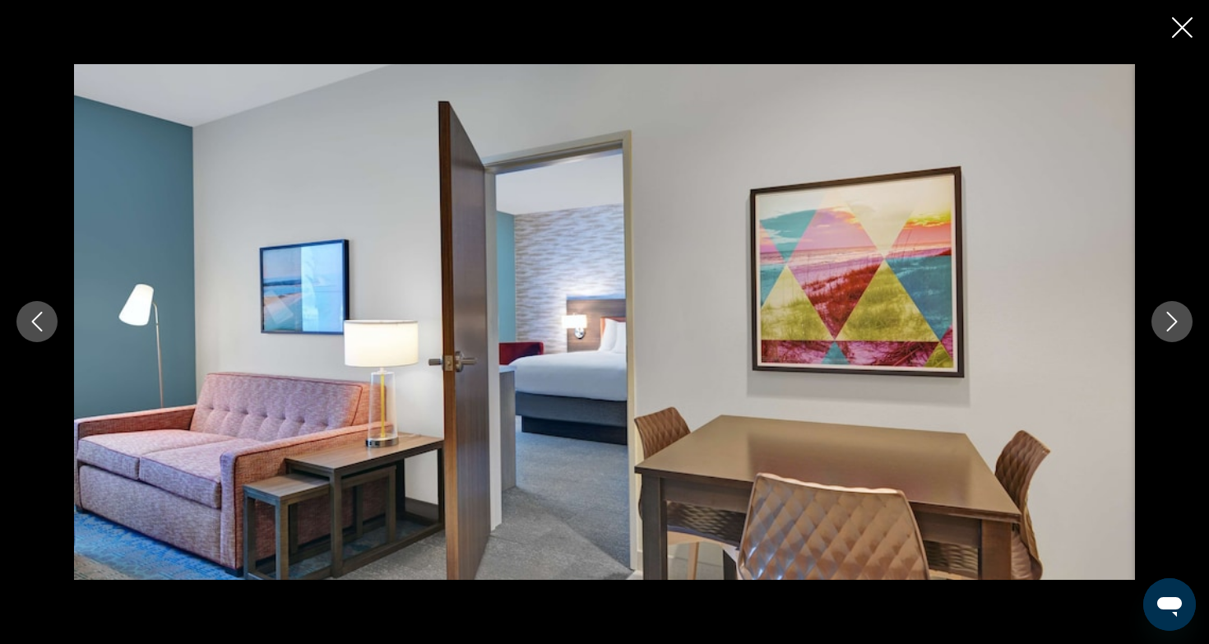
click at [1166, 325] on icon "Next image" at bounding box center [1172, 322] width 20 height 20
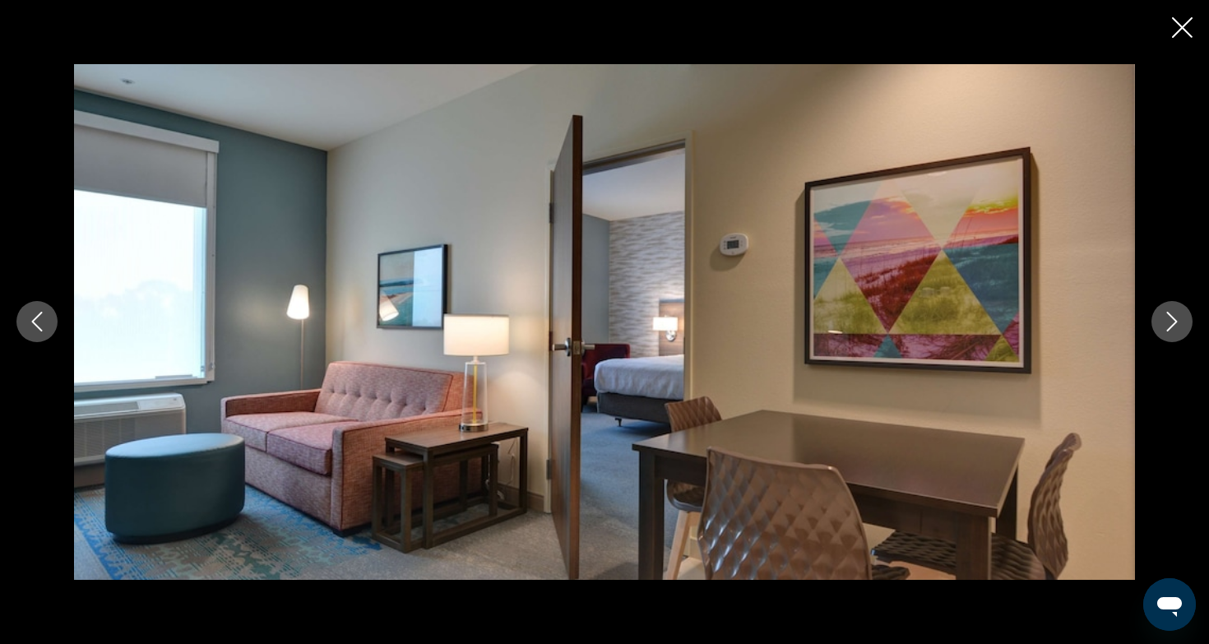
click at [1166, 325] on icon "Next image" at bounding box center [1172, 322] width 20 height 20
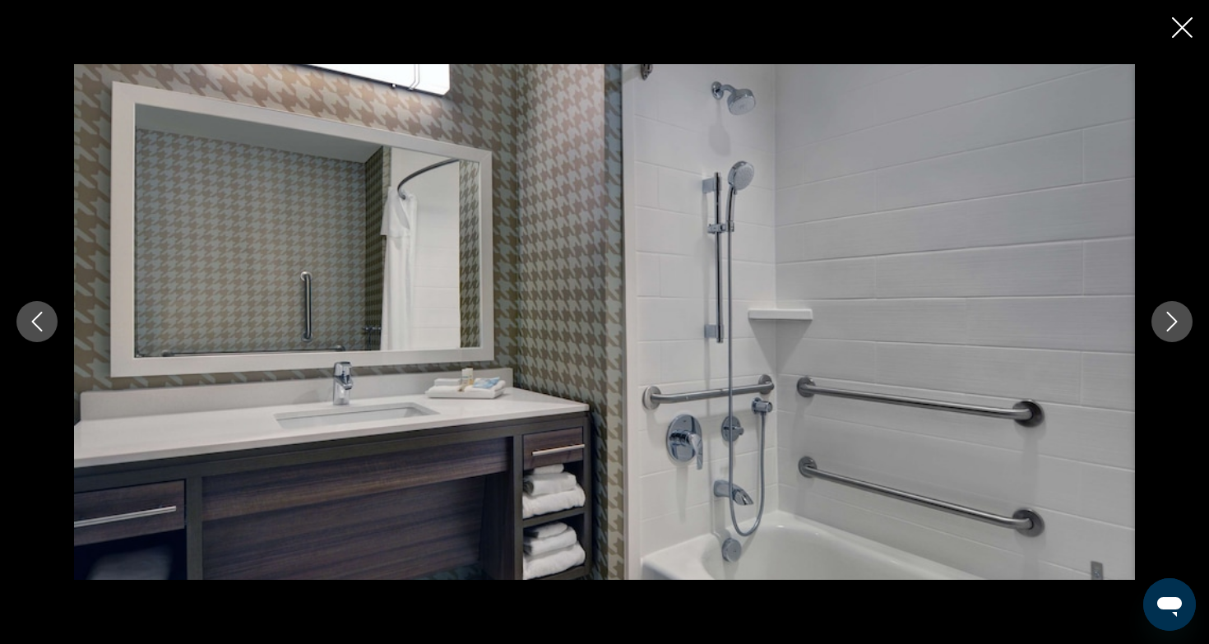
click at [1166, 325] on icon "Next image" at bounding box center [1172, 322] width 20 height 20
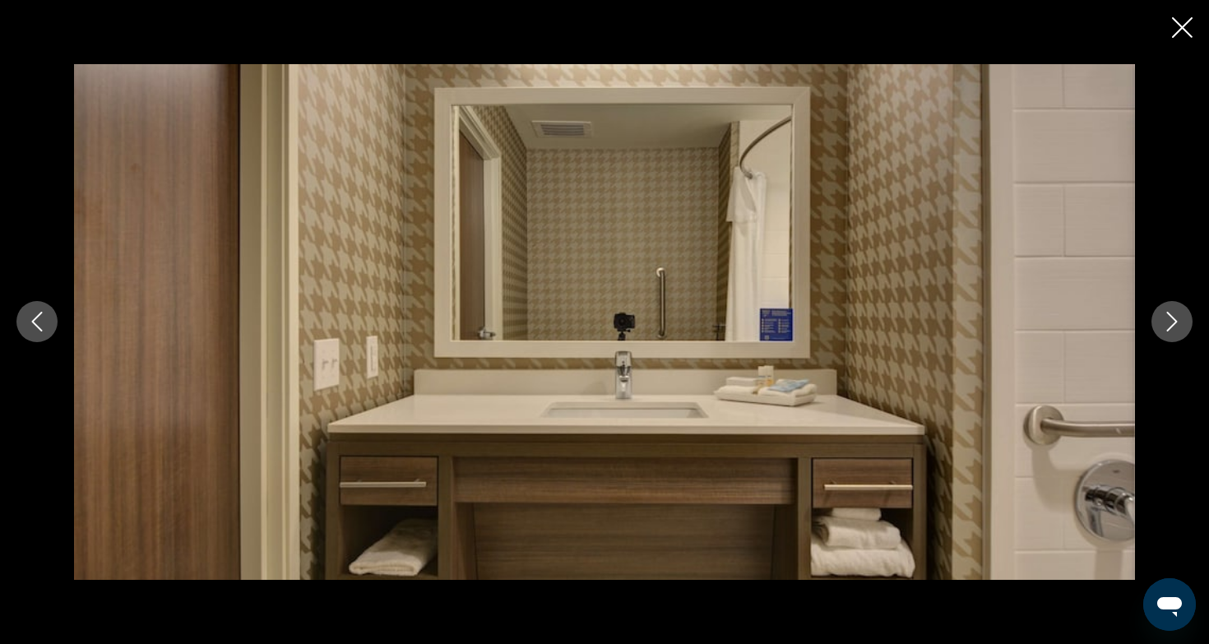
click at [1166, 325] on icon "Next image" at bounding box center [1172, 322] width 20 height 20
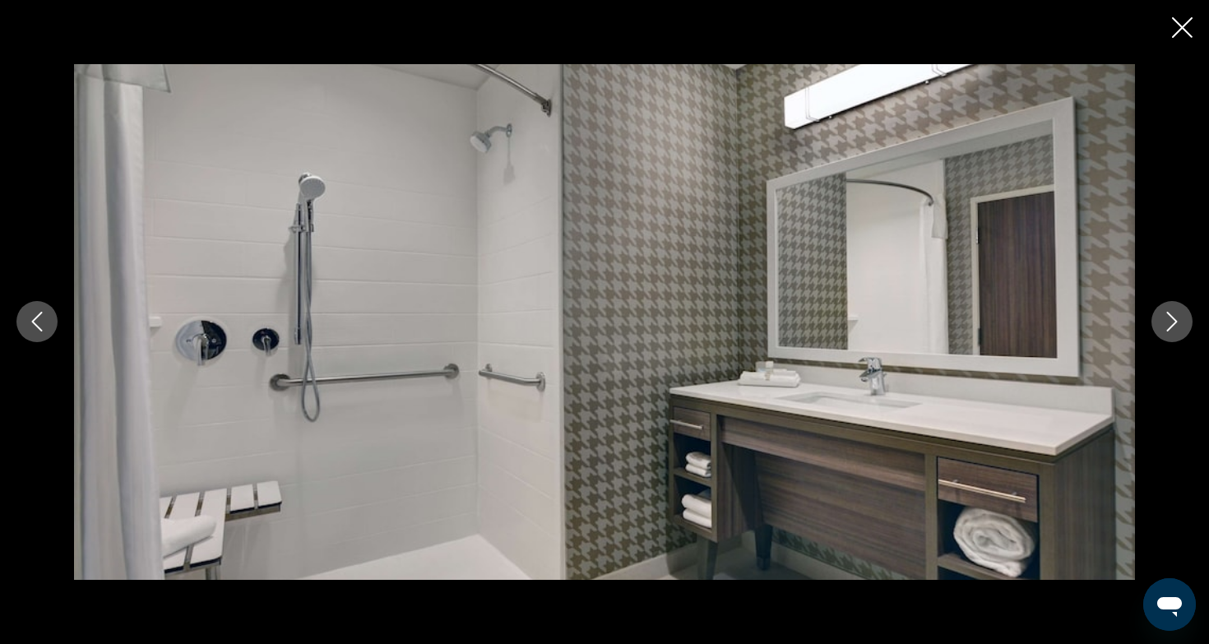
click at [1166, 325] on icon "Next image" at bounding box center [1172, 322] width 20 height 20
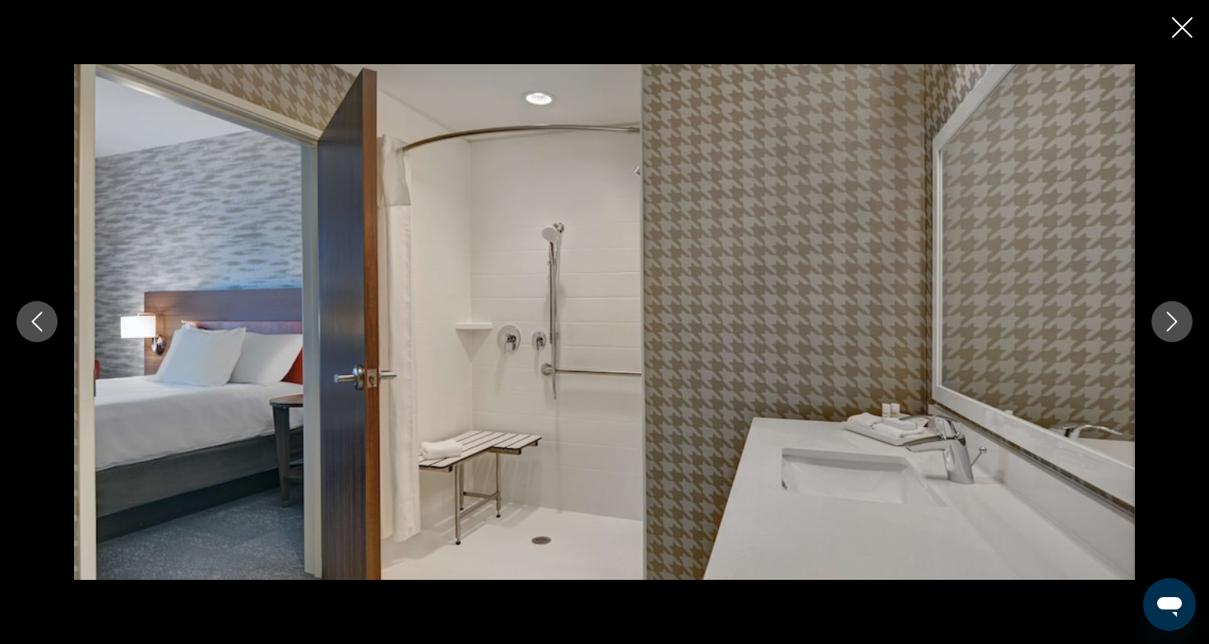
click at [1166, 325] on icon "Next image" at bounding box center [1172, 322] width 20 height 20
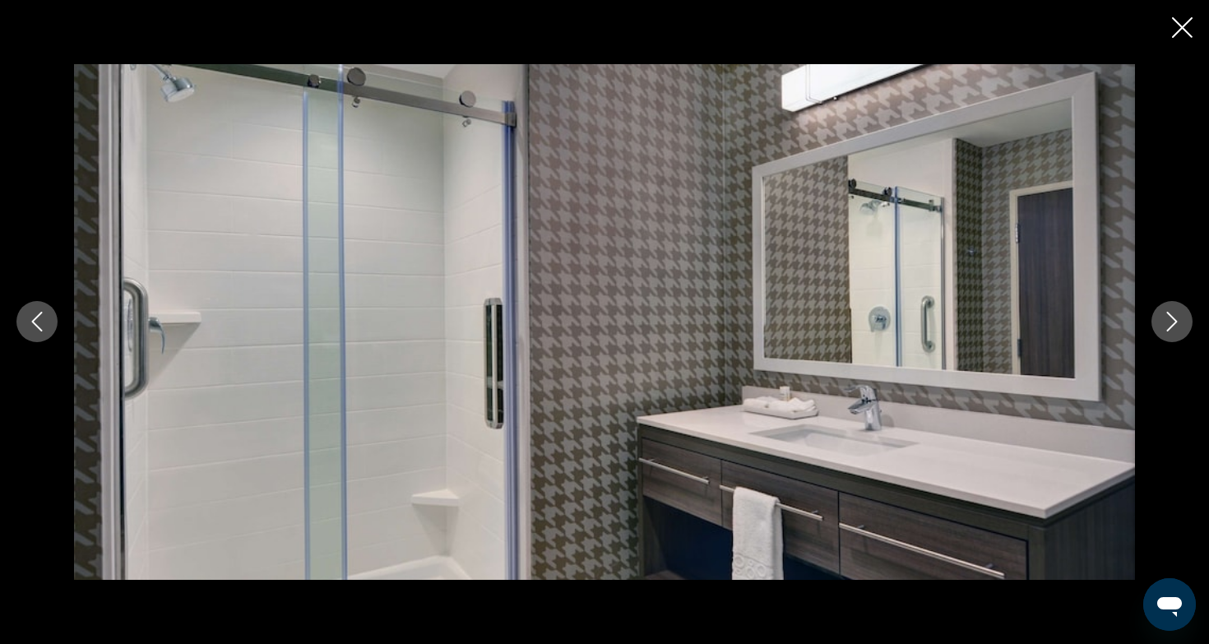
click at [1166, 325] on icon "Next image" at bounding box center [1172, 322] width 20 height 20
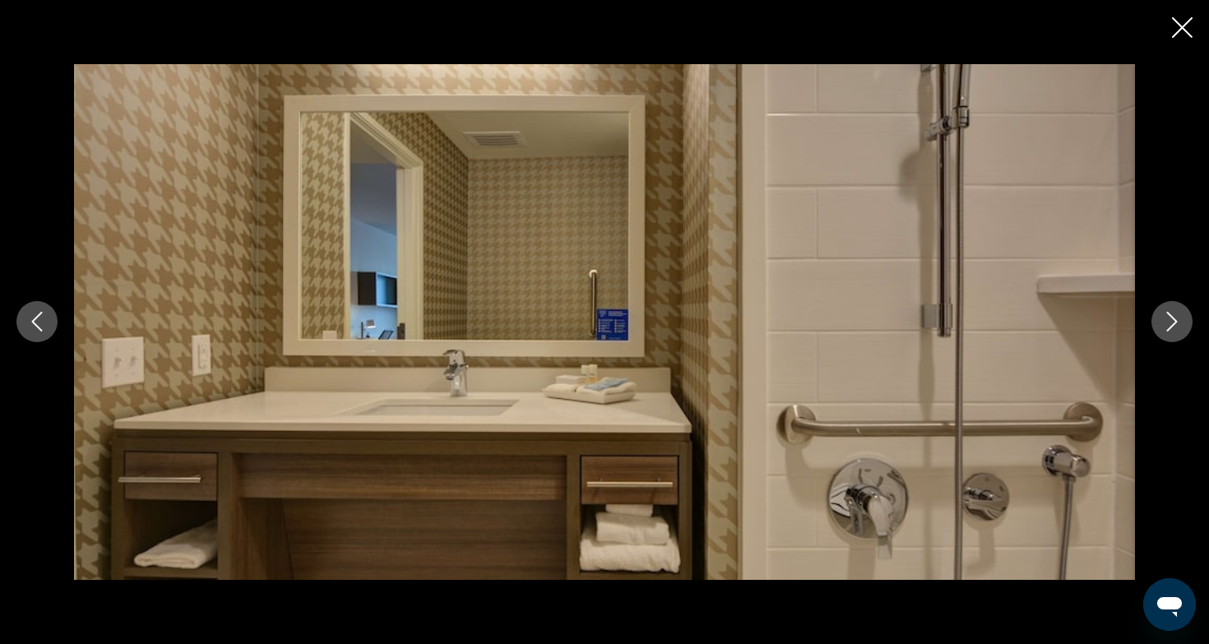
click at [1166, 325] on icon "Next image" at bounding box center [1172, 322] width 20 height 20
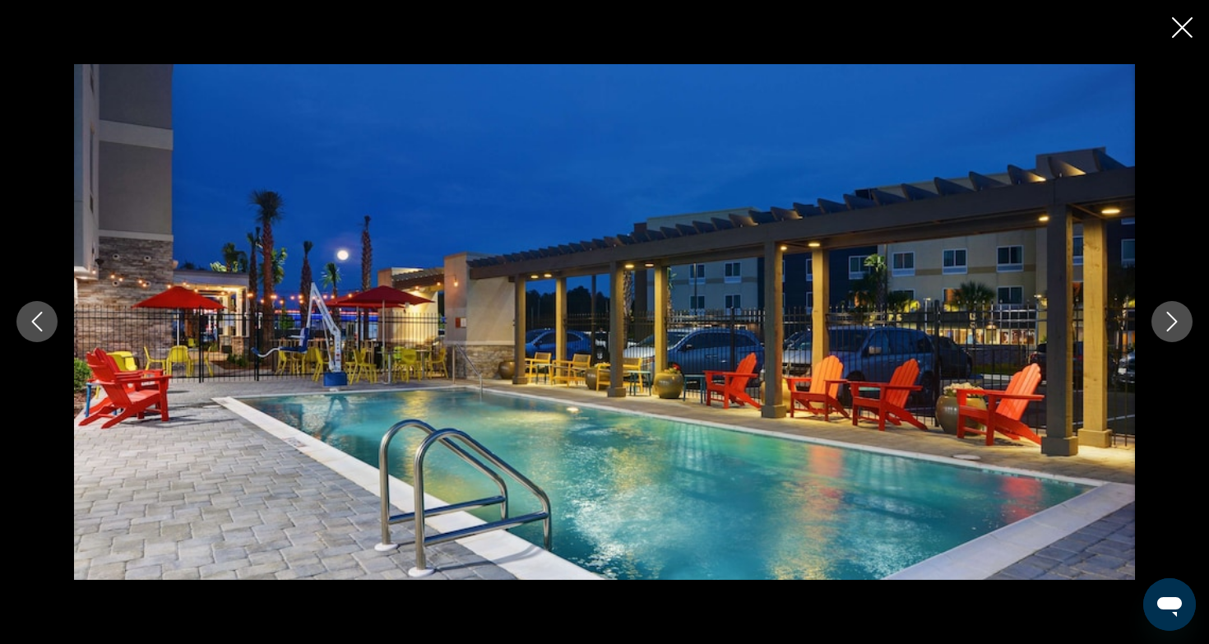
click at [1166, 325] on icon "Next image" at bounding box center [1172, 322] width 20 height 20
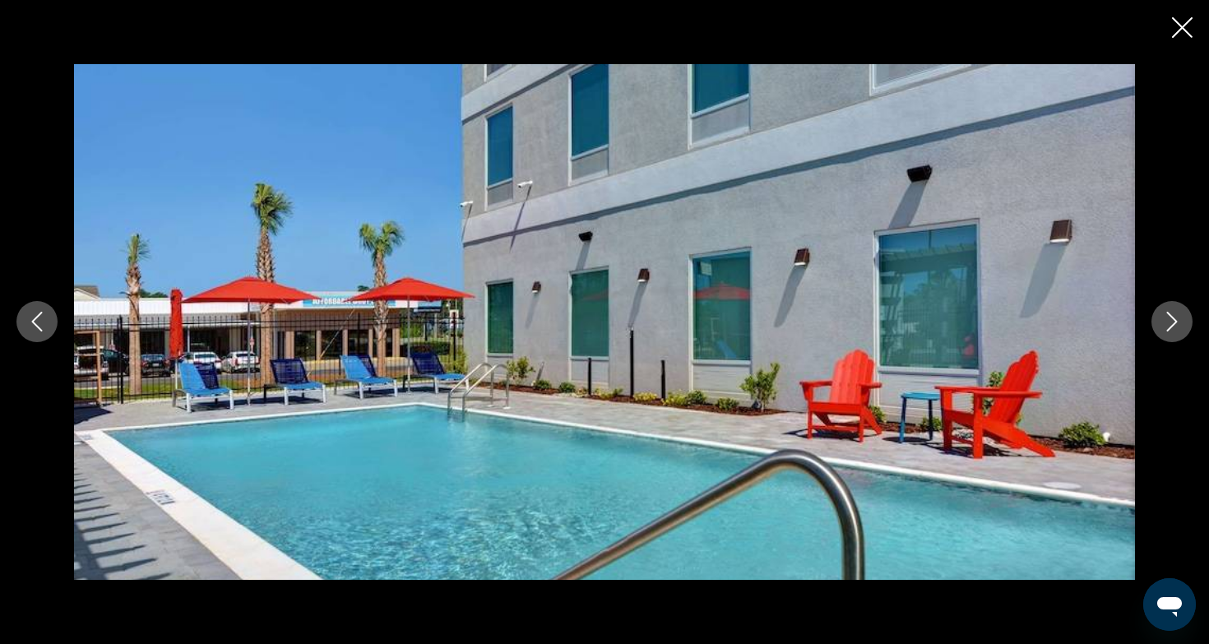
click at [1166, 325] on icon "Next image" at bounding box center [1172, 322] width 20 height 20
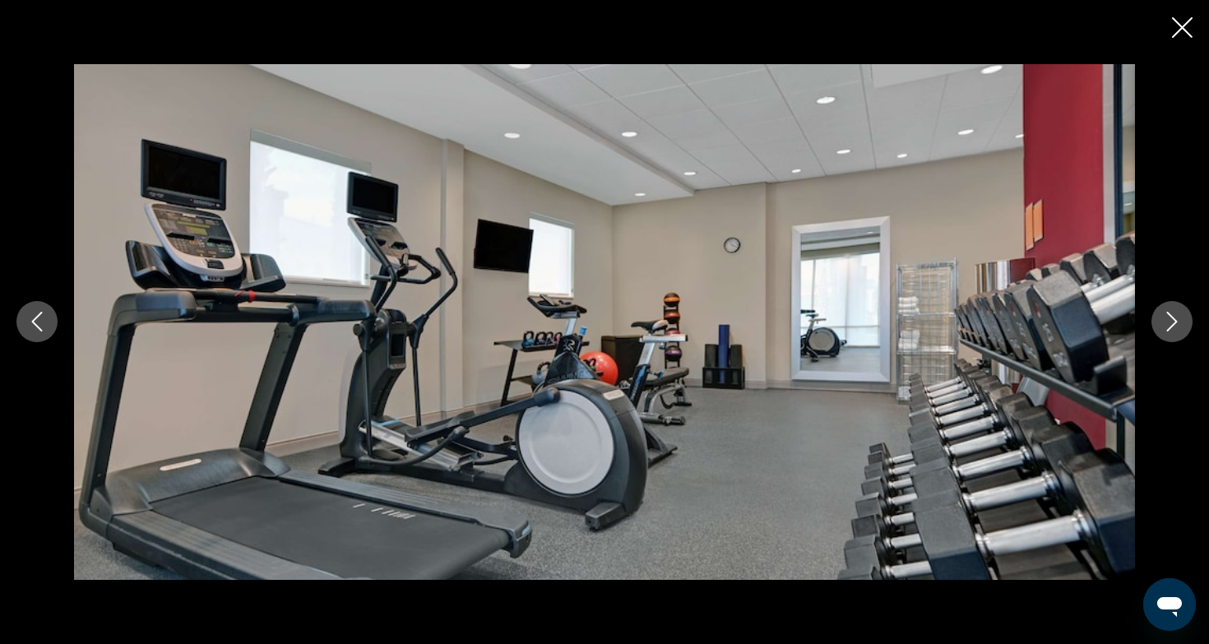
click at [1166, 325] on icon "Next image" at bounding box center [1172, 322] width 20 height 20
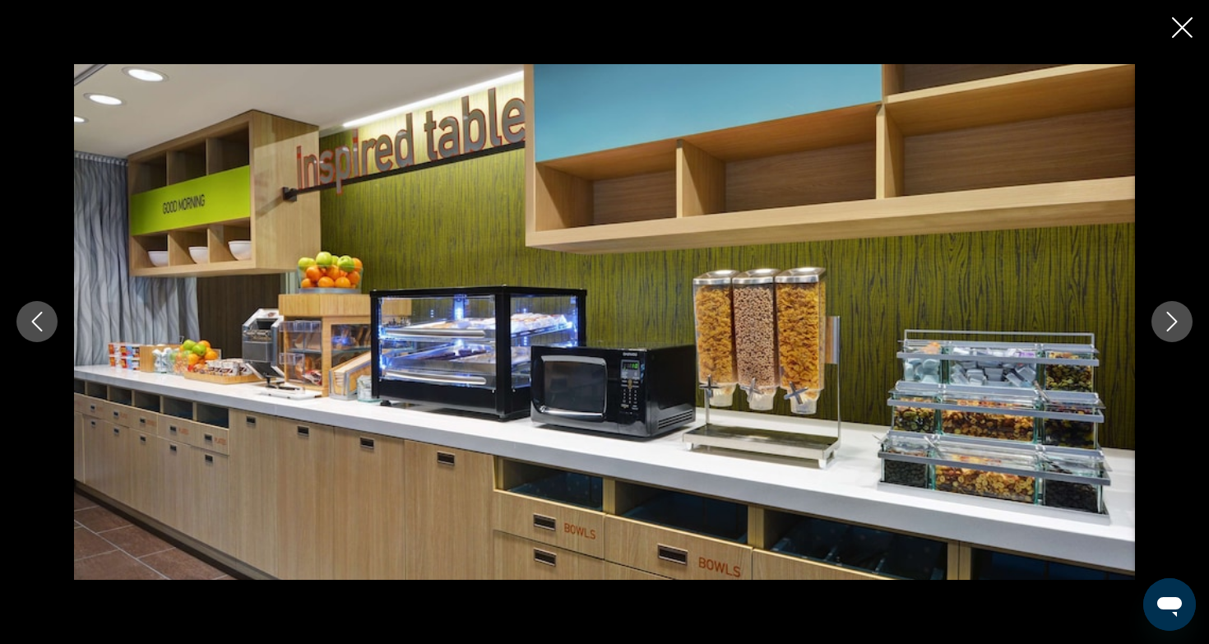
click at [1166, 325] on icon "Next image" at bounding box center [1172, 322] width 20 height 20
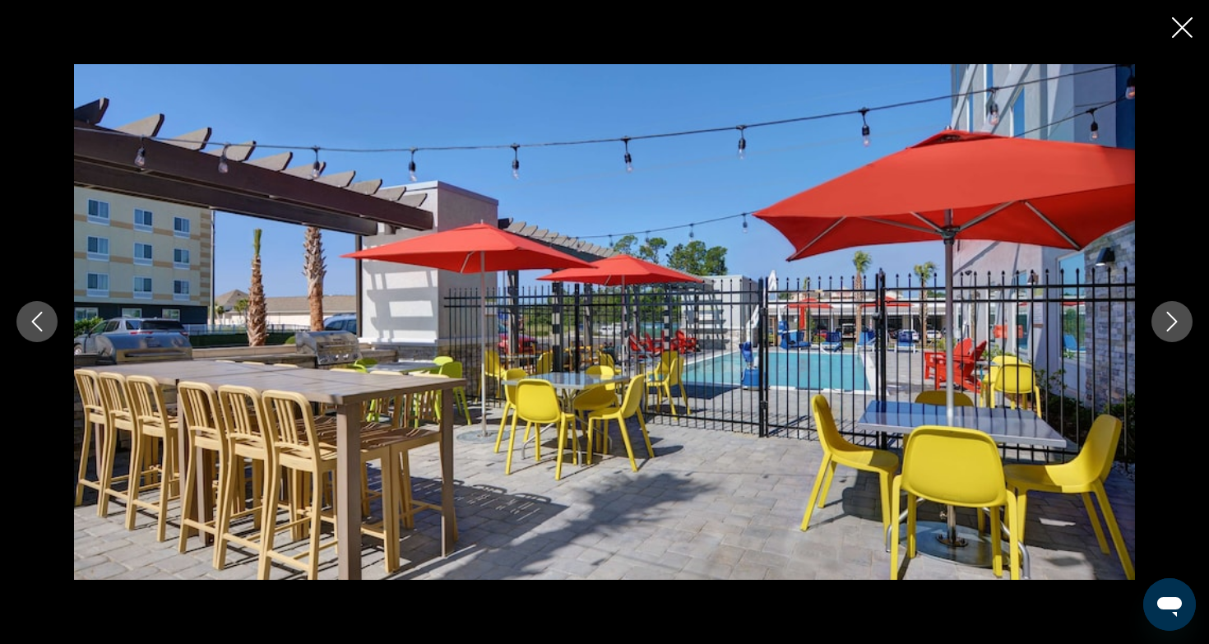
click at [1166, 325] on icon "Next image" at bounding box center [1172, 322] width 20 height 20
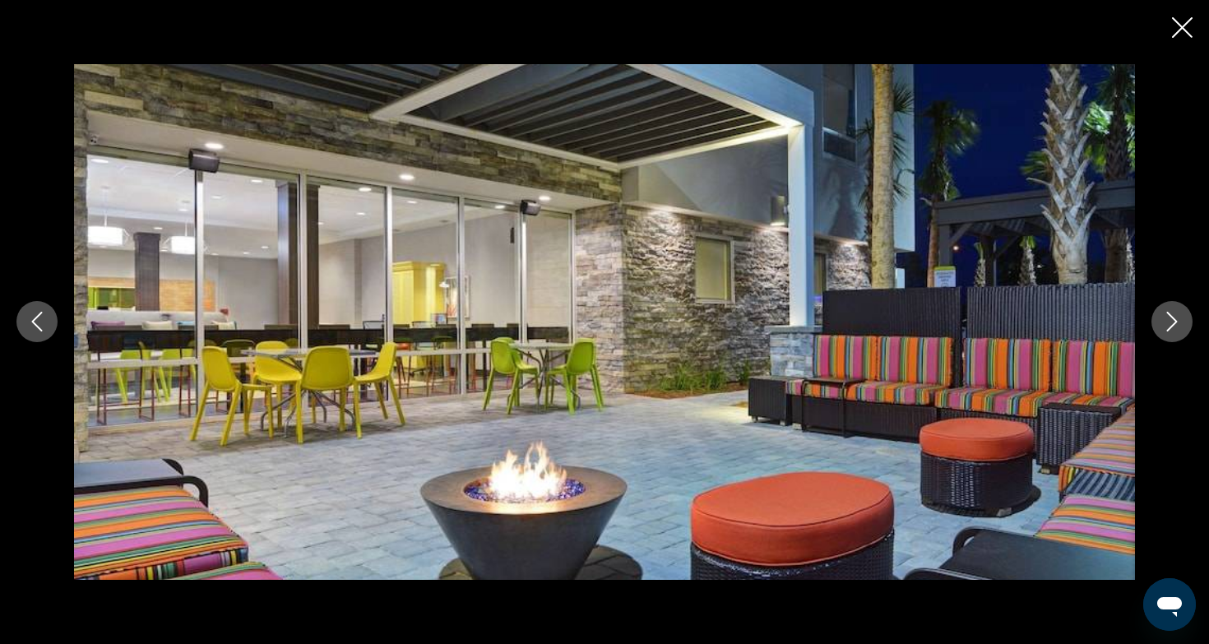
click at [1166, 325] on icon "Next image" at bounding box center [1172, 322] width 20 height 20
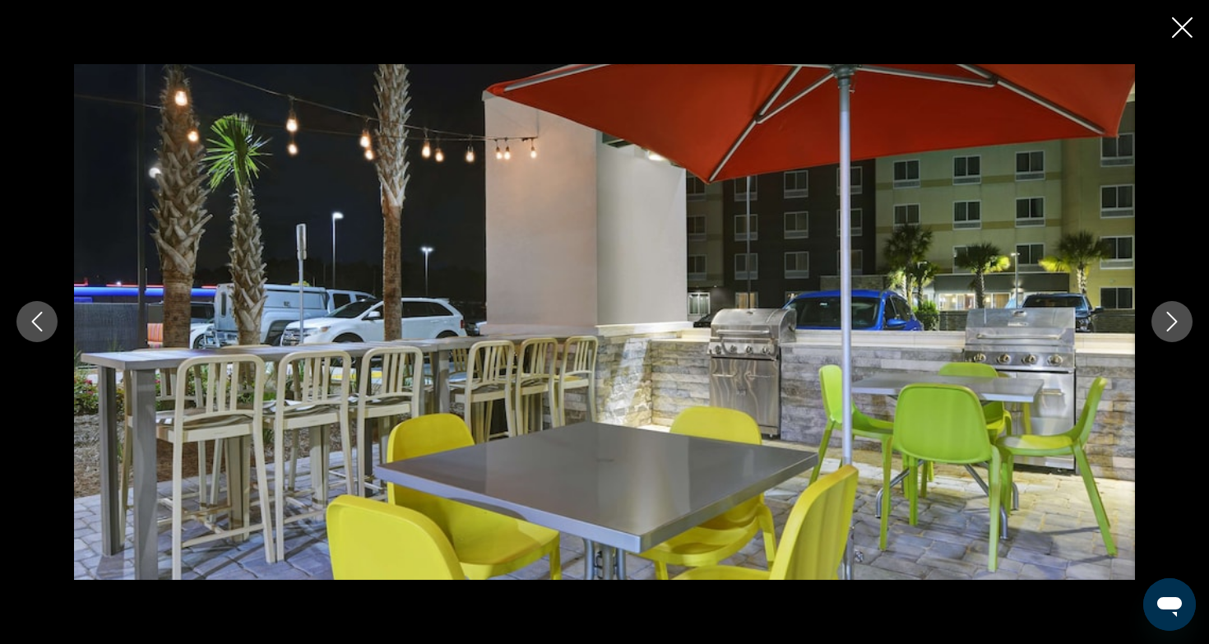
click at [1166, 325] on icon "Next image" at bounding box center [1172, 322] width 20 height 20
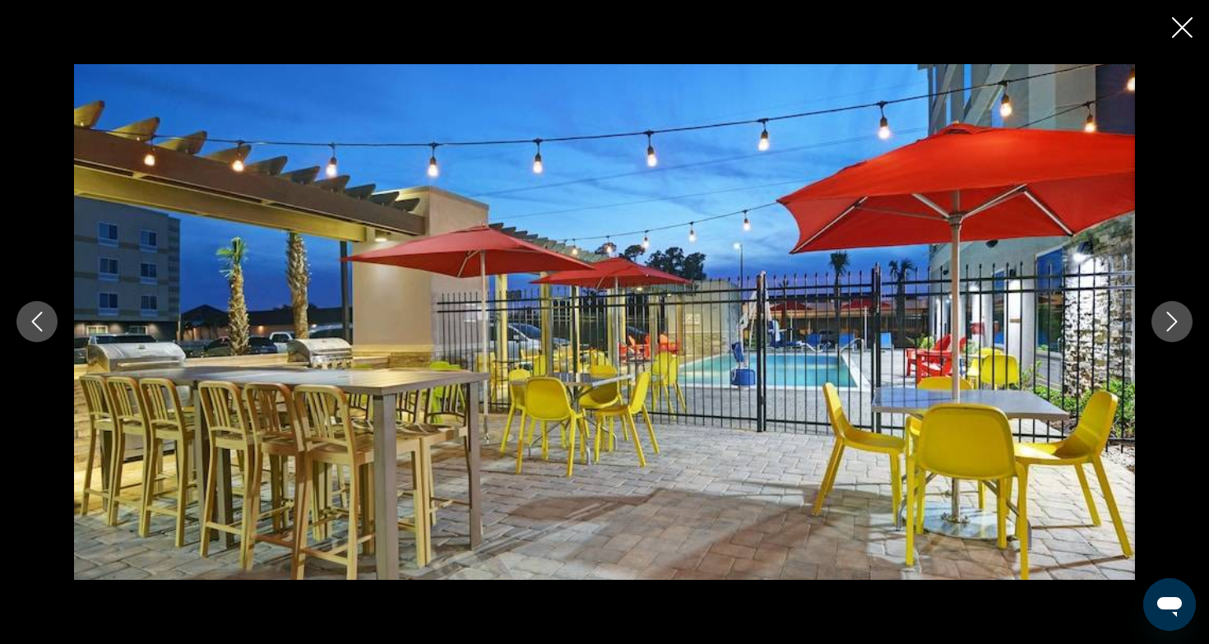
click at [1166, 325] on icon "Next image" at bounding box center [1172, 322] width 20 height 20
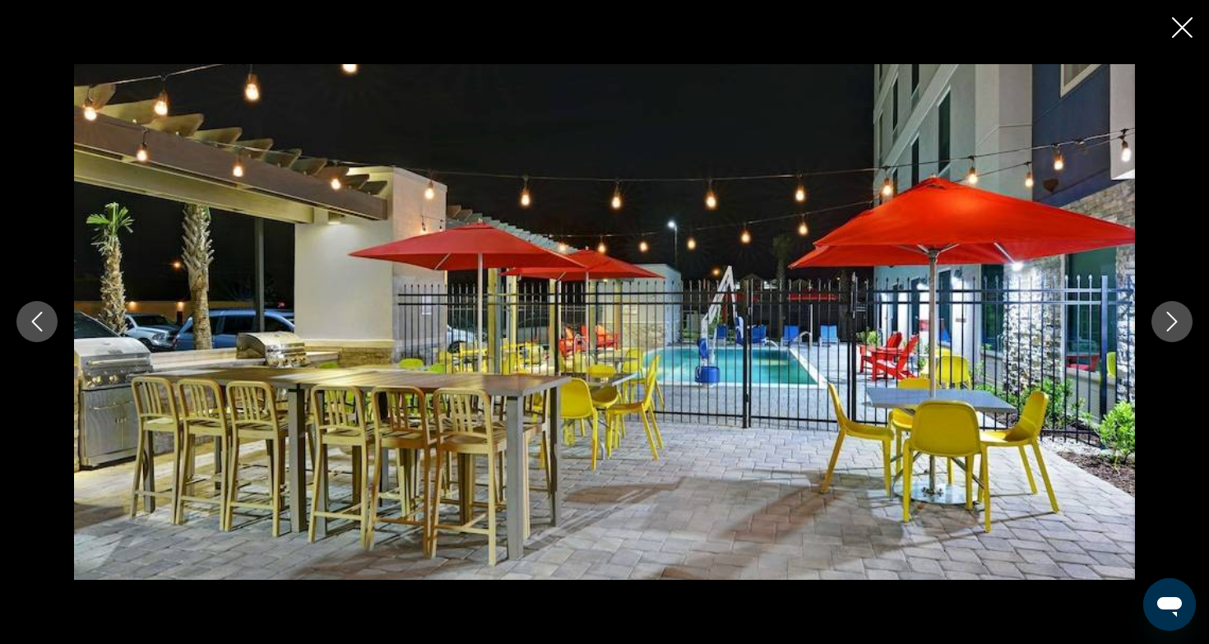
click at [1166, 325] on icon "Next image" at bounding box center [1172, 322] width 20 height 20
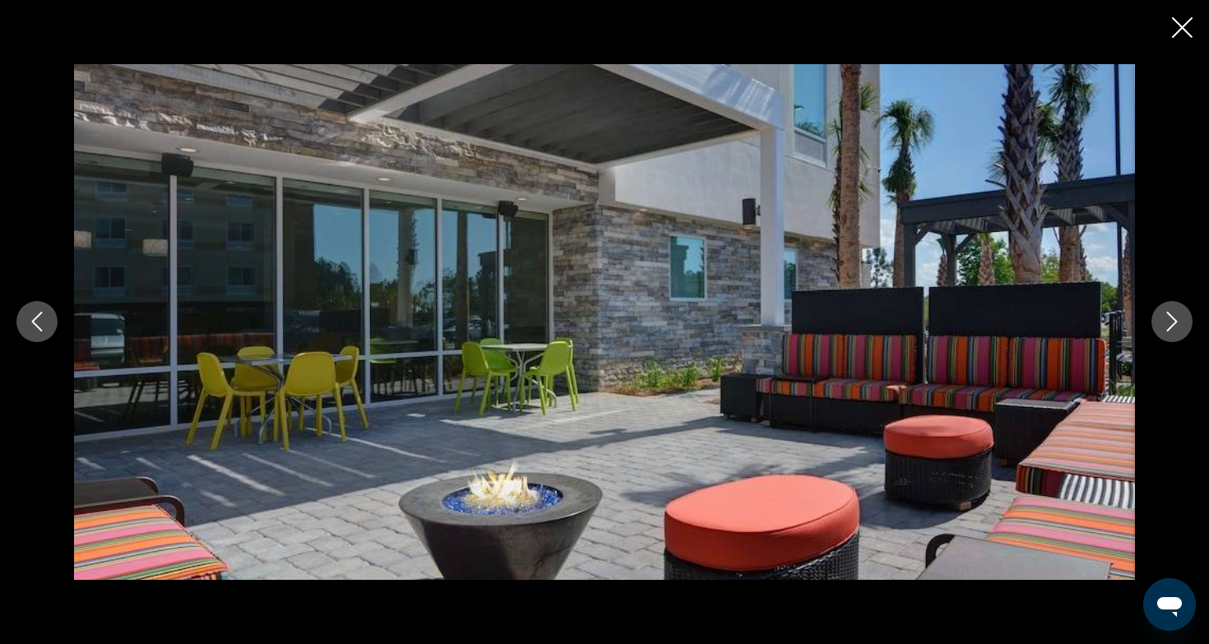
click at [1166, 325] on icon "Next image" at bounding box center [1172, 322] width 20 height 20
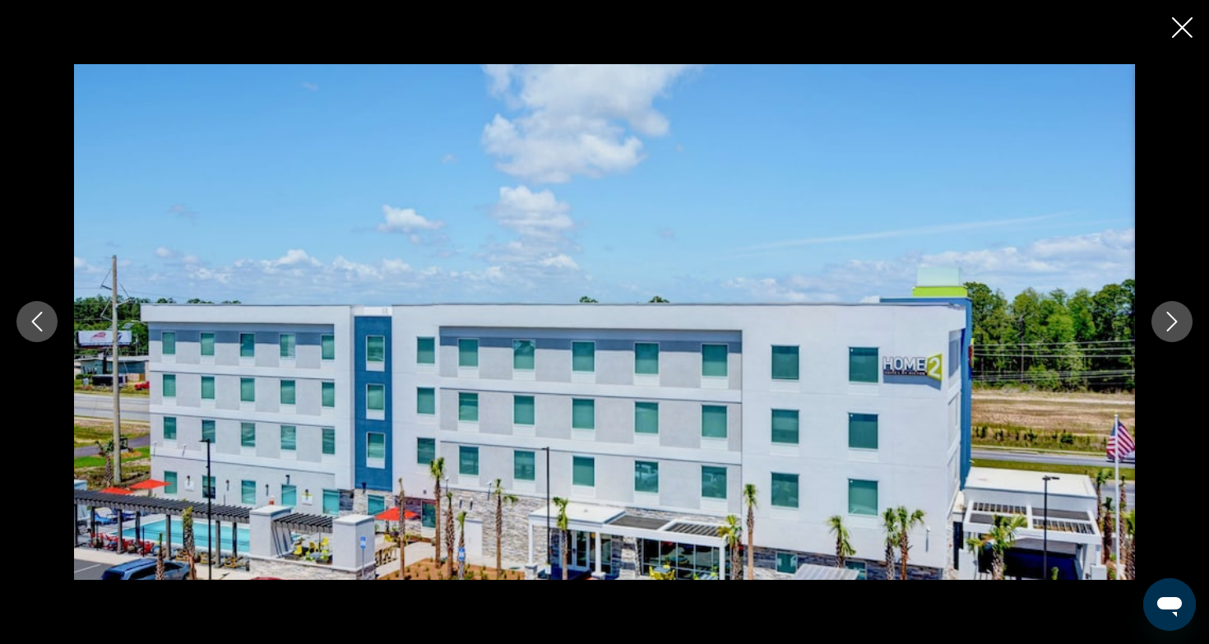
click at [1166, 325] on icon "Next image" at bounding box center [1172, 322] width 20 height 20
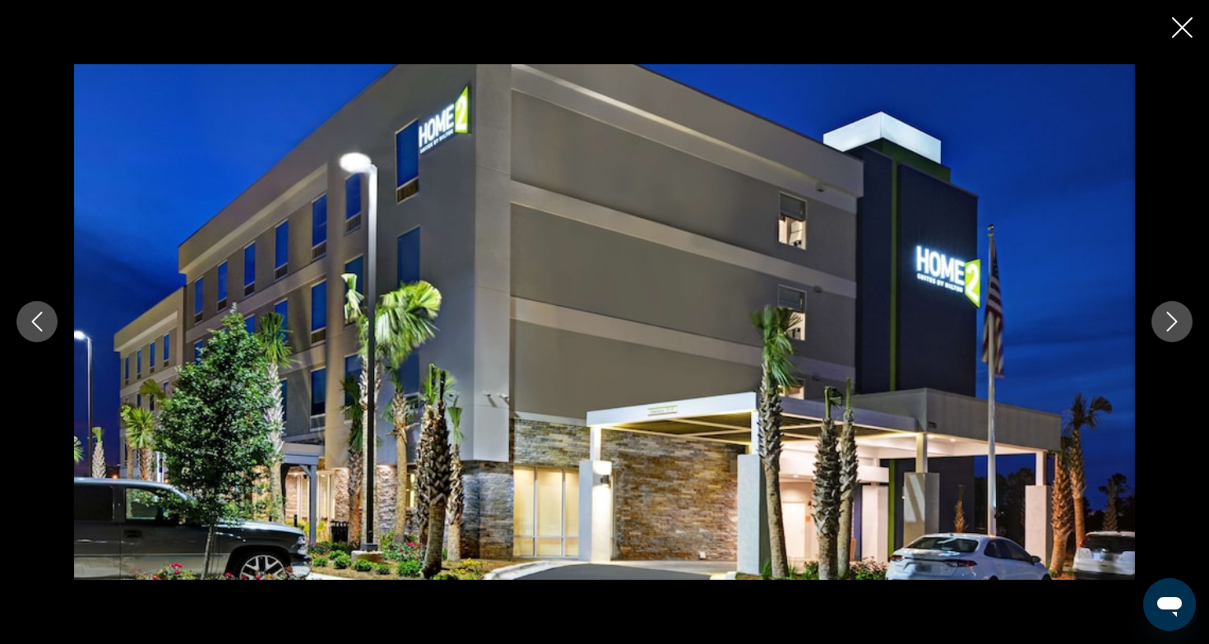
click at [1166, 325] on icon "Next image" at bounding box center [1172, 322] width 20 height 20
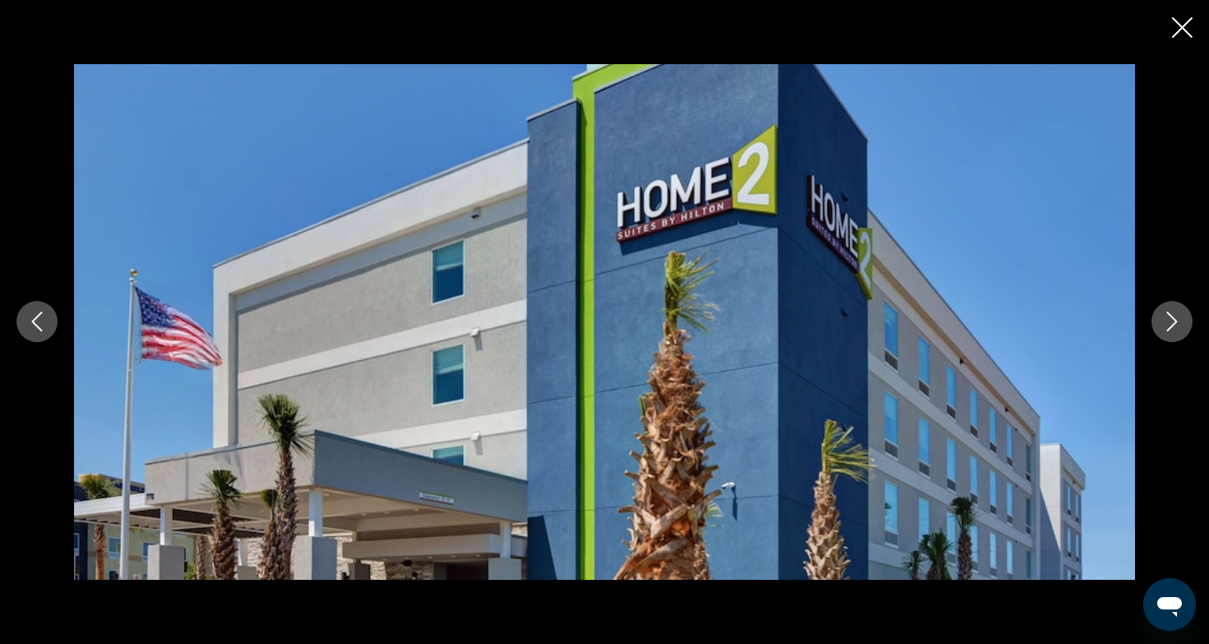
click at [1166, 325] on icon "Next image" at bounding box center [1172, 322] width 20 height 20
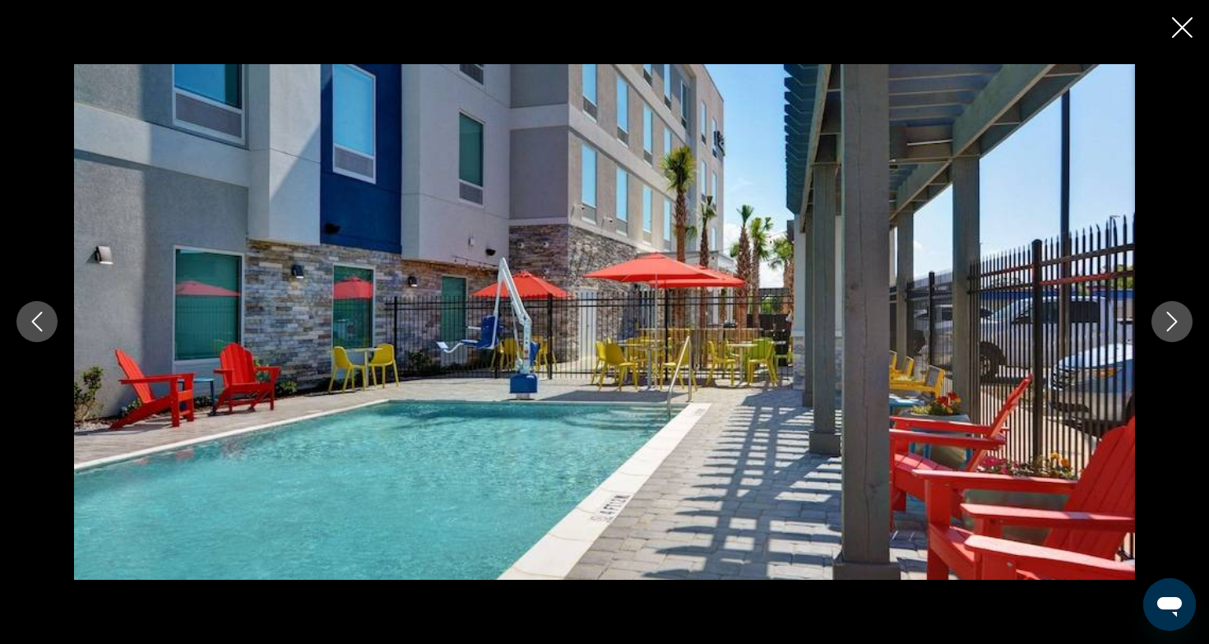
click at [1180, 21] on icon "Close slideshow" at bounding box center [1182, 27] width 21 height 21
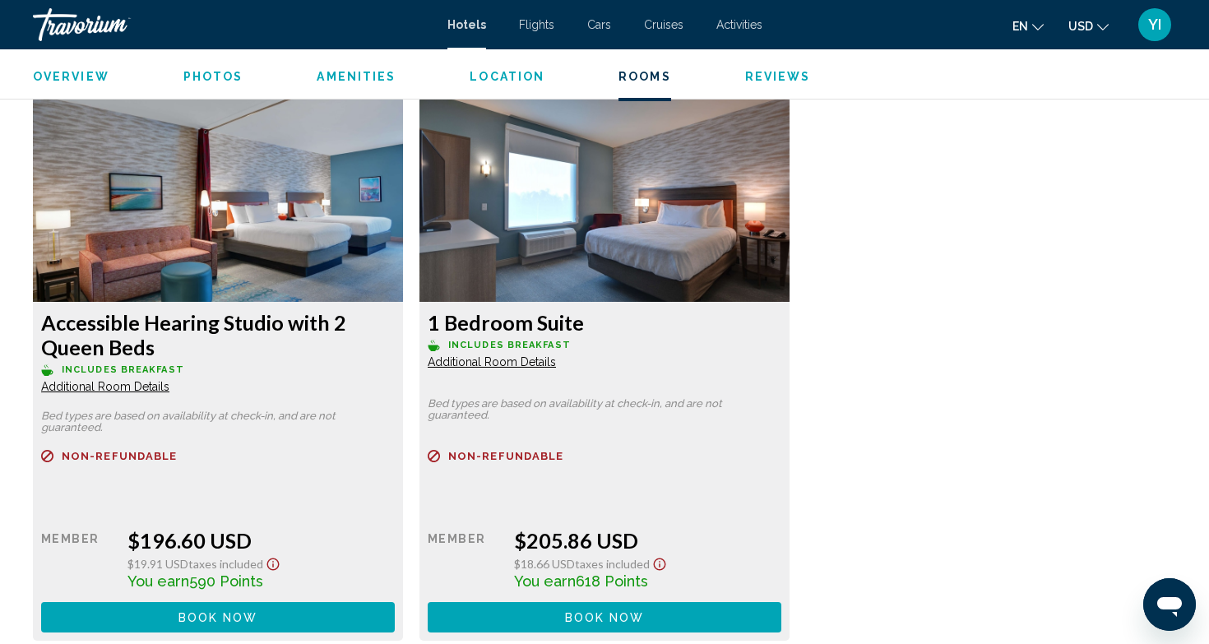
scroll to position [3866, 0]
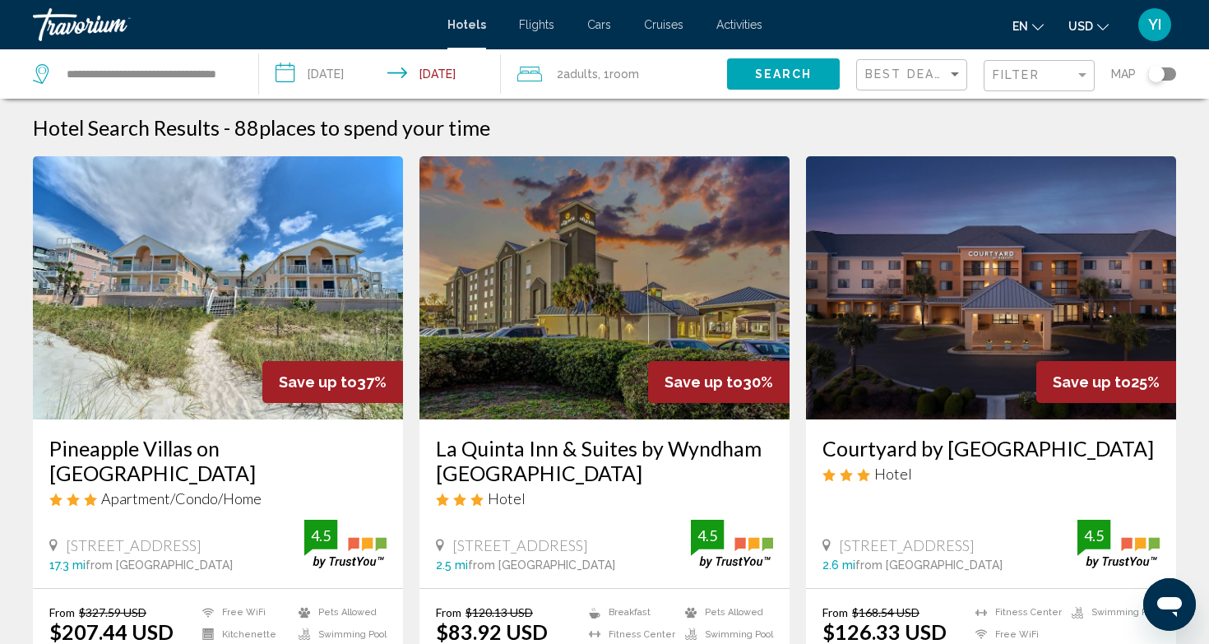
click at [1163, 70] on div "Toggle map" at bounding box center [1156, 74] width 16 height 16
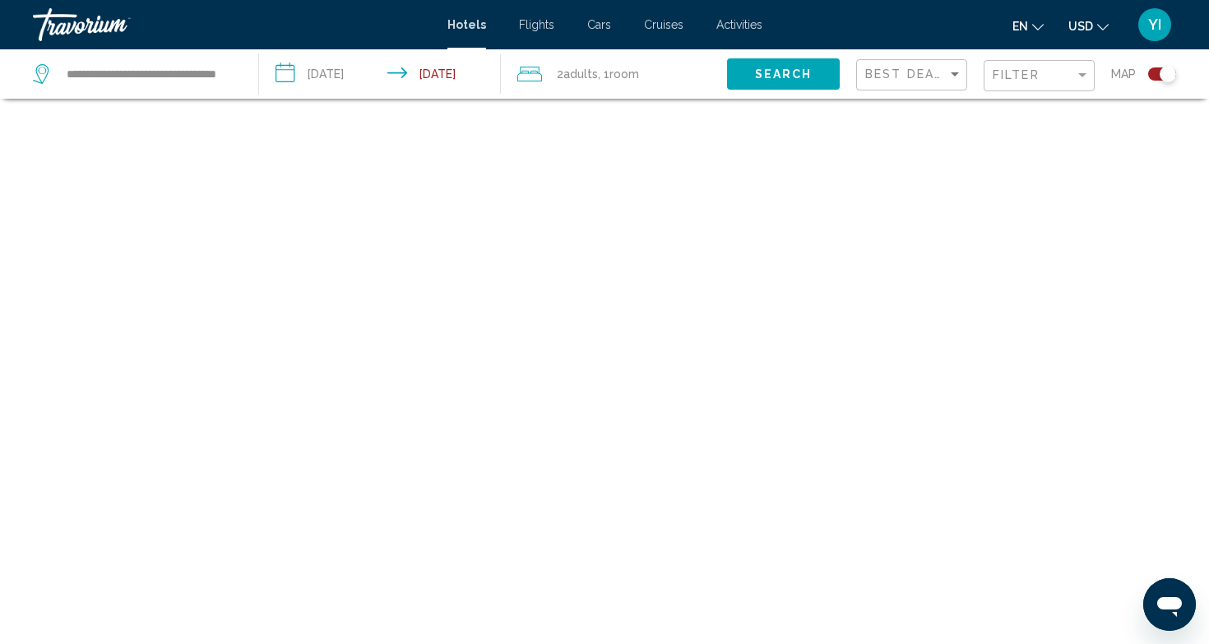
scroll to position [99, 0]
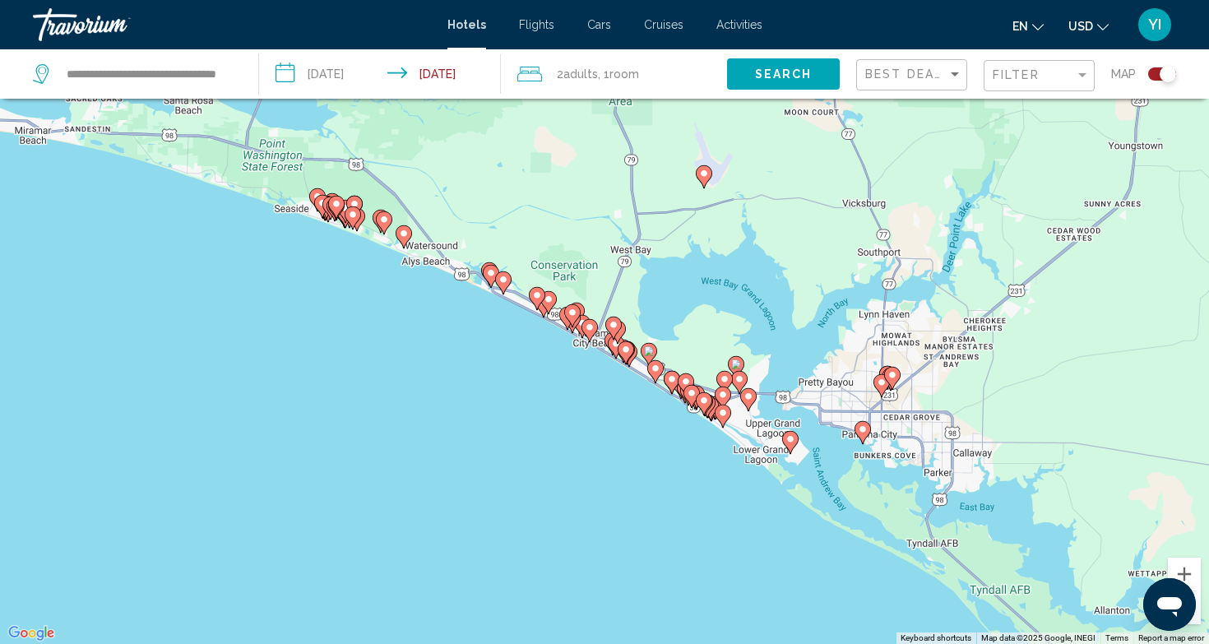
click at [737, 361] on image "Main content" at bounding box center [736, 364] width 10 height 10
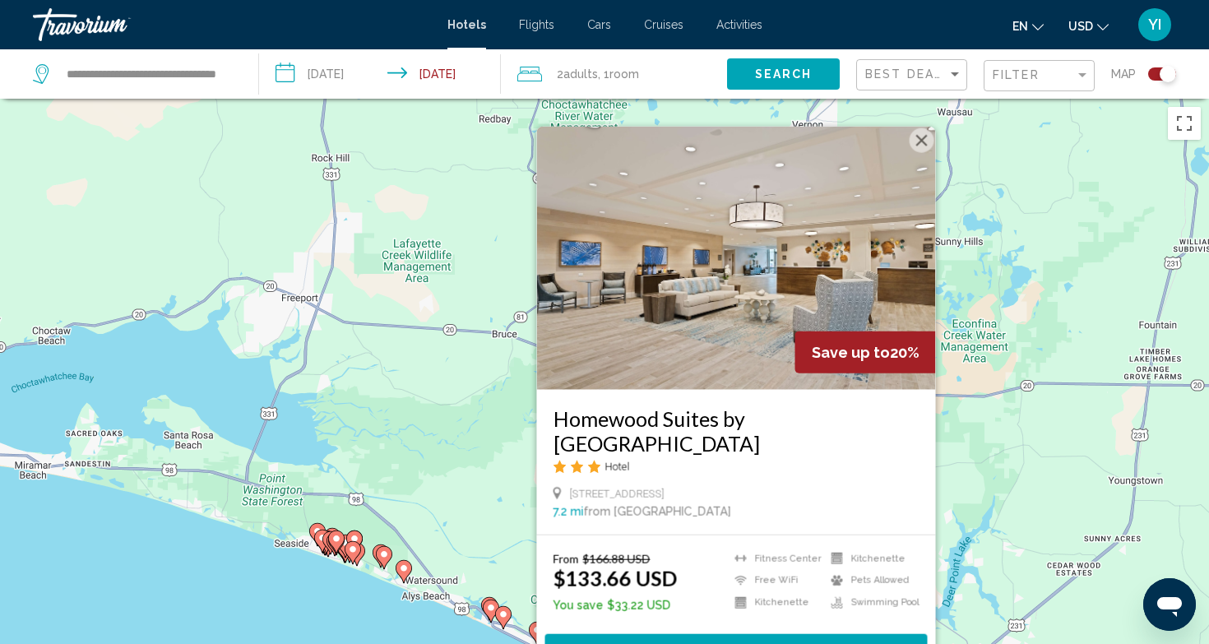
click at [689, 270] on img "Main content" at bounding box center [736, 257] width 399 height 263
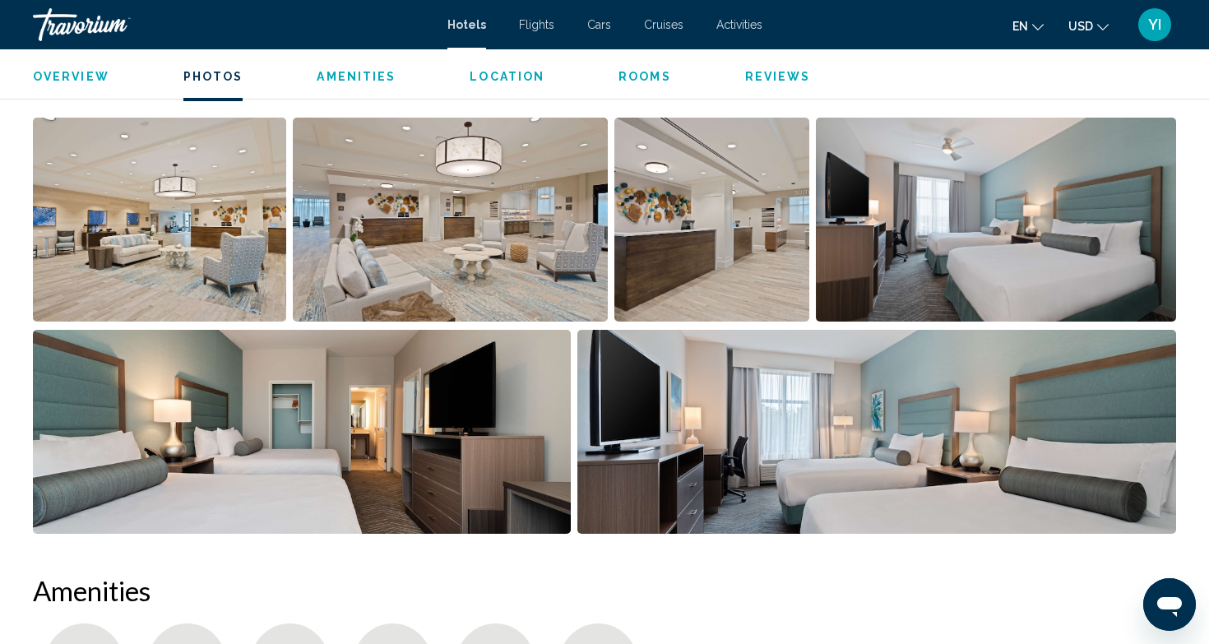
scroll to position [820, 0]
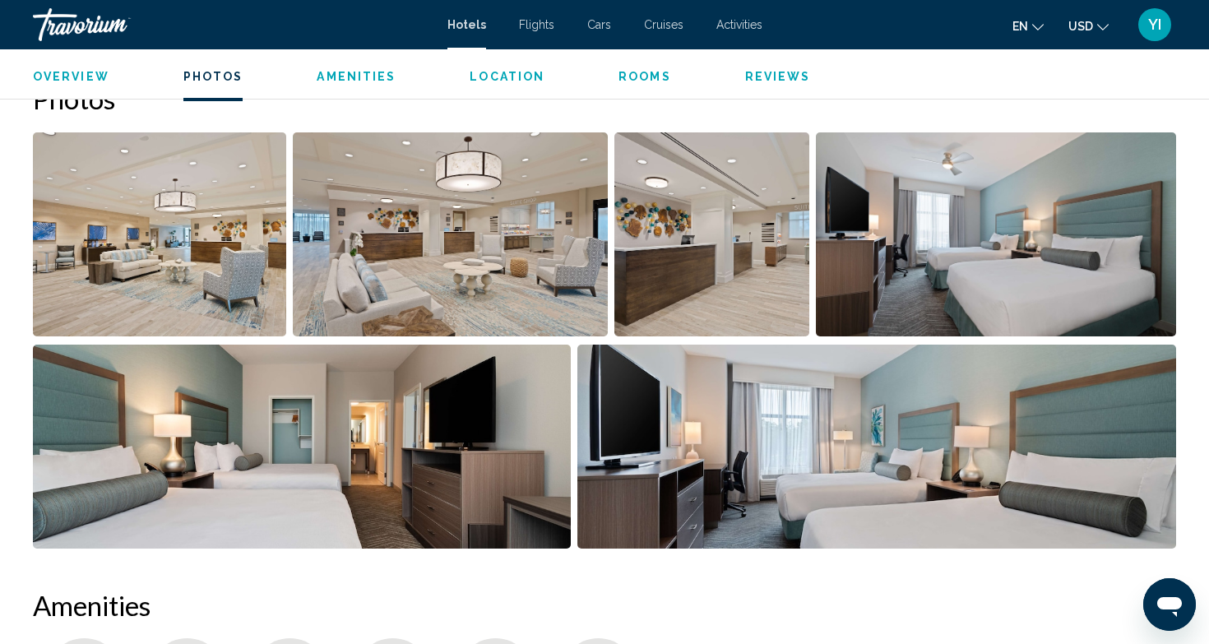
click at [155, 267] on img "Open full-screen image slider" at bounding box center [159, 234] width 253 height 204
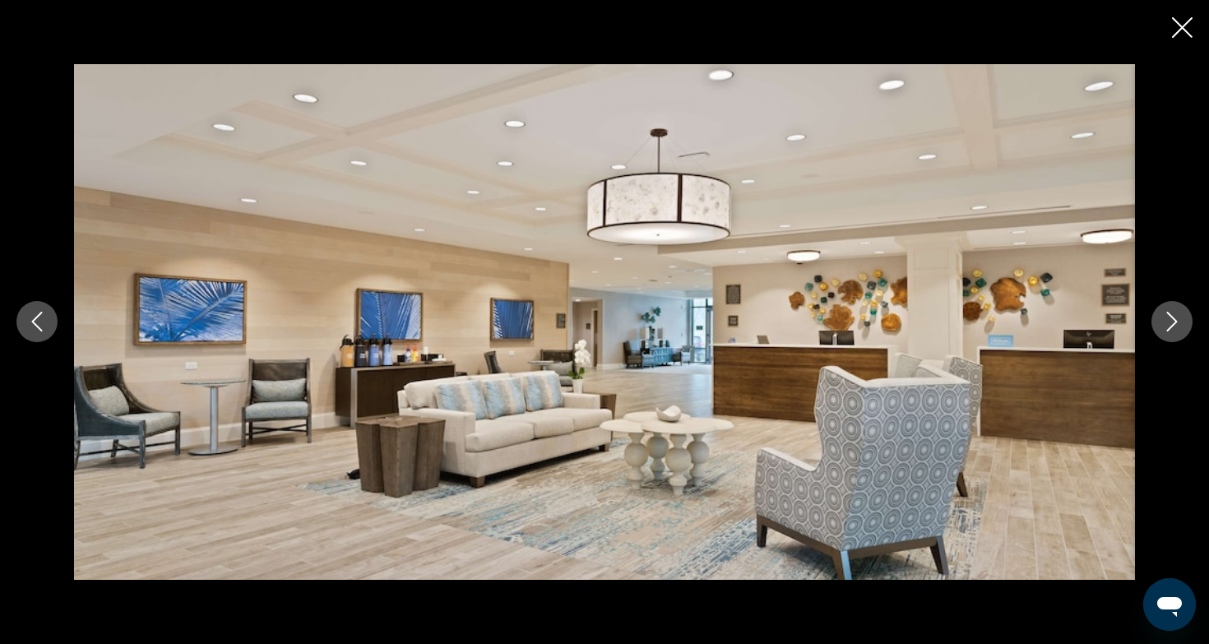
click at [1165, 330] on icon "Next image" at bounding box center [1172, 322] width 20 height 20
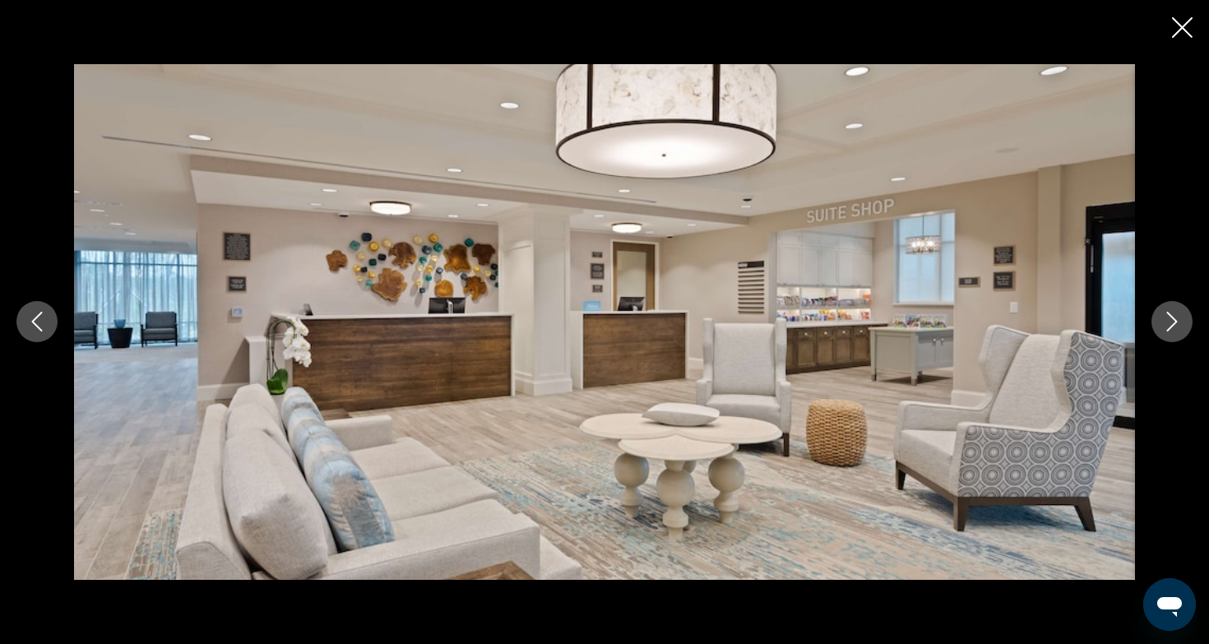
click at [1165, 330] on icon "Next image" at bounding box center [1172, 322] width 20 height 20
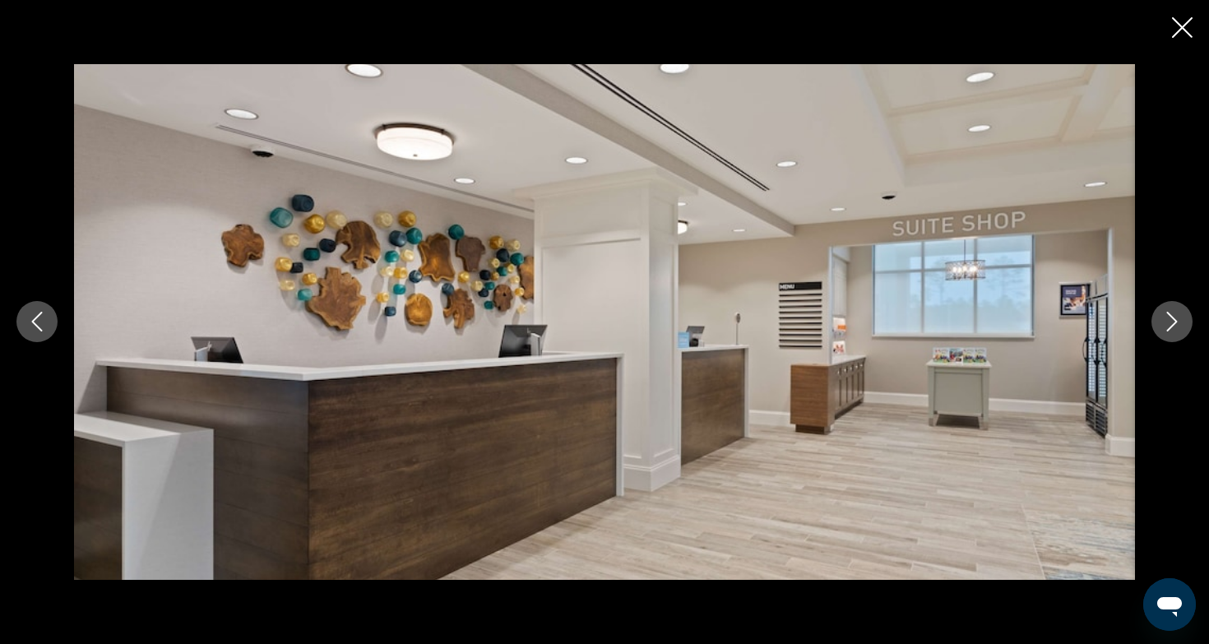
click at [1165, 330] on icon "Next image" at bounding box center [1172, 322] width 20 height 20
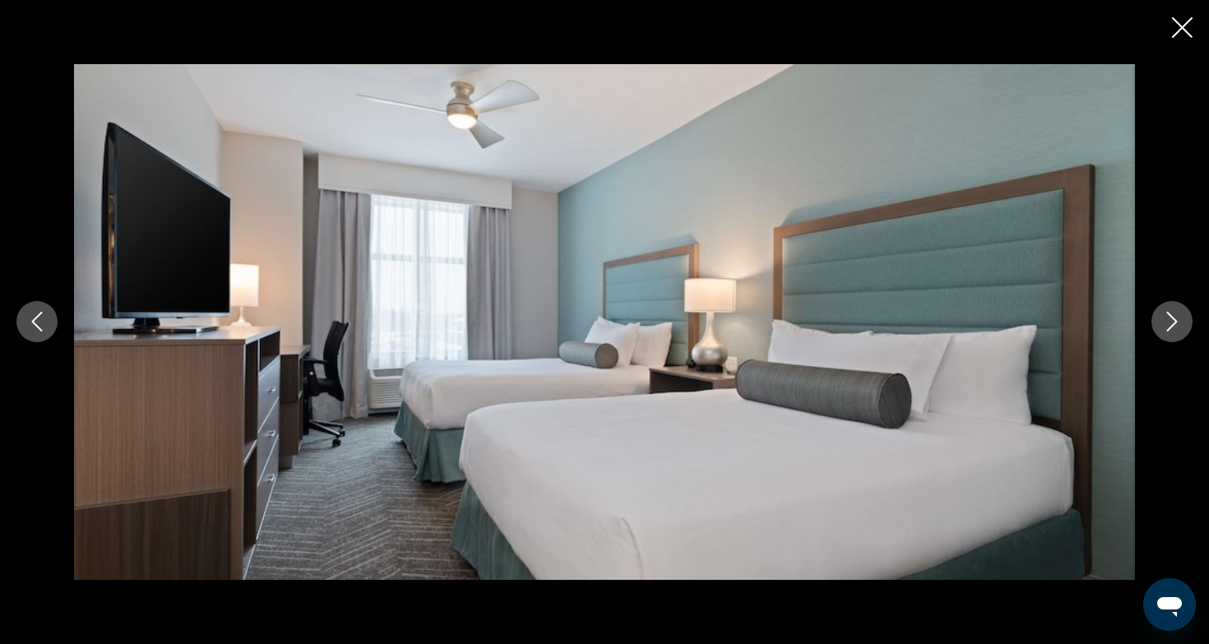
click at [1165, 330] on icon "Next image" at bounding box center [1172, 322] width 20 height 20
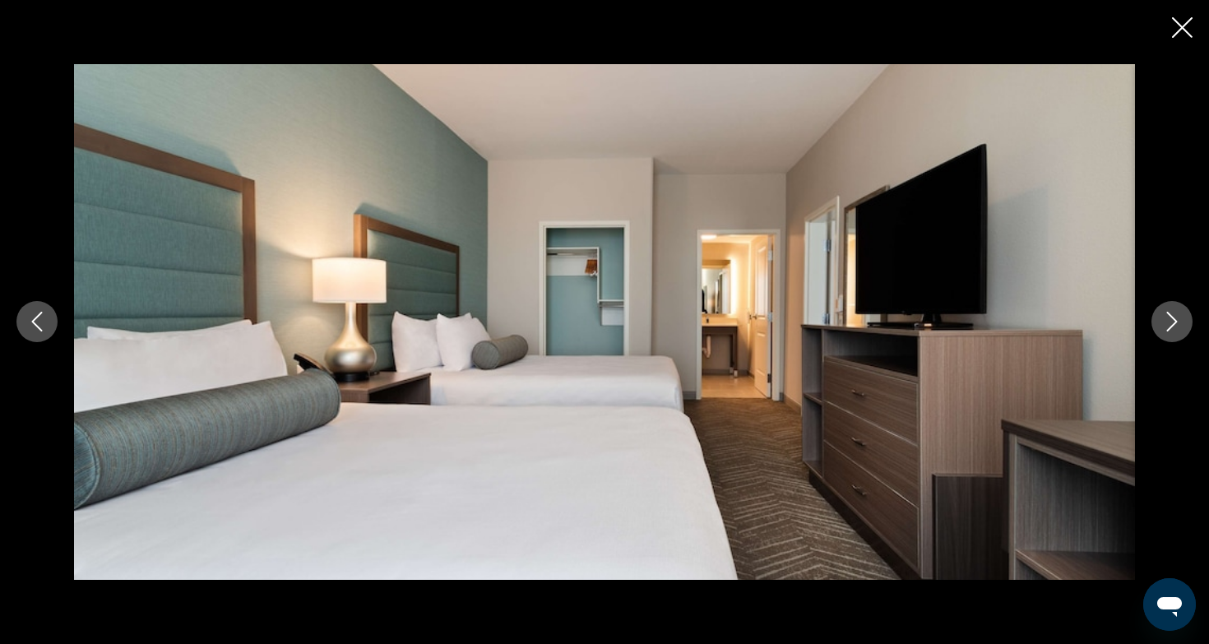
click at [1165, 330] on icon "Next image" at bounding box center [1172, 322] width 20 height 20
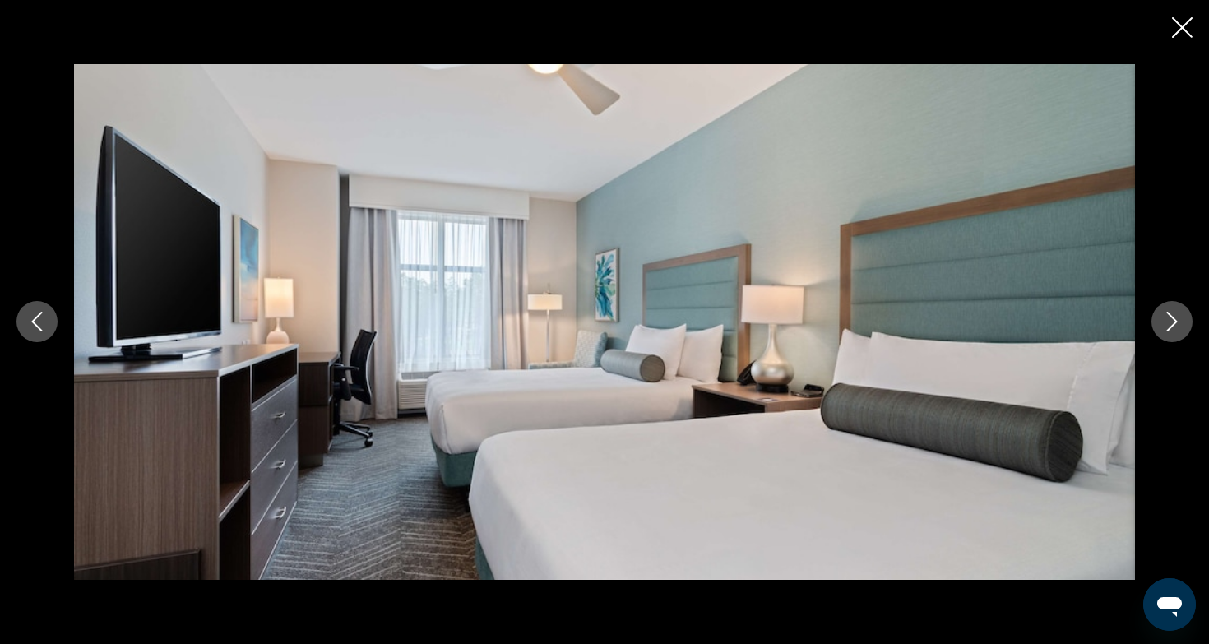
click at [1165, 330] on icon "Next image" at bounding box center [1172, 322] width 20 height 20
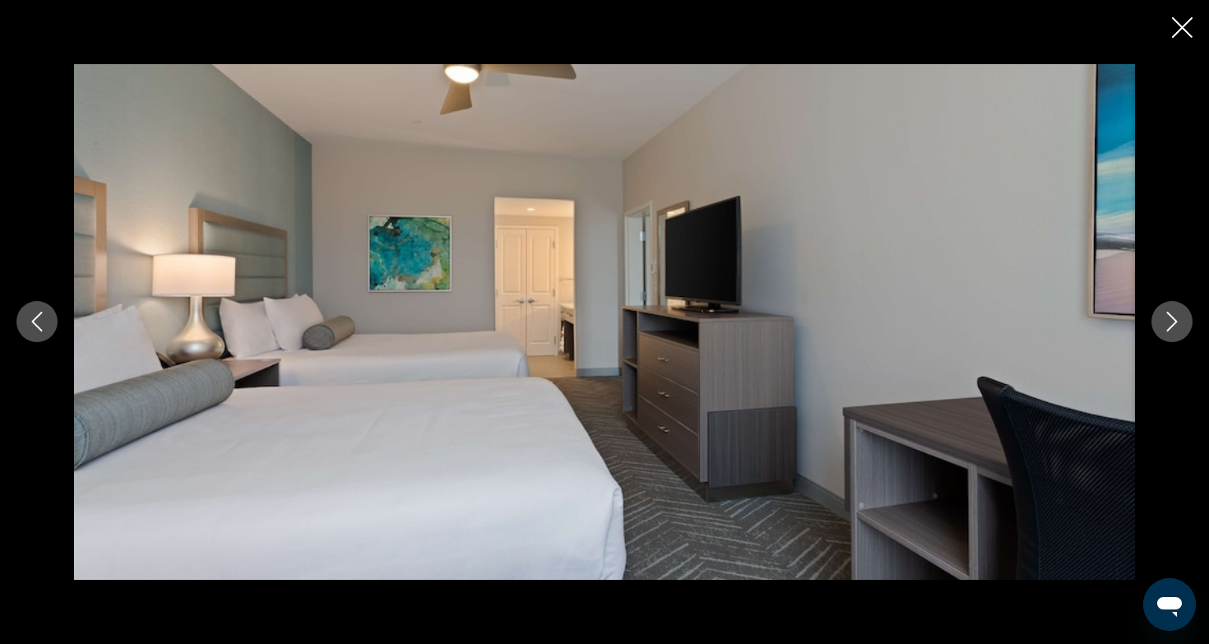
click at [1165, 330] on icon "Next image" at bounding box center [1172, 322] width 20 height 20
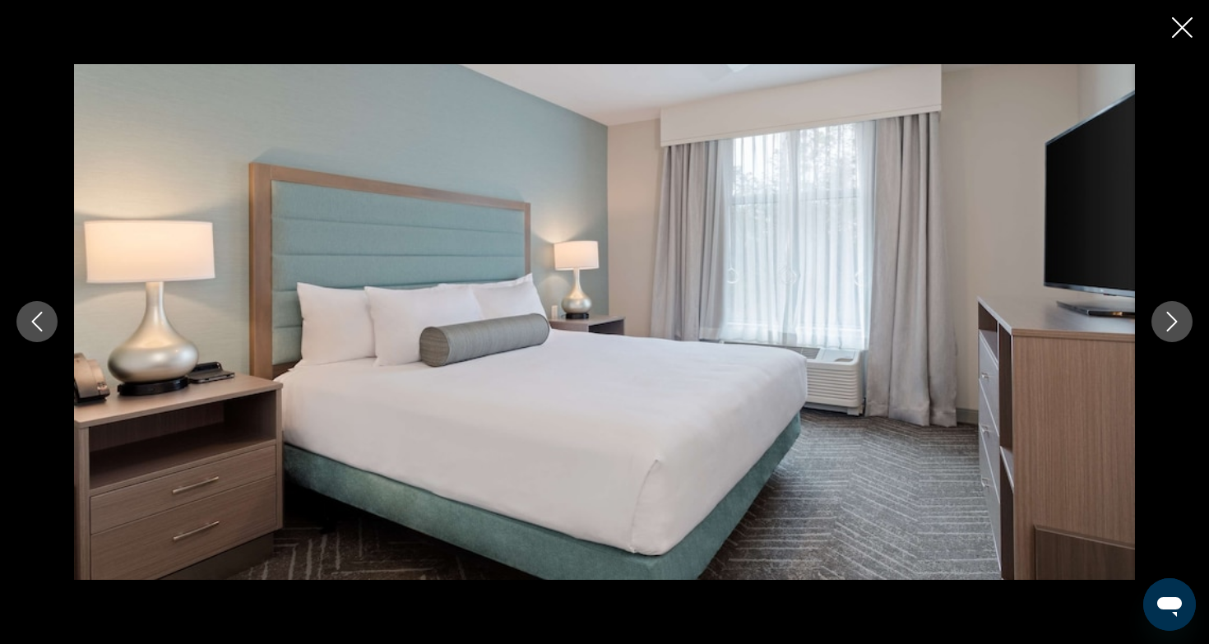
click at [1165, 330] on icon "Next image" at bounding box center [1172, 322] width 20 height 20
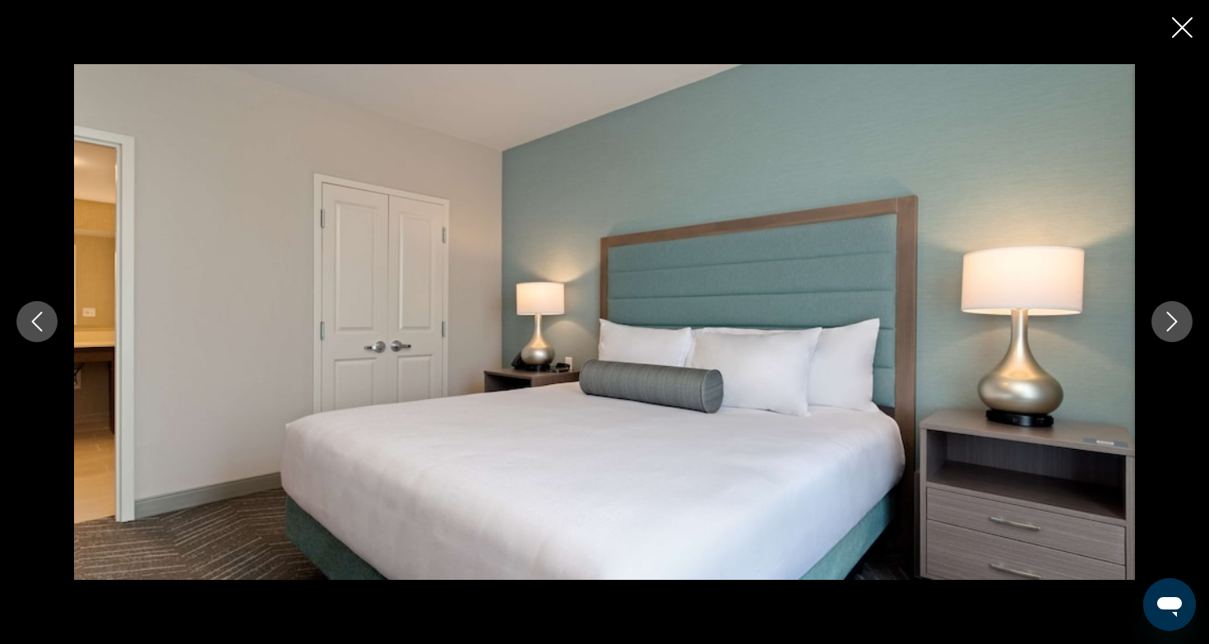
click at [1165, 330] on icon "Next image" at bounding box center [1172, 322] width 20 height 20
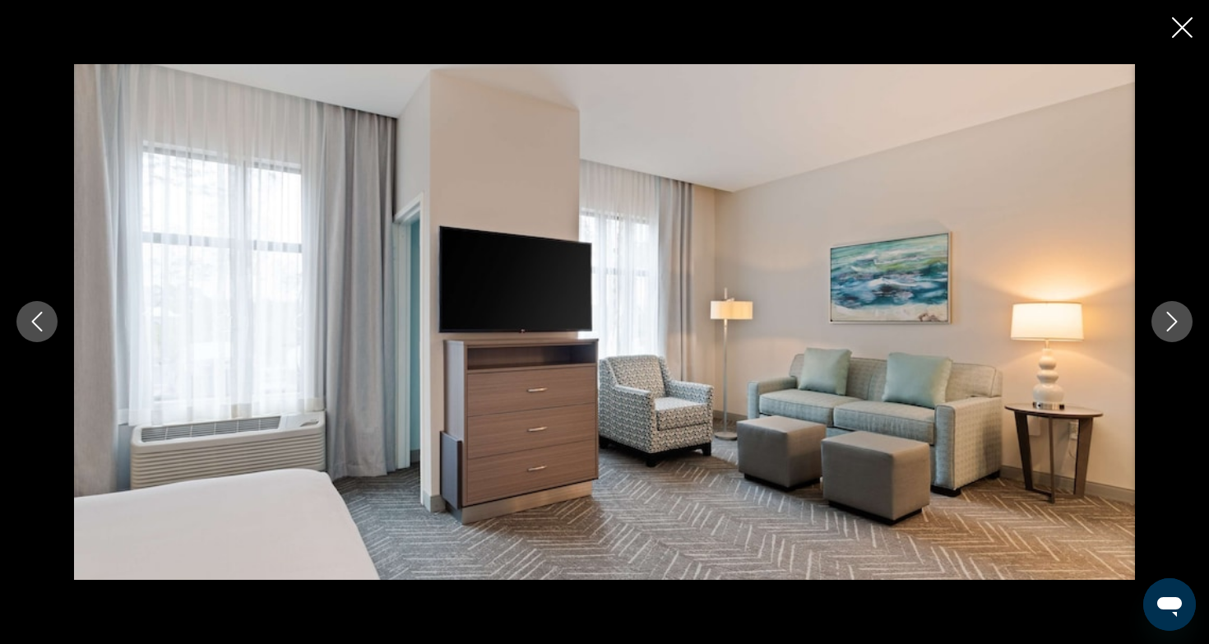
click at [1165, 330] on icon "Next image" at bounding box center [1172, 322] width 20 height 20
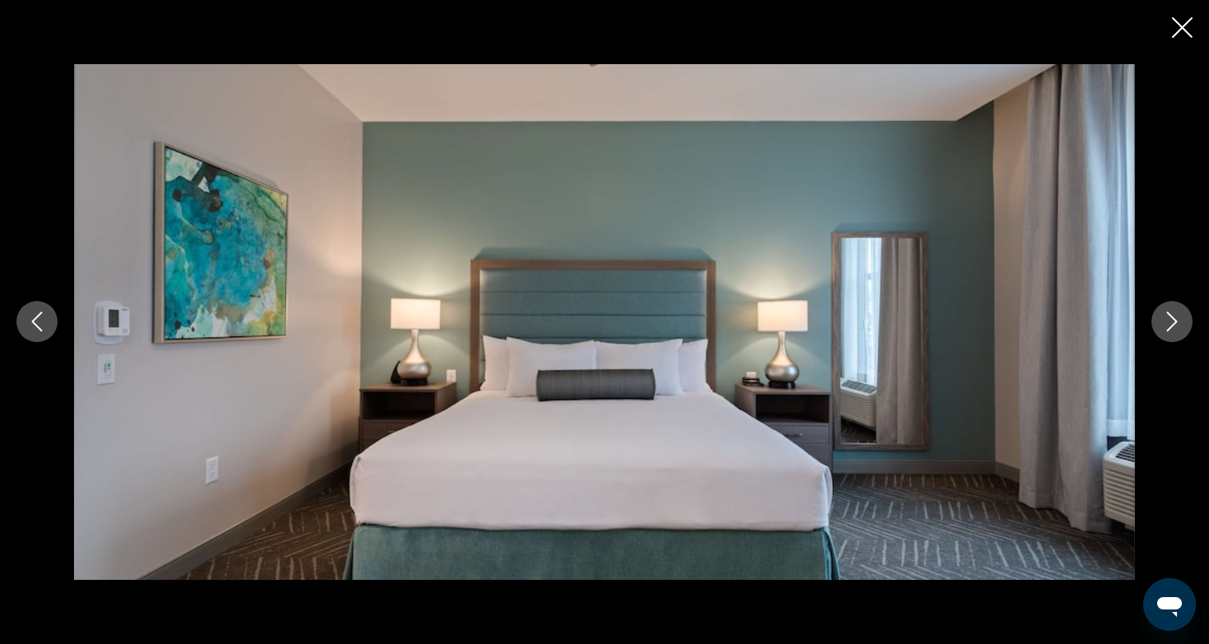
click at [1165, 330] on icon "Next image" at bounding box center [1172, 322] width 20 height 20
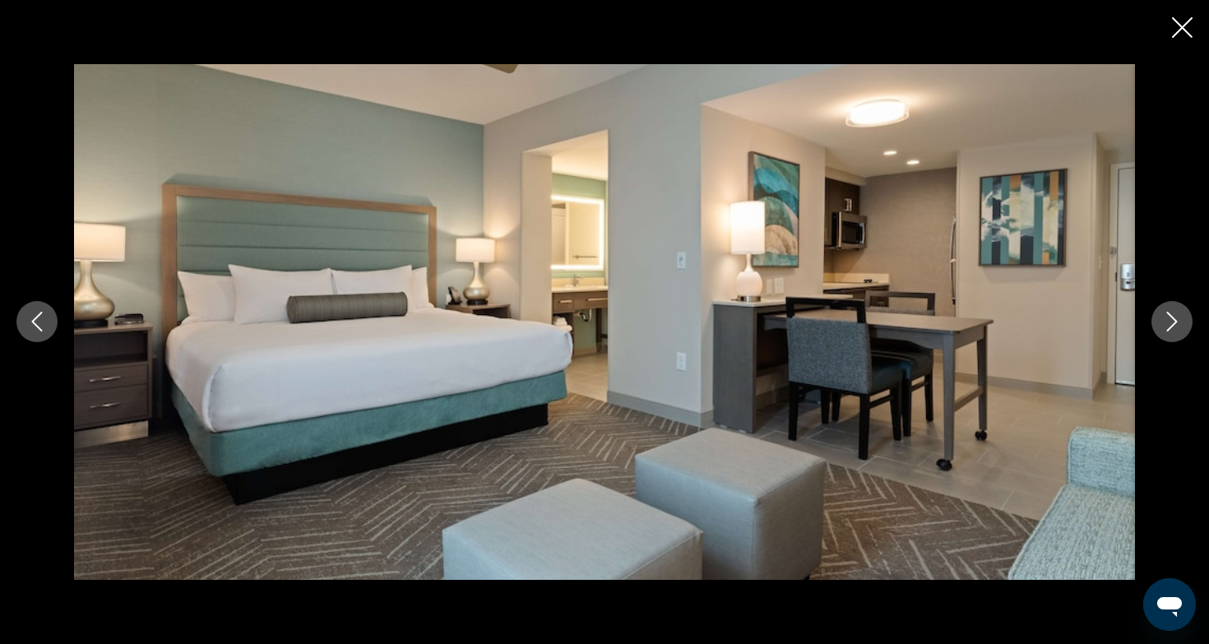
click at [1165, 330] on icon "Next image" at bounding box center [1172, 322] width 20 height 20
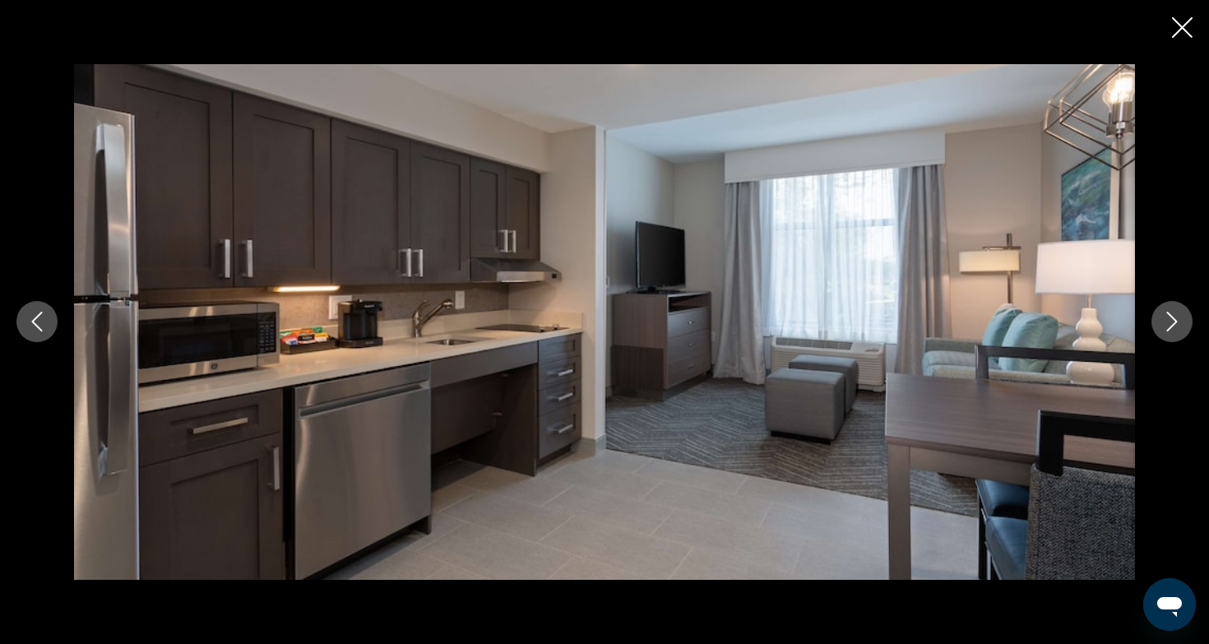
click at [1165, 330] on icon "Next image" at bounding box center [1172, 322] width 20 height 20
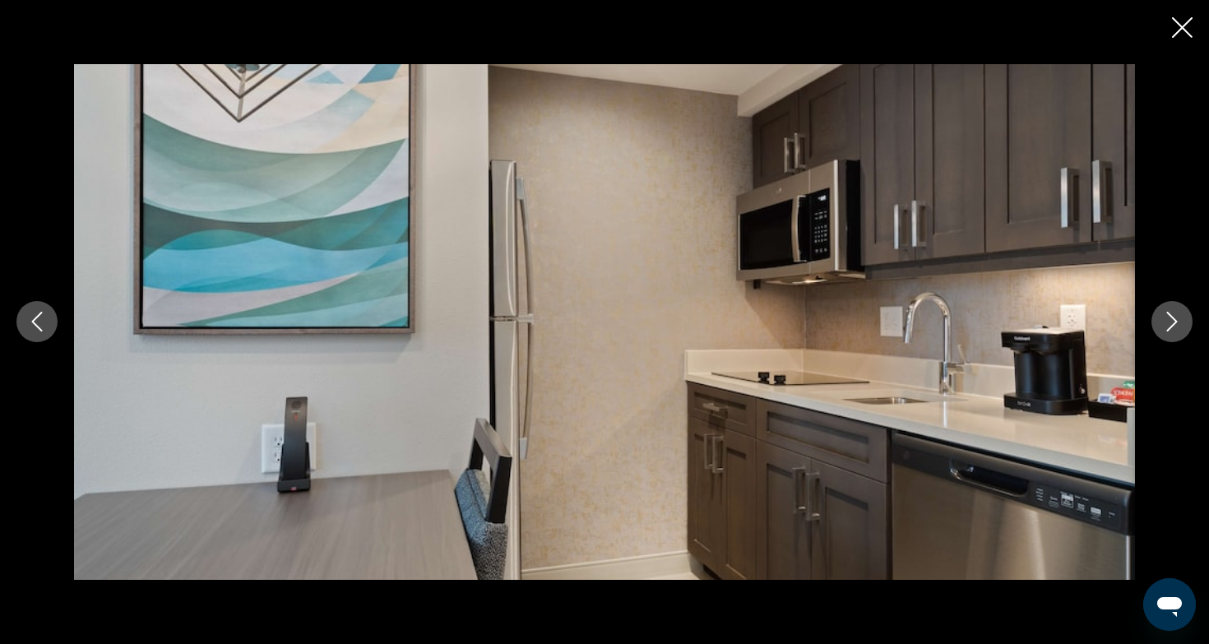
click at [1165, 330] on icon "Next image" at bounding box center [1172, 322] width 20 height 20
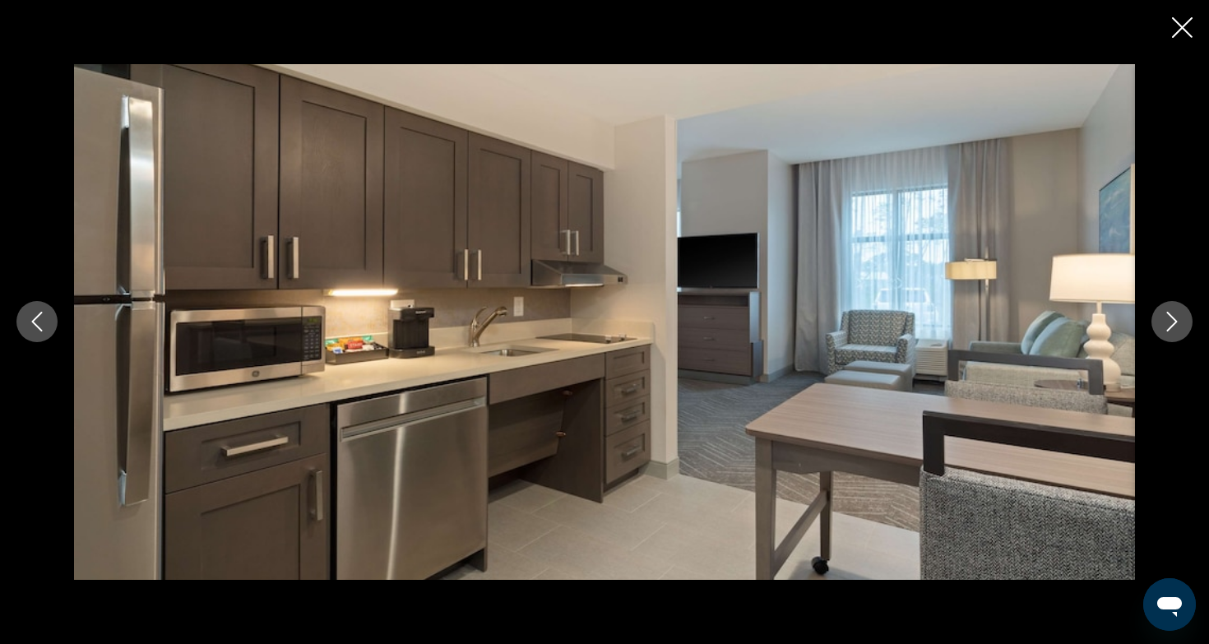
click at [1165, 330] on icon "Next image" at bounding box center [1172, 322] width 20 height 20
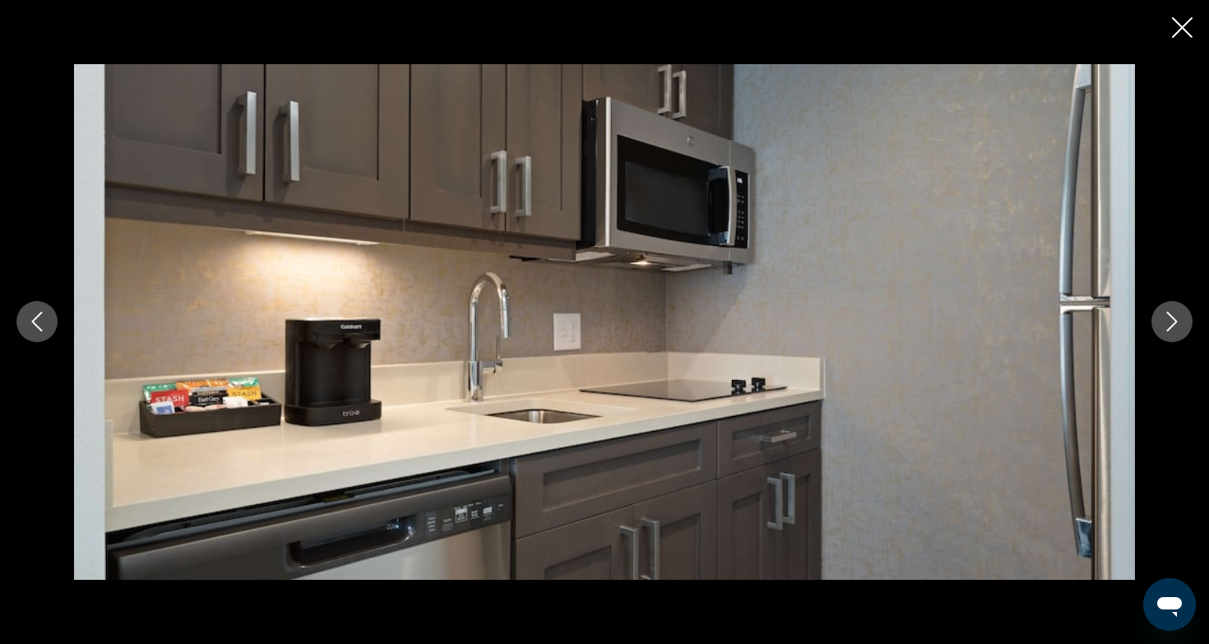
click at [1165, 330] on icon "Next image" at bounding box center [1172, 322] width 20 height 20
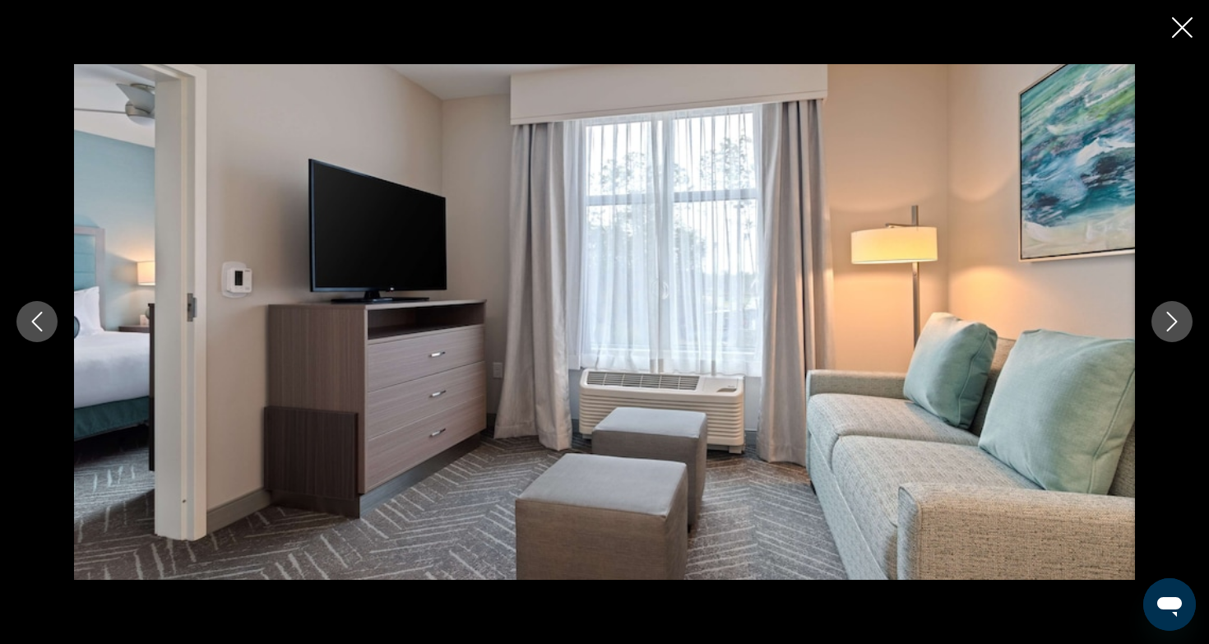
click at [1165, 330] on icon "Next image" at bounding box center [1172, 322] width 20 height 20
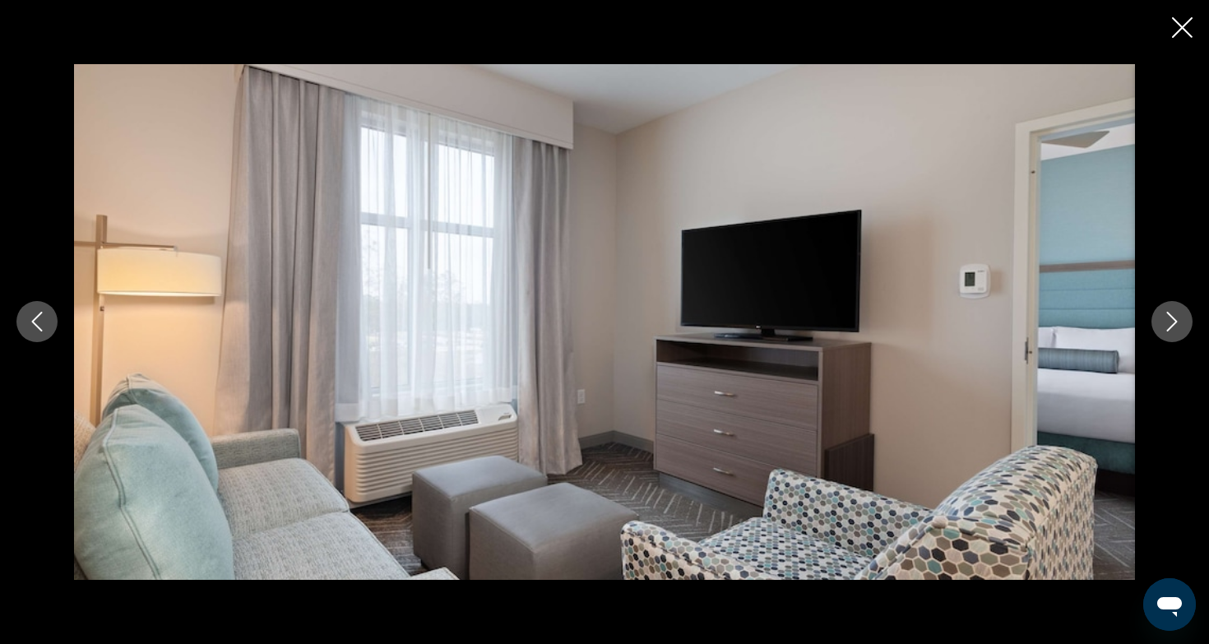
click at [1165, 330] on icon "Next image" at bounding box center [1172, 322] width 20 height 20
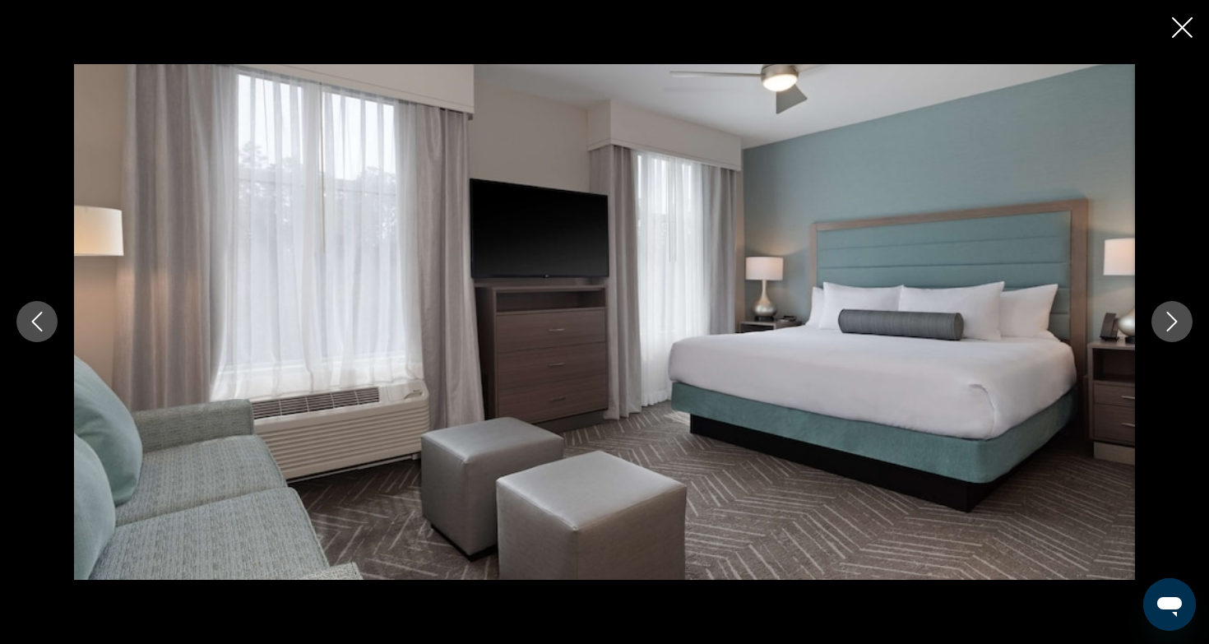
click at [1165, 330] on icon "Next image" at bounding box center [1172, 322] width 20 height 20
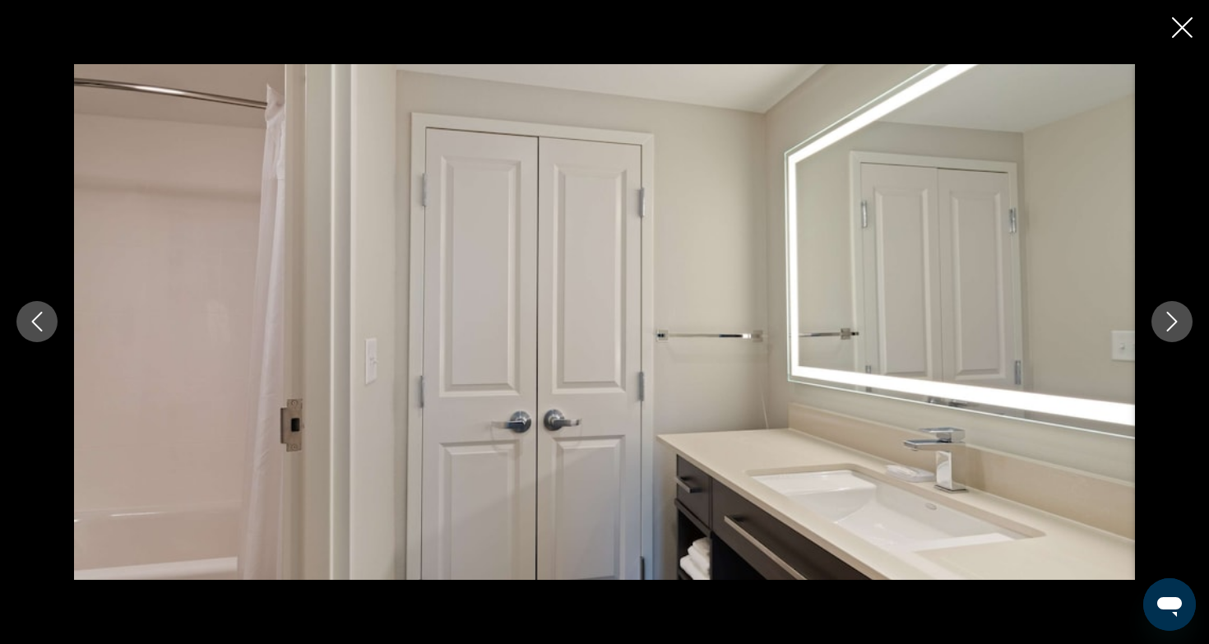
click at [1165, 330] on icon "Next image" at bounding box center [1172, 322] width 20 height 20
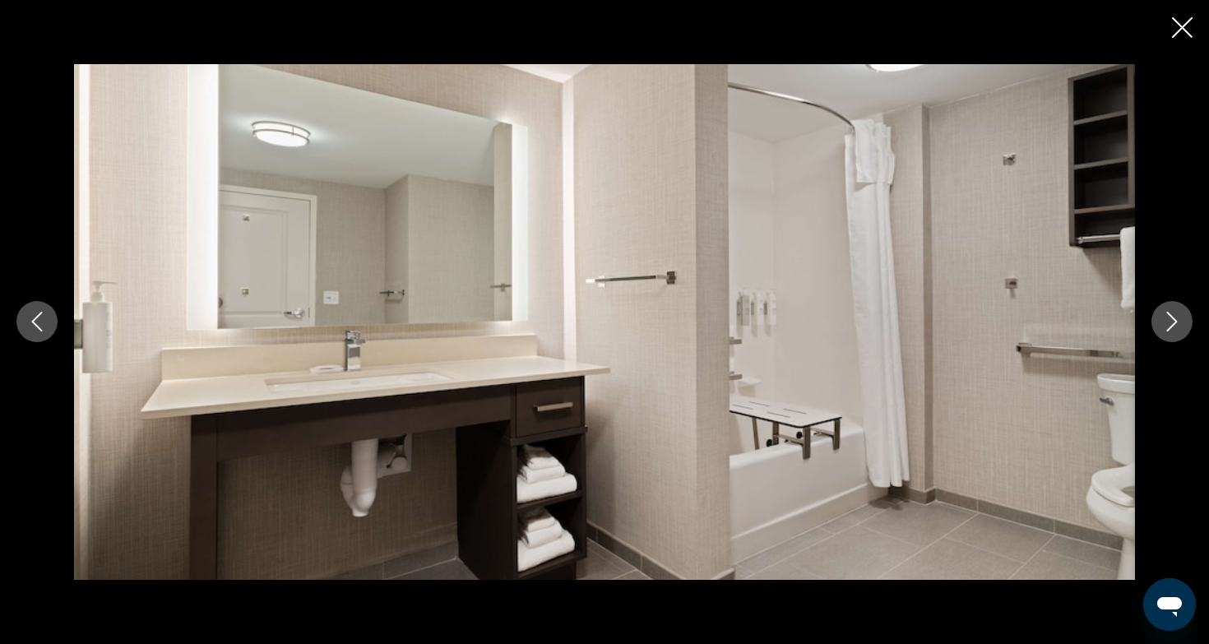
click at [1165, 330] on icon "Next image" at bounding box center [1172, 322] width 20 height 20
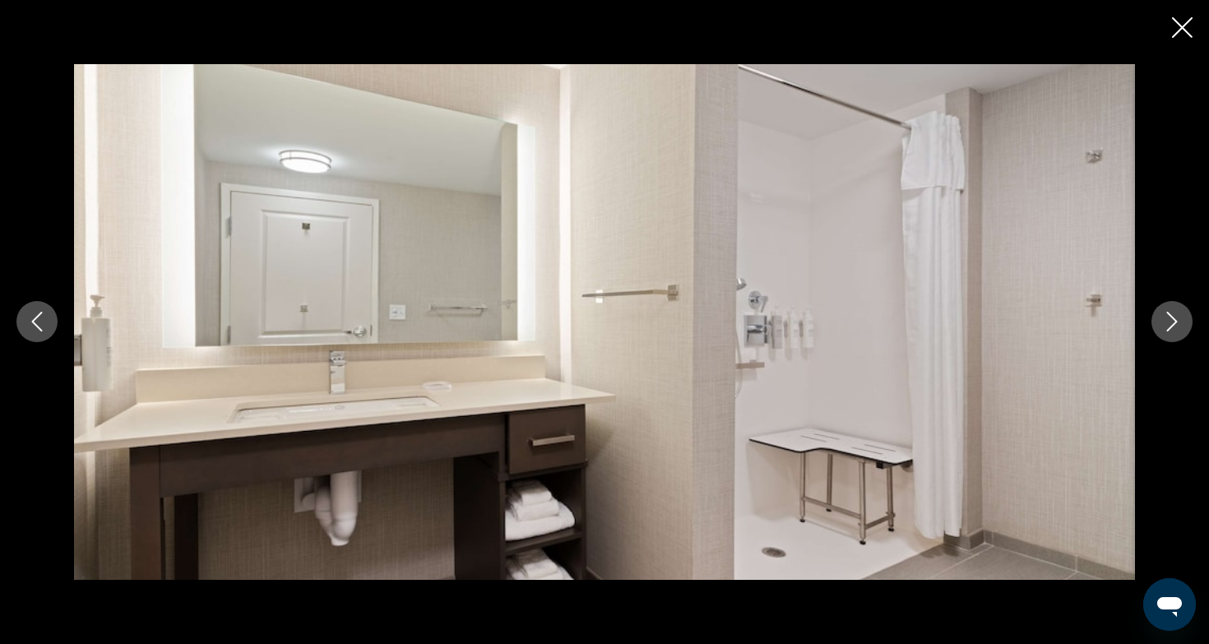
click at [1165, 330] on icon "Next image" at bounding box center [1172, 322] width 20 height 20
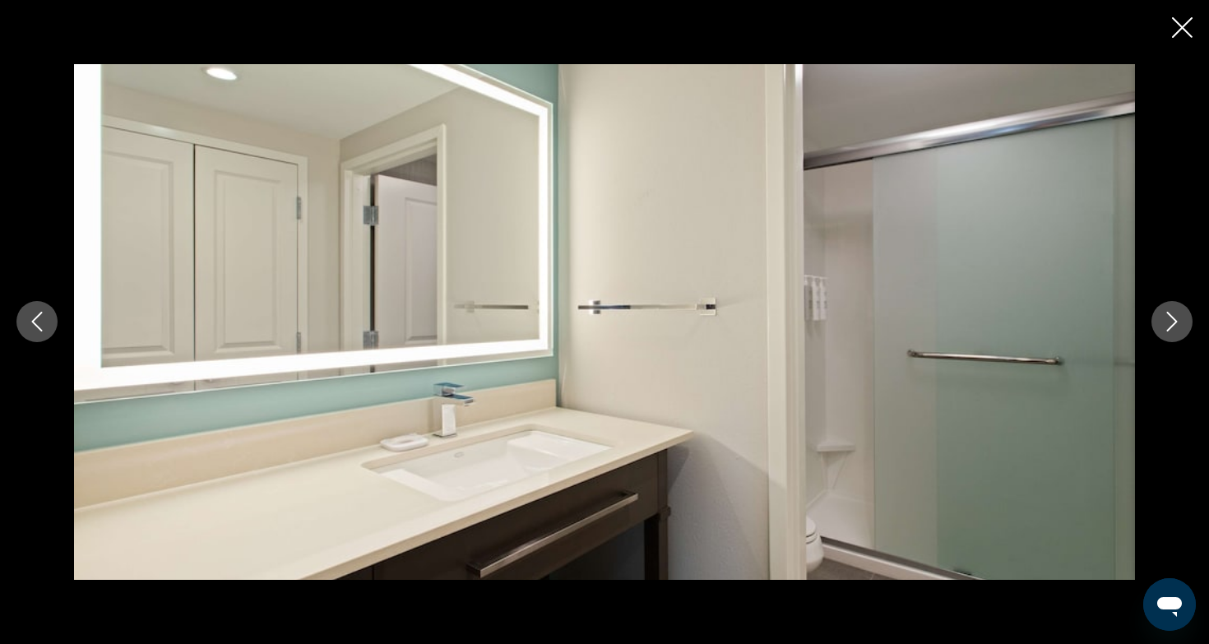
click at [1165, 330] on icon "Next image" at bounding box center [1172, 322] width 20 height 20
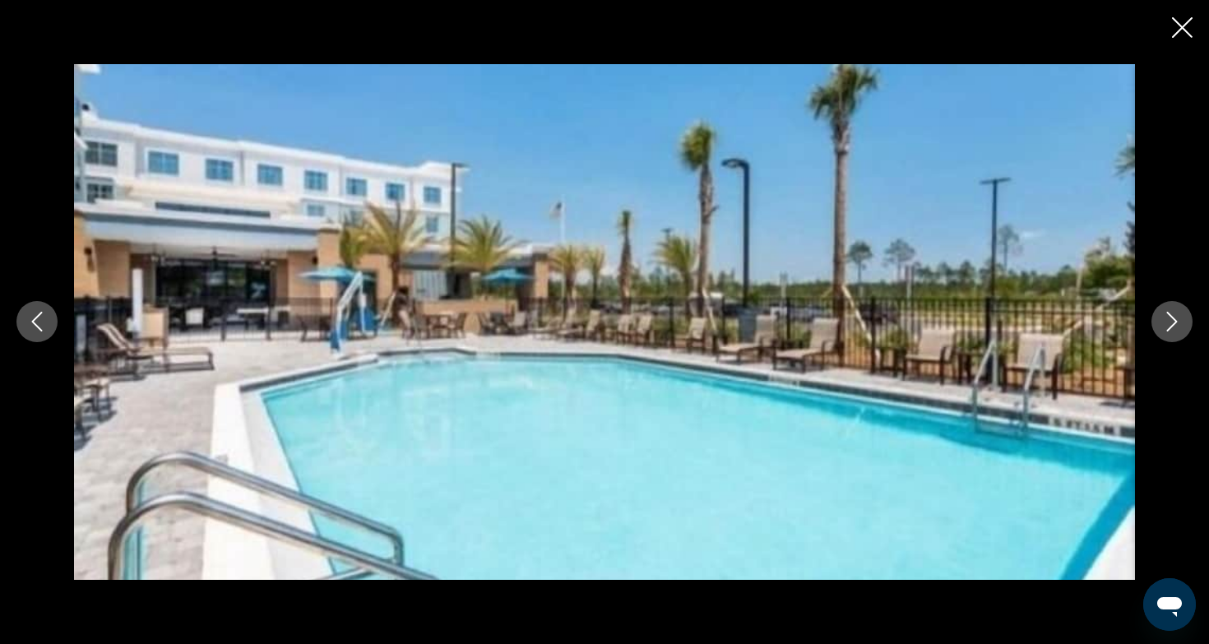
click at [1165, 330] on icon "Next image" at bounding box center [1172, 322] width 20 height 20
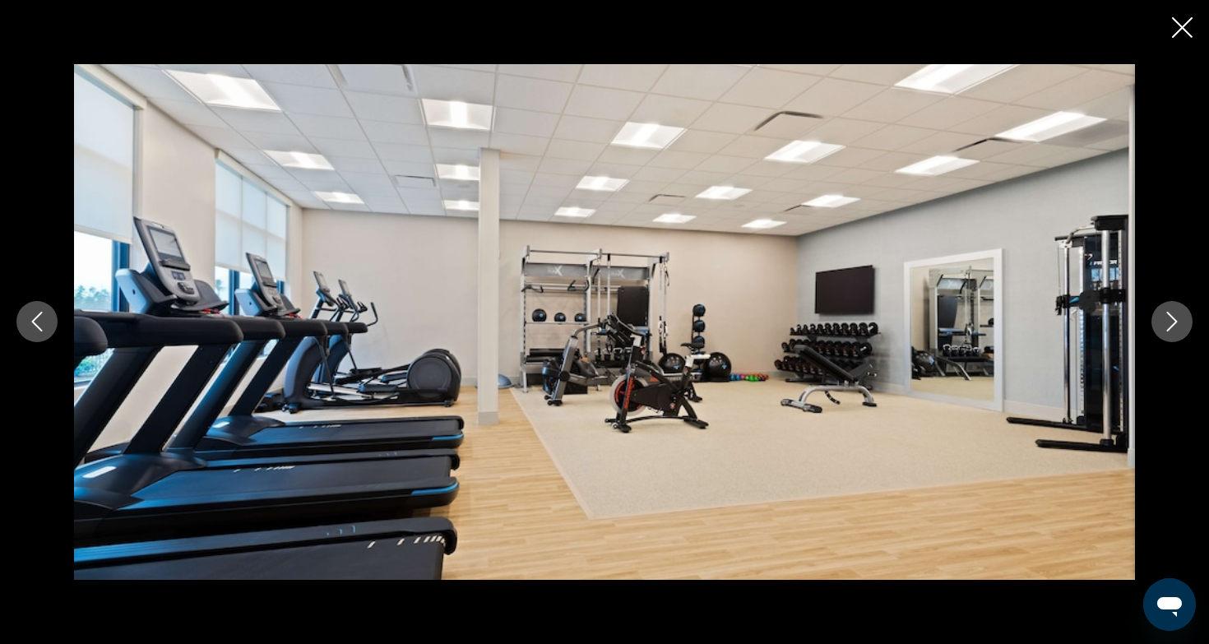
click at [1165, 330] on icon "Next image" at bounding box center [1172, 322] width 20 height 20
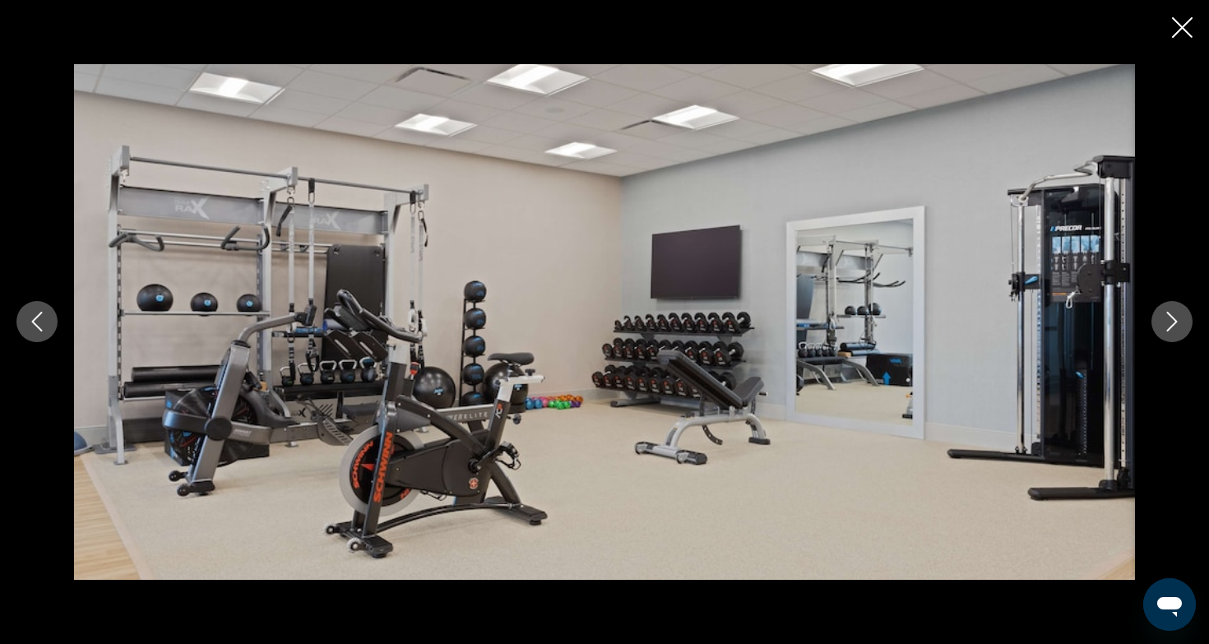
click at [1181, 23] on icon "Close slideshow" at bounding box center [1182, 27] width 21 height 21
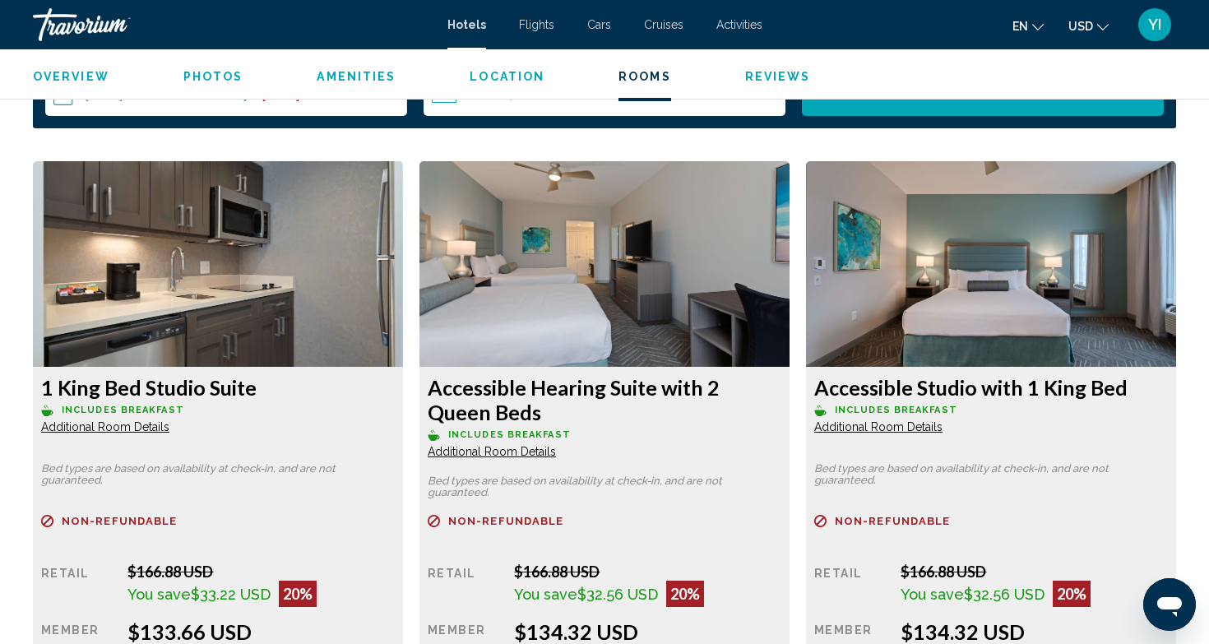
scroll to position [2166, 0]
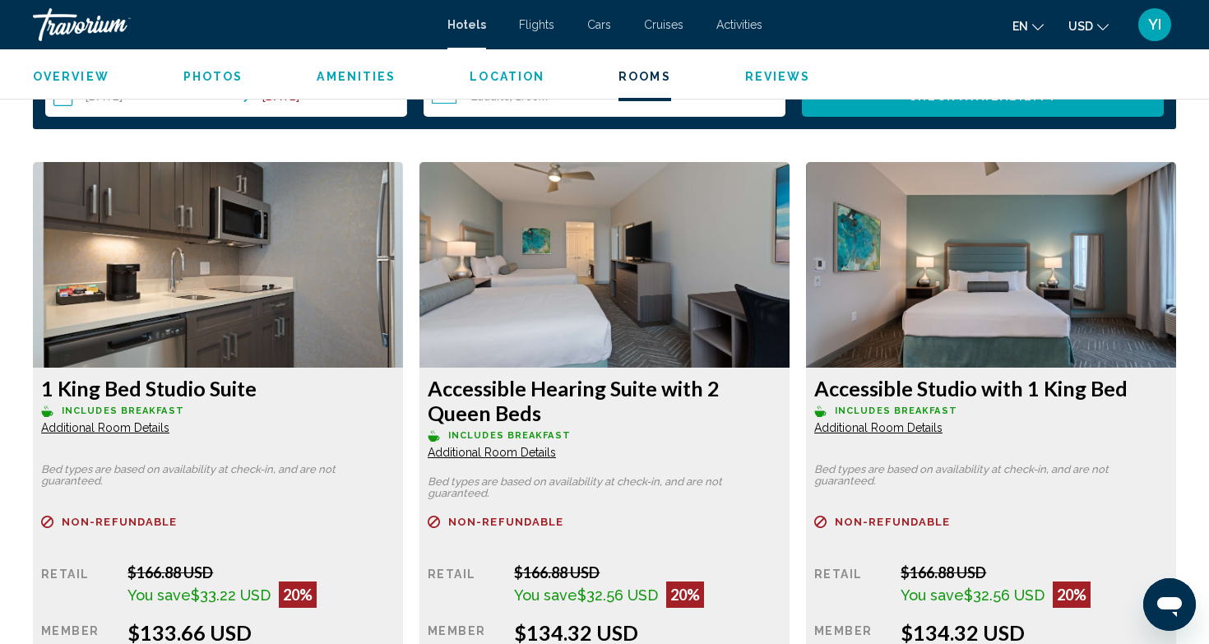
click at [146, 432] on span "Additional Room Details" at bounding box center [105, 427] width 128 height 13
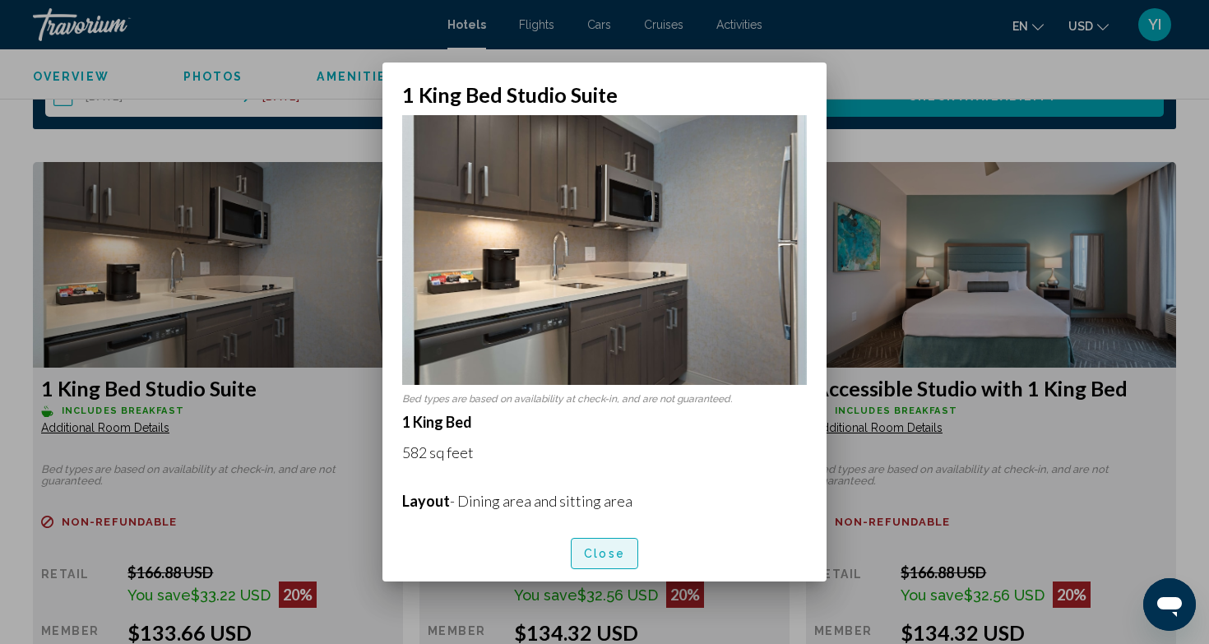
click at [597, 553] on span "Close" at bounding box center [604, 554] width 41 height 13
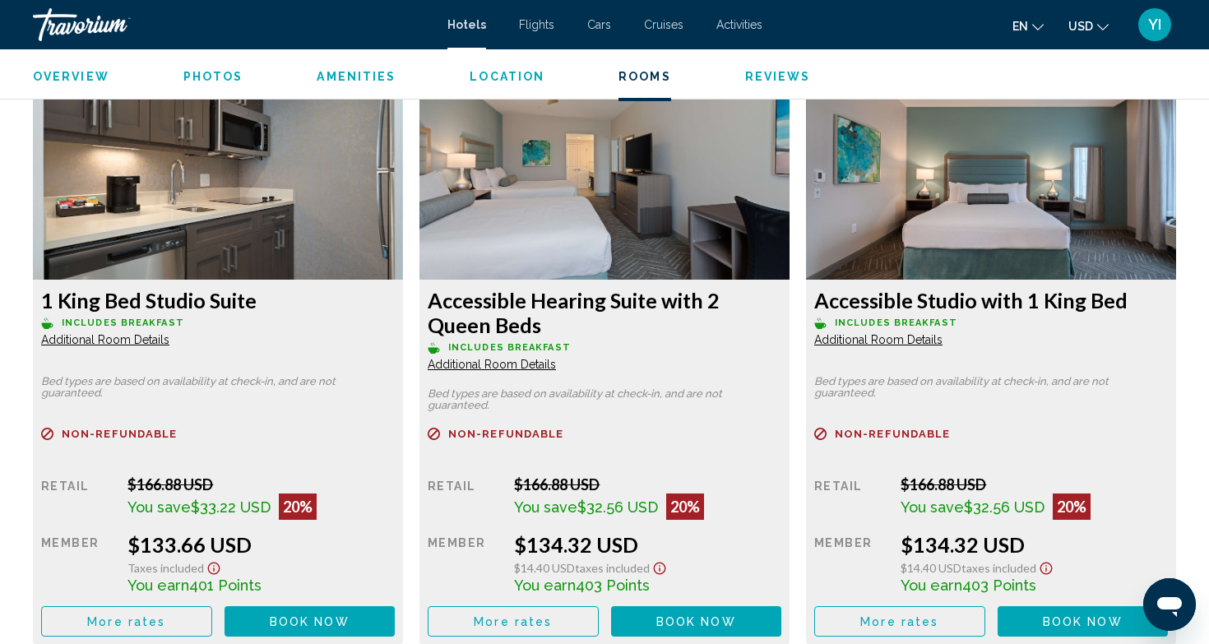
scroll to position [2252, 0]
